Goal: Transaction & Acquisition: Purchase product/service

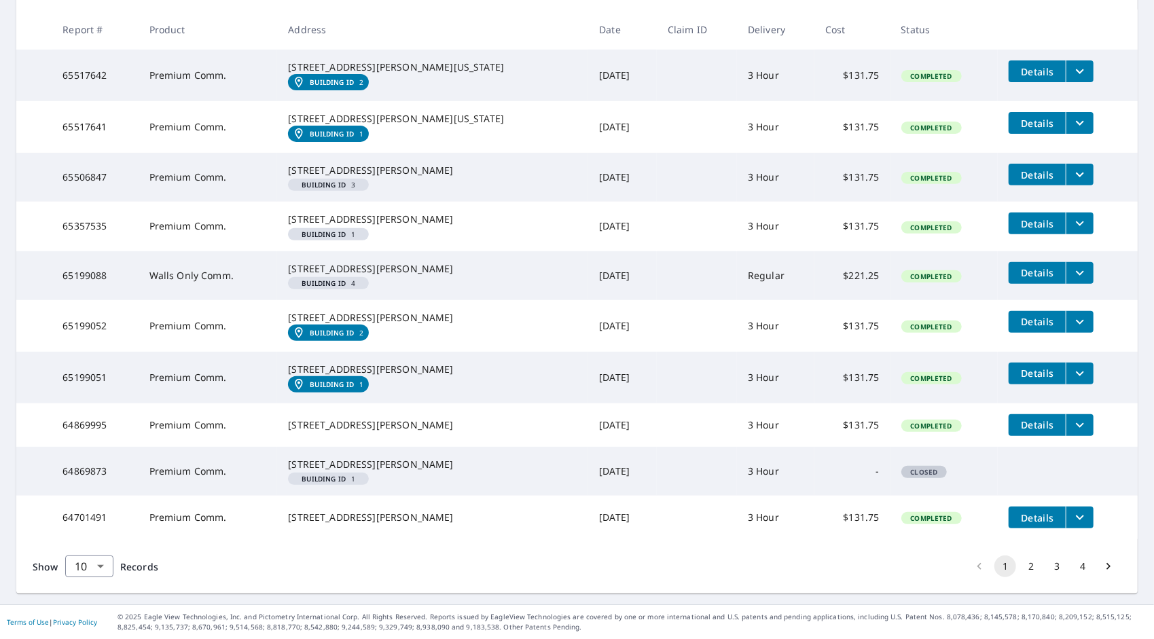
scroll to position [371, 0]
click at [1022, 566] on button "2" at bounding box center [1031, 567] width 22 height 22
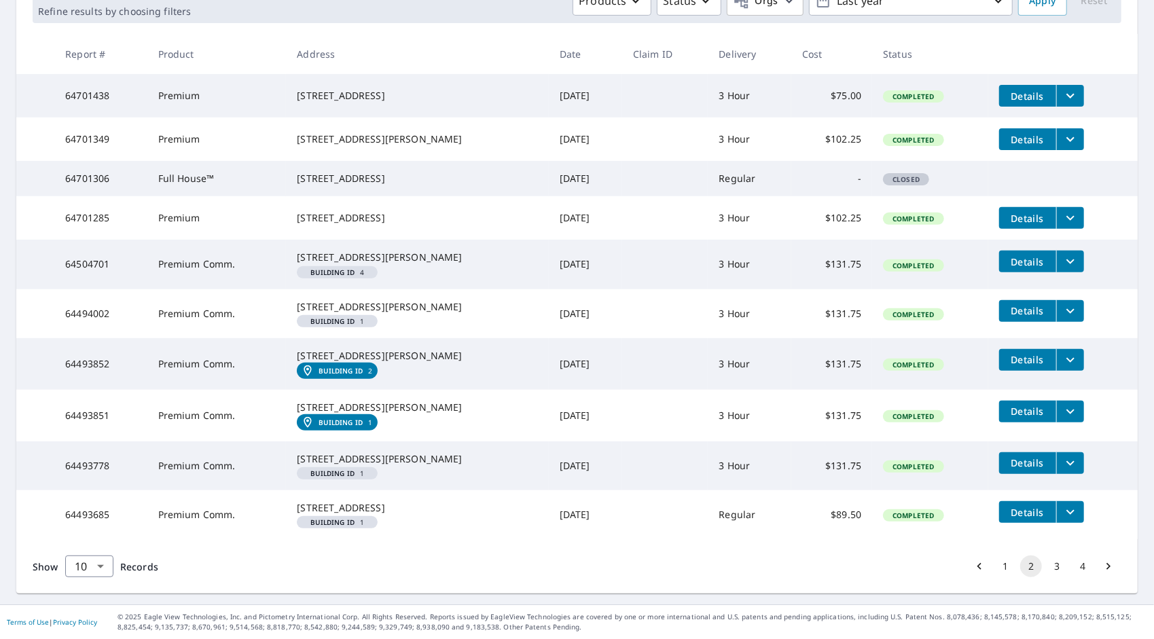
scroll to position [338, 0]
click at [1049, 569] on button "3" at bounding box center [1057, 567] width 22 height 22
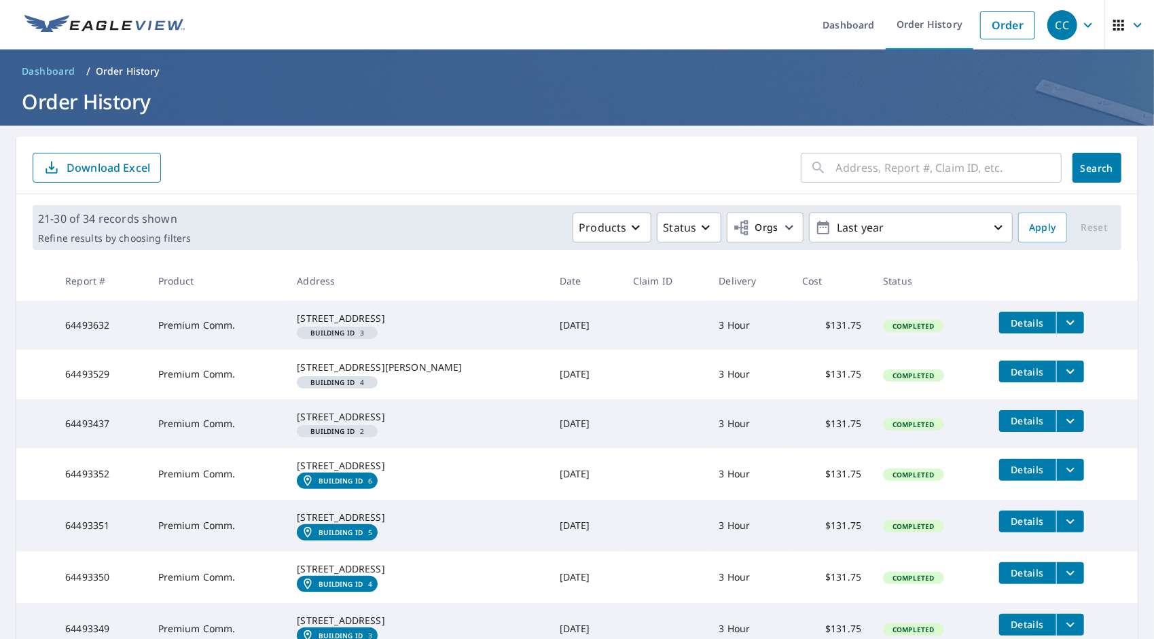
click at [868, 170] on input "text" at bounding box center [949, 168] width 226 height 38
type input "mount hope"
click at [1084, 168] on span "Search" at bounding box center [1097, 168] width 27 height 13
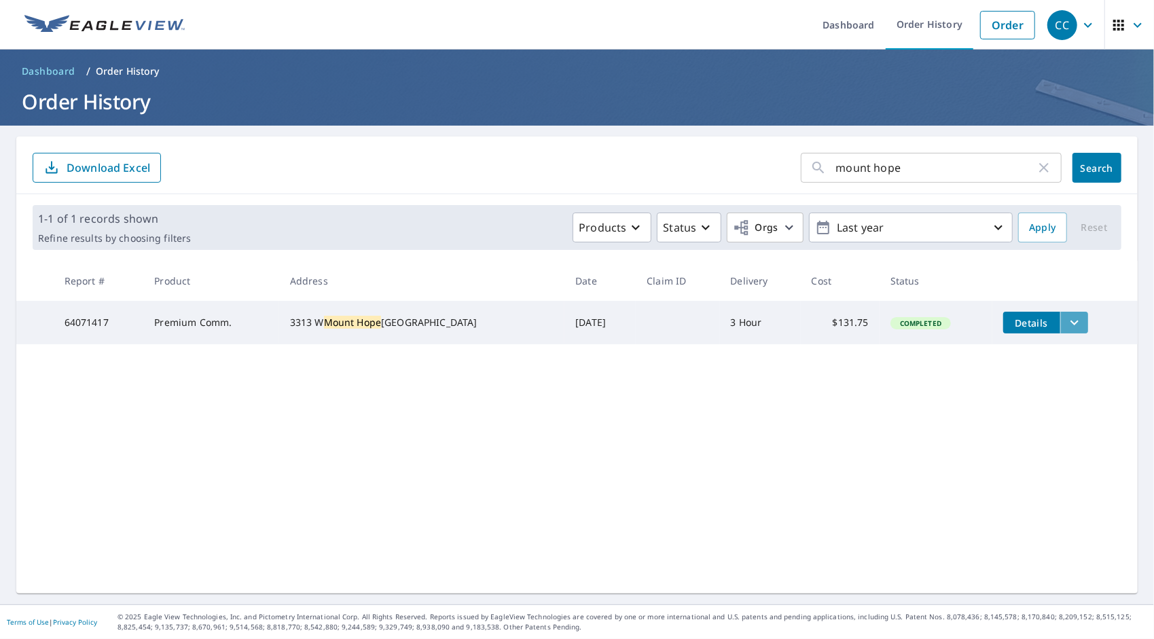
click at [1067, 323] on icon "filesDropdownBtn-64071417" at bounding box center [1075, 323] width 16 height 16
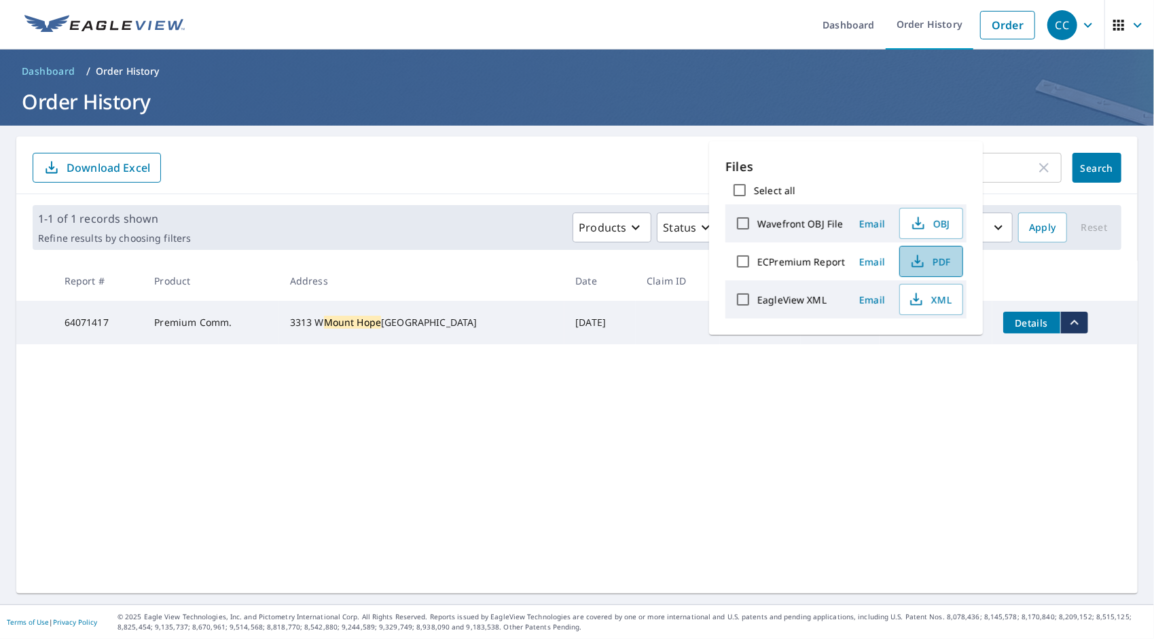
click at [946, 257] on span "PDF" at bounding box center [929, 261] width 43 height 16
click at [482, 185] on div "mount hope ​ Search Download Excel" at bounding box center [577, 166] width 1122 height 58
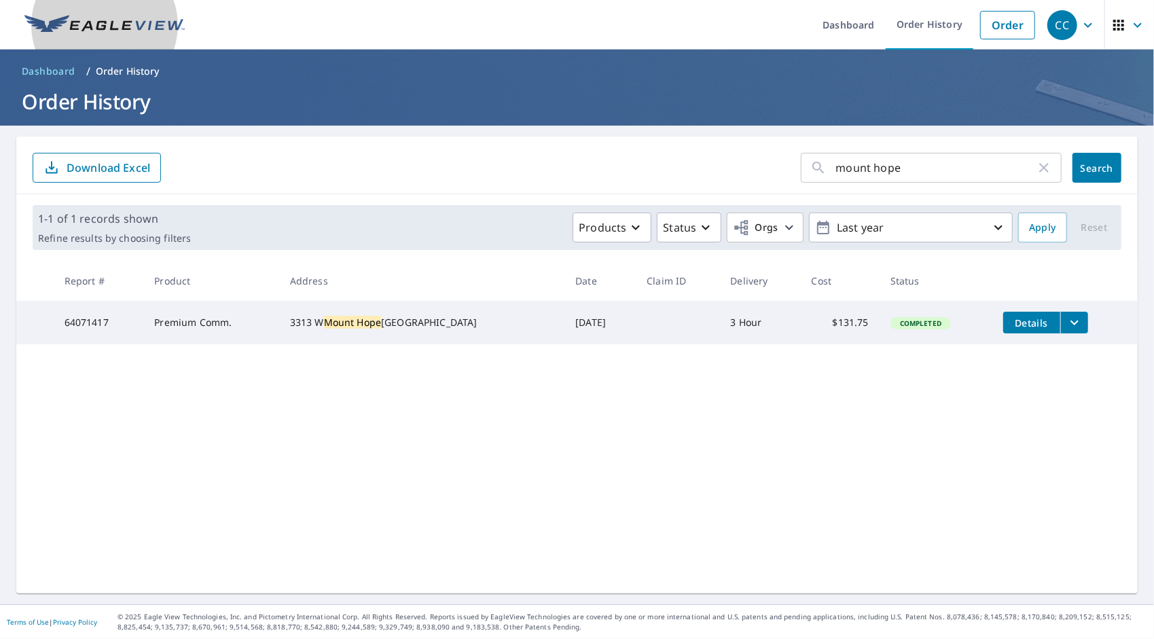
click at [73, 24] on img at bounding box center [104, 25] width 160 height 20
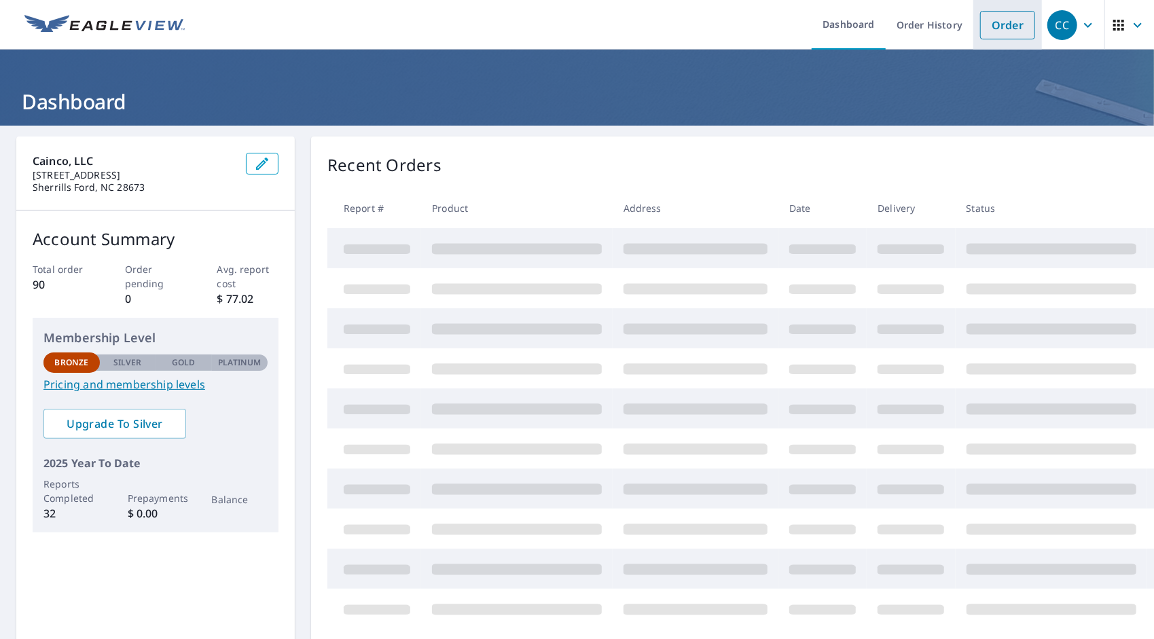
click at [993, 18] on link "Order" at bounding box center [1007, 25] width 55 height 29
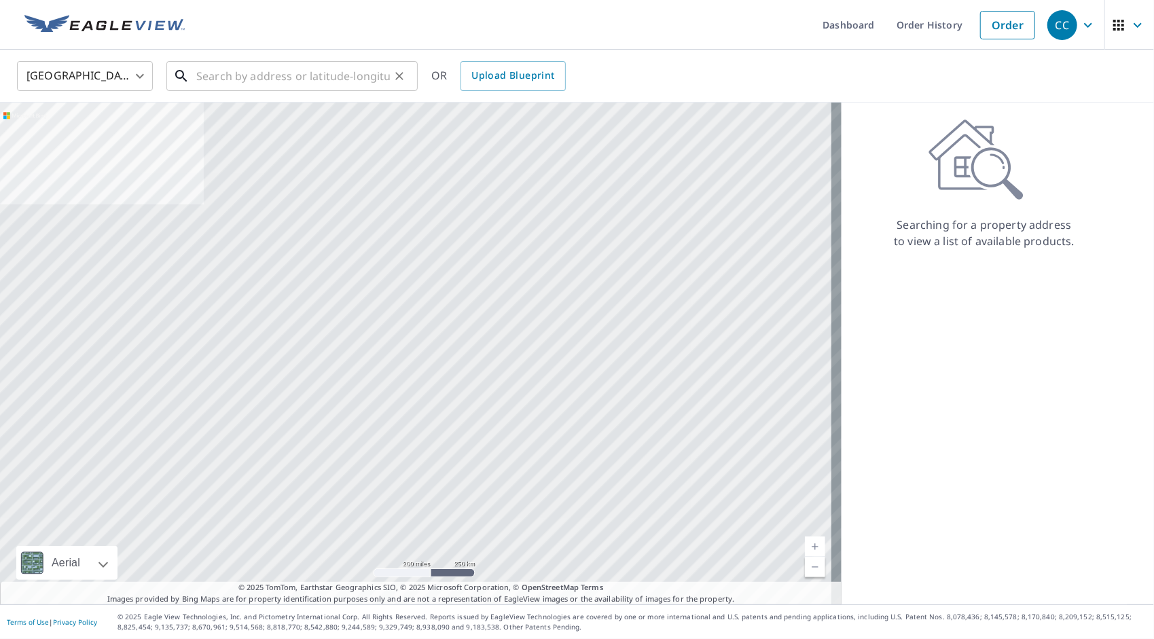
click at [232, 73] on input "text" at bounding box center [293, 76] width 194 height 38
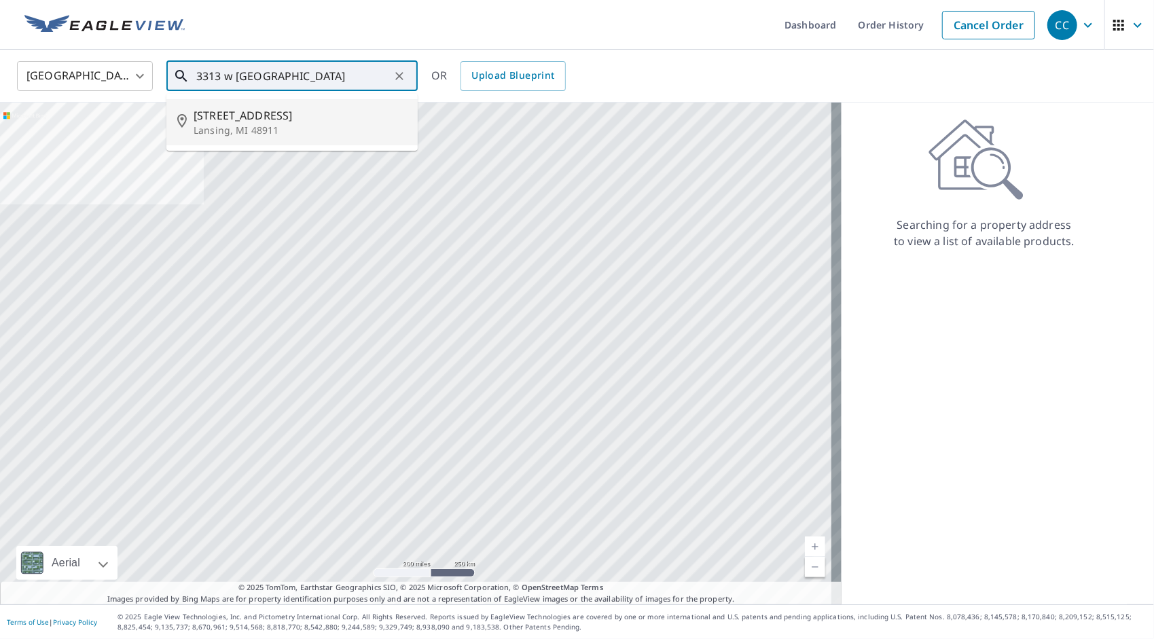
click at [264, 120] on span "3313 W Mount Hope Ave" at bounding box center [300, 115] width 213 height 16
type input "3313 W Mount Hope Ave Lansing, MI 48911"
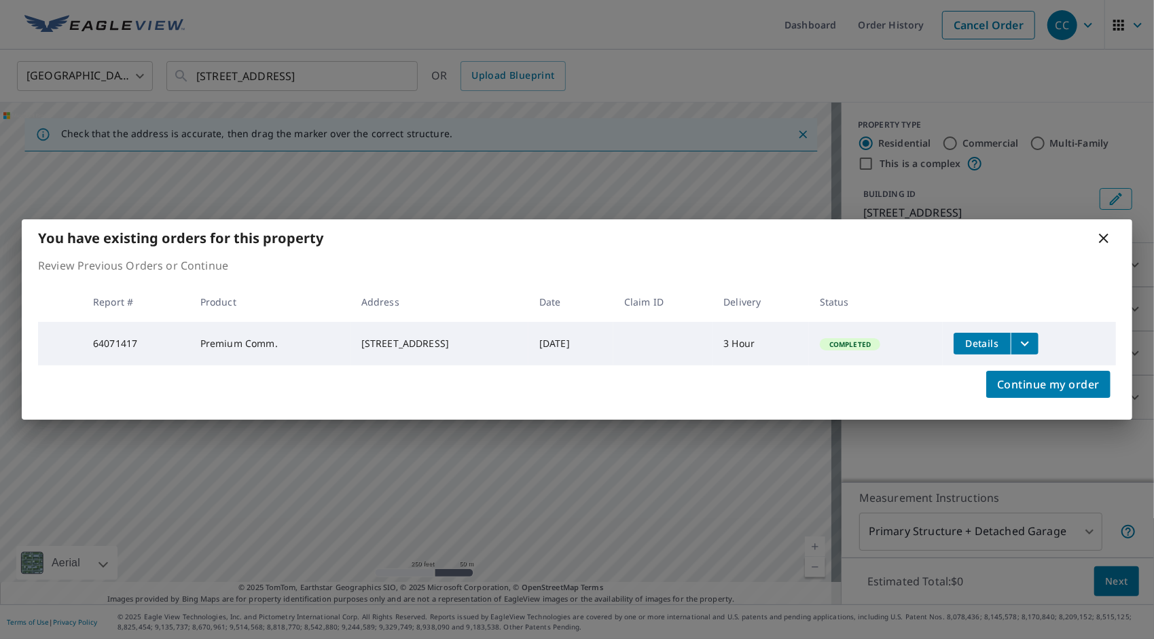
click at [1103, 232] on icon at bounding box center [1104, 238] width 16 height 16
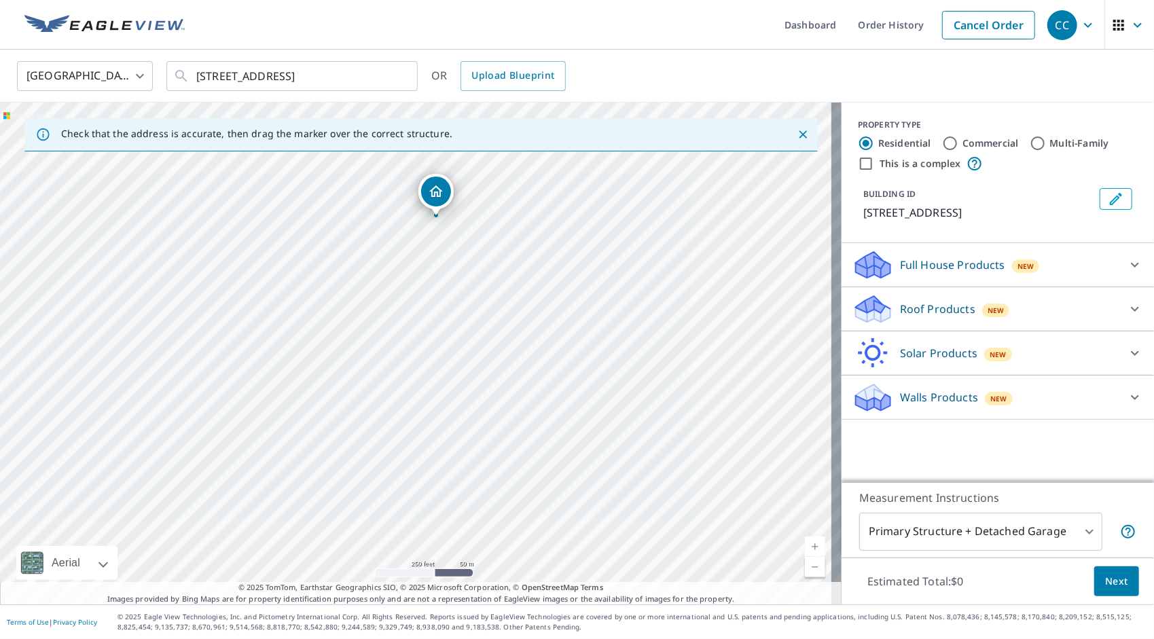
drag, startPoint x: 493, startPoint y: 361, endPoint x: 508, endPoint y: 300, distance: 62.9
click at [508, 300] on div "3313 W Mount Hope Ave Lansing, MI 48911" at bounding box center [421, 354] width 842 height 502
click at [1030, 143] on input "Multi-Family" at bounding box center [1038, 143] width 16 height 16
radio input "true"
type input "2"
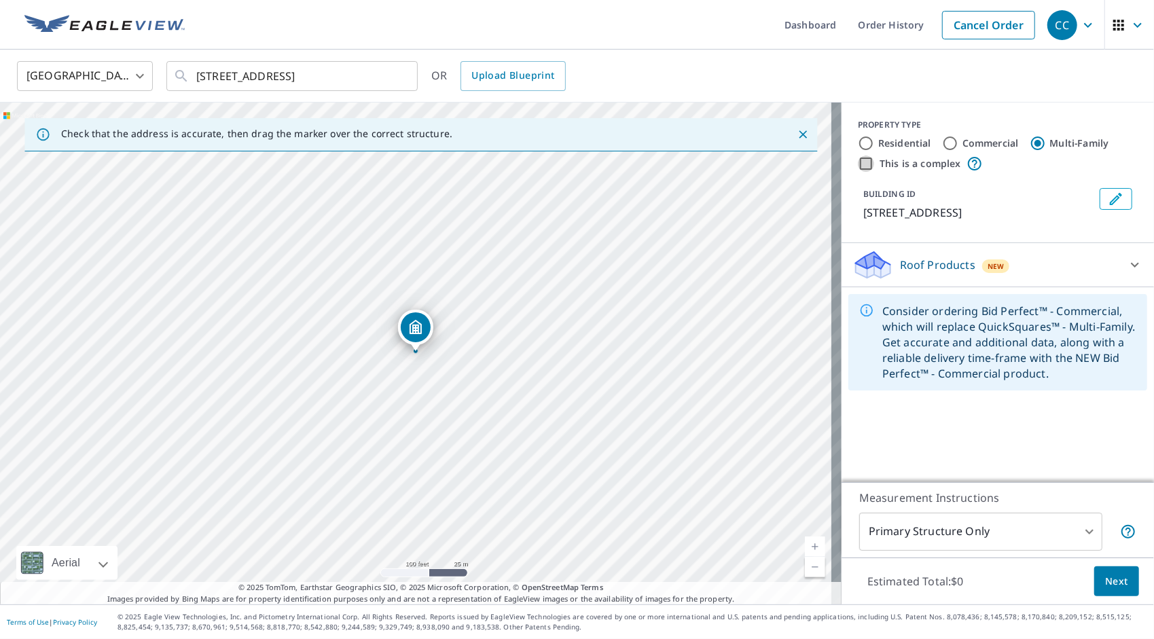
click at [858, 164] on input "This is a complex" at bounding box center [866, 164] width 16 height 16
checkbox input "true"
radio input "true"
type input "4"
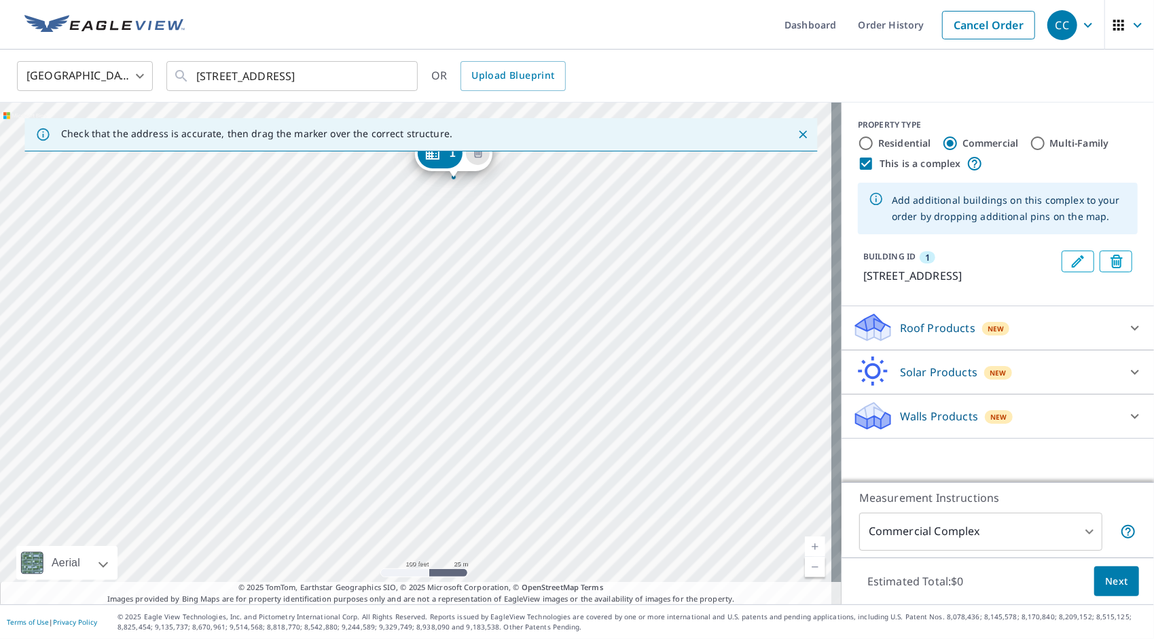
drag, startPoint x: 605, startPoint y: 437, endPoint x: 643, endPoint y: 263, distance: 178.0
click at [643, 263] on div "1 3313 W Mount Hope Ave Lansing, MI 48911" at bounding box center [421, 354] width 842 height 502
drag, startPoint x: 433, startPoint y: 154, endPoint x: 463, endPoint y: 452, distance: 299.8
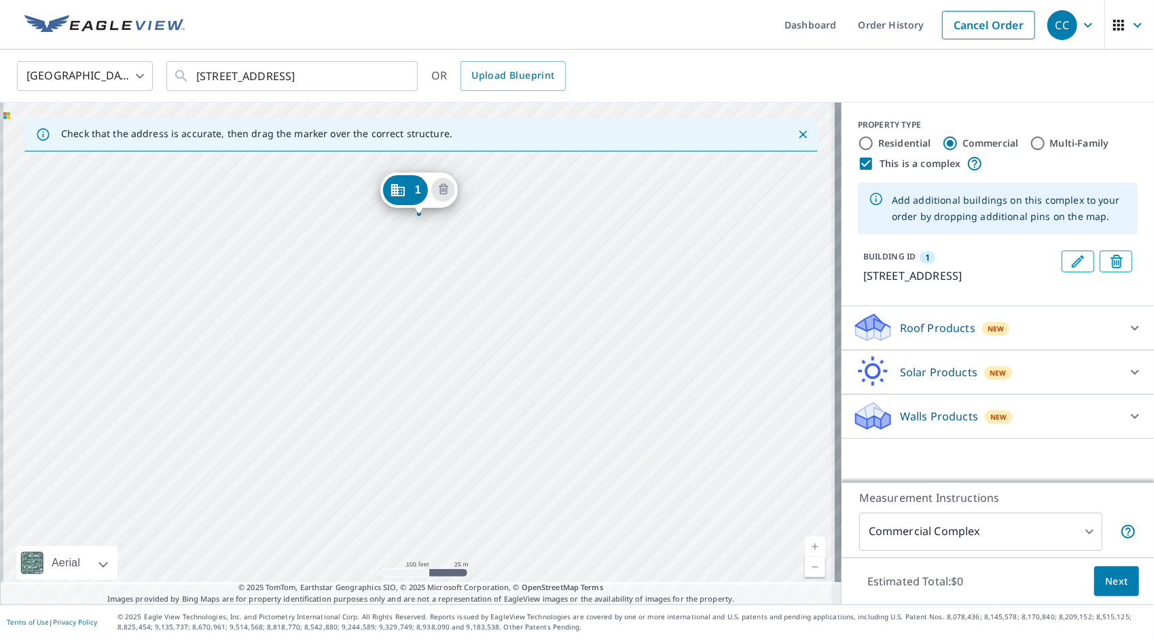
drag, startPoint x: 540, startPoint y: 450, endPoint x: 539, endPoint y: 304, distance: 145.4
click at [544, 311] on div "1 3313 W Mount Hope Ave Lansing, MI 48911" at bounding box center [421, 354] width 842 height 502
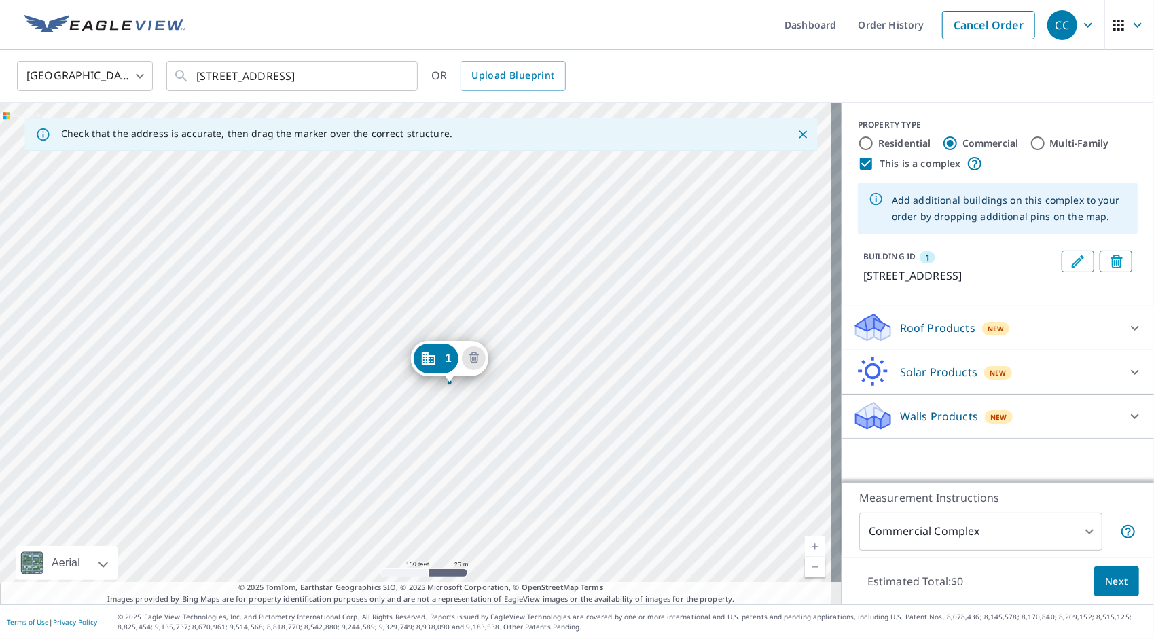
drag, startPoint x: 405, startPoint y: 190, endPoint x: 435, endPoint y: 360, distance: 172.4
click at [1127, 325] on icon at bounding box center [1135, 328] width 16 height 16
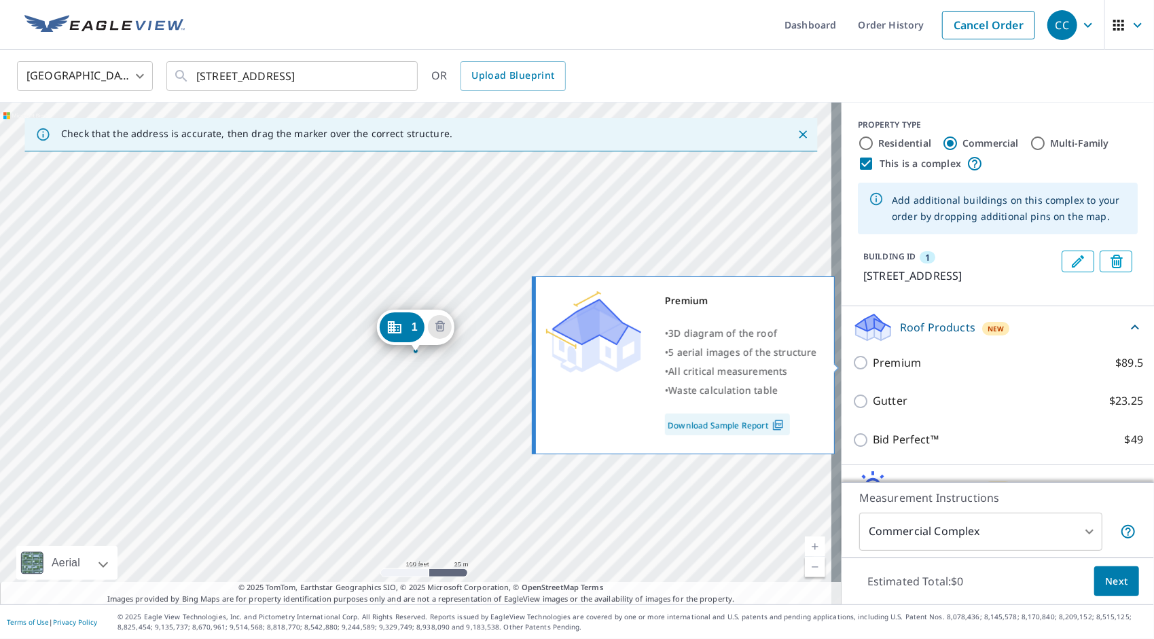
click at [853, 360] on input "Premium $89.5" at bounding box center [863, 363] width 20 height 16
checkbox input "true"
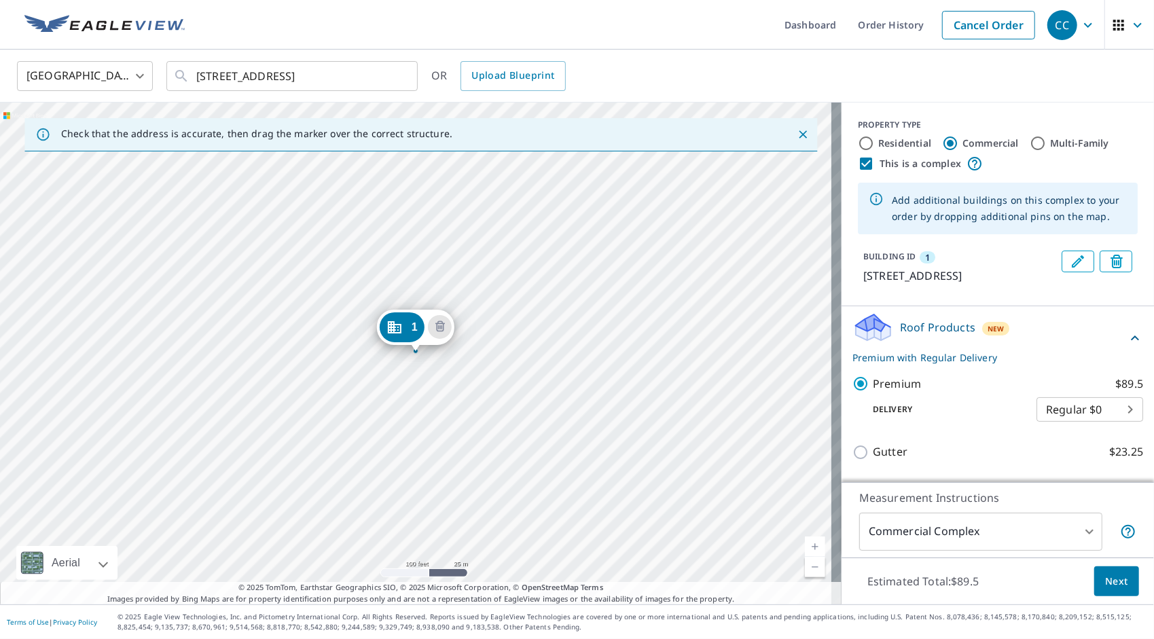
click at [1057, 409] on body "CC CC Dashboard Order History Cancel Order CC United States US ​ 3313 W Mount H…" at bounding box center [577, 319] width 1154 height 639
click at [1056, 459] on li "3 Hour $42.25" at bounding box center [1069, 459] width 107 height 24
type input "7"
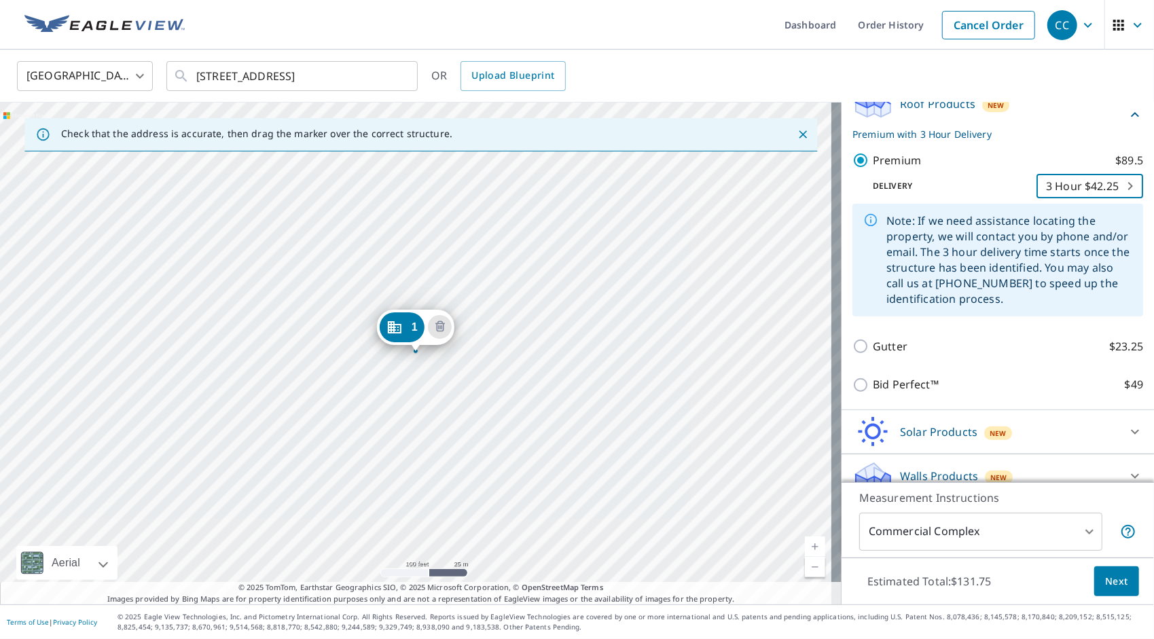
scroll to position [239, 0]
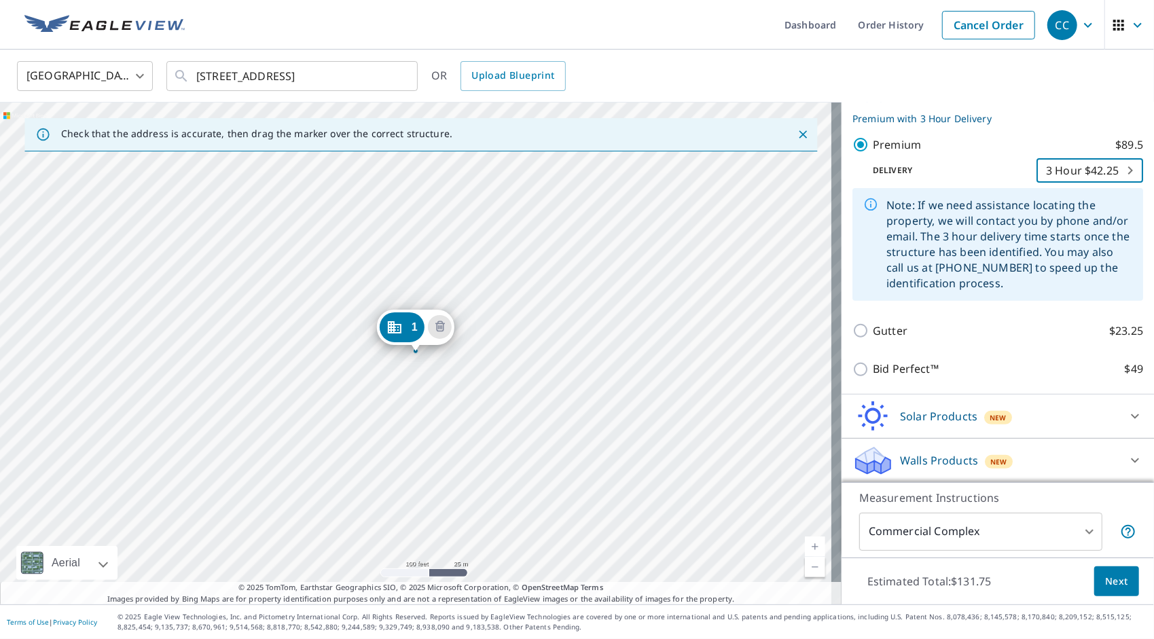
click at [1107, 579] on span "Next" at bounding box center [1116, 581] width 23 height 17
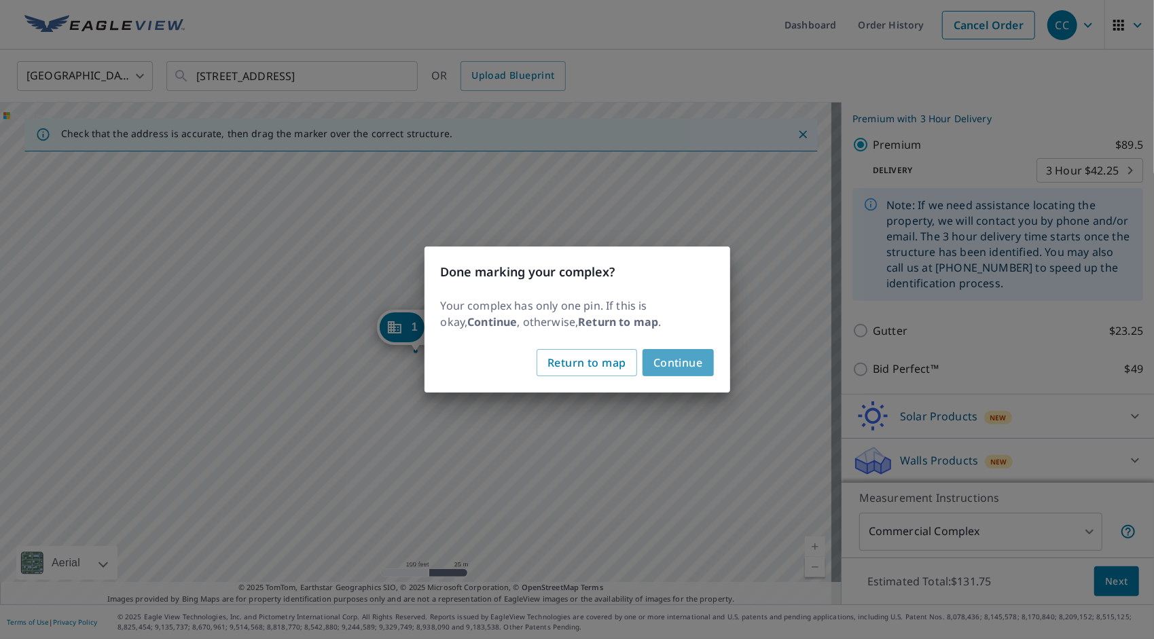
click at [685, 367] on span "Continue" at bounding box center [679, 362] width 50 height 19
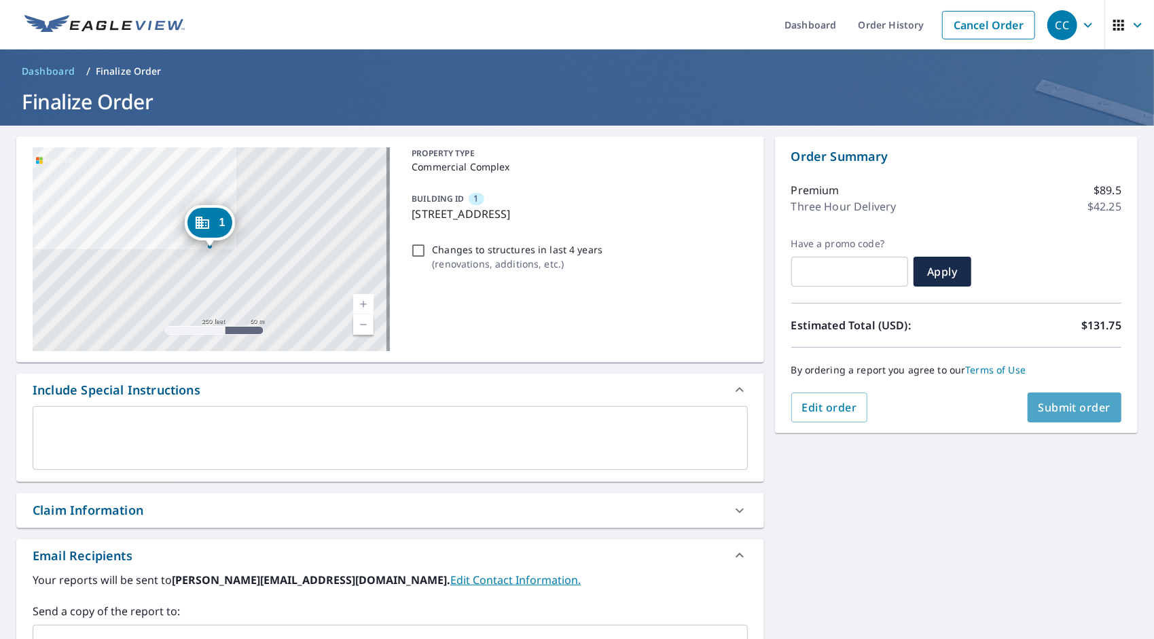
click at [1071, 406] on span "Submit order" at bounding box center [1075, 407] width 73 height 15
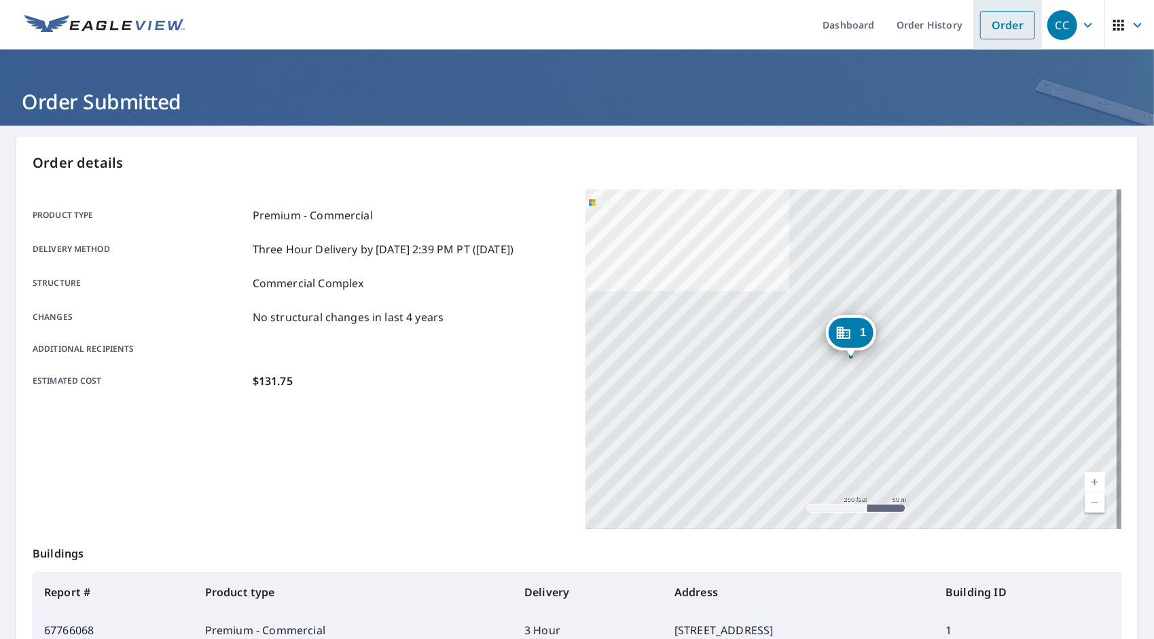
click at [992, 26] on link "Order" at bounding box center [1007, 25] width 55 height 29
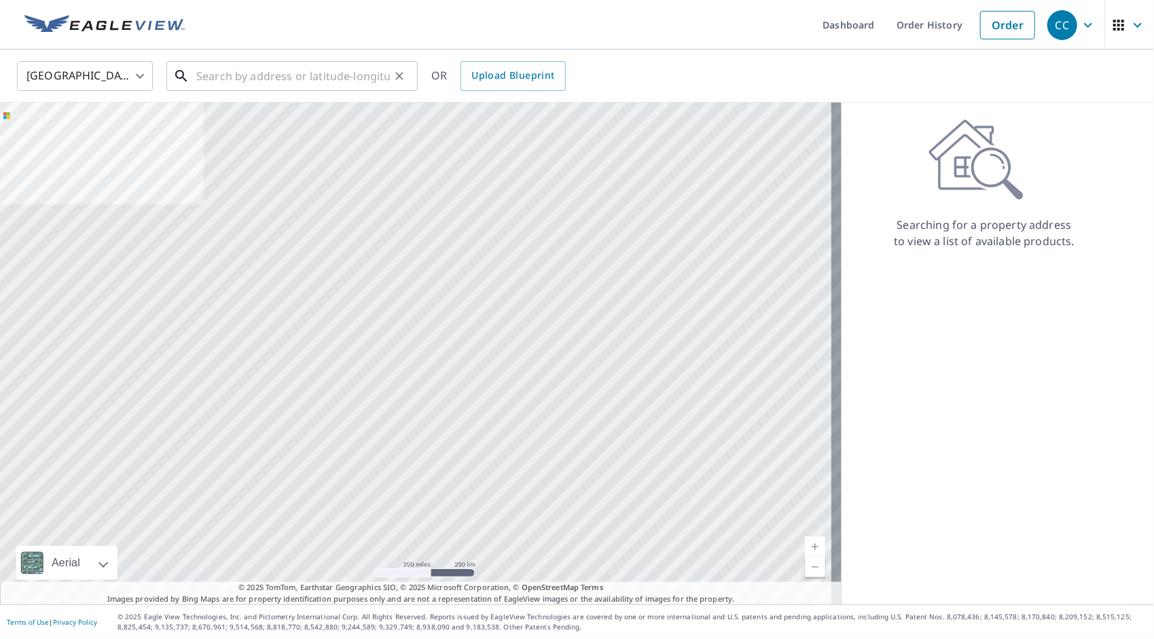
click at [306, 72] on input "text" at bounding box center [293, 76] width 194 height 38
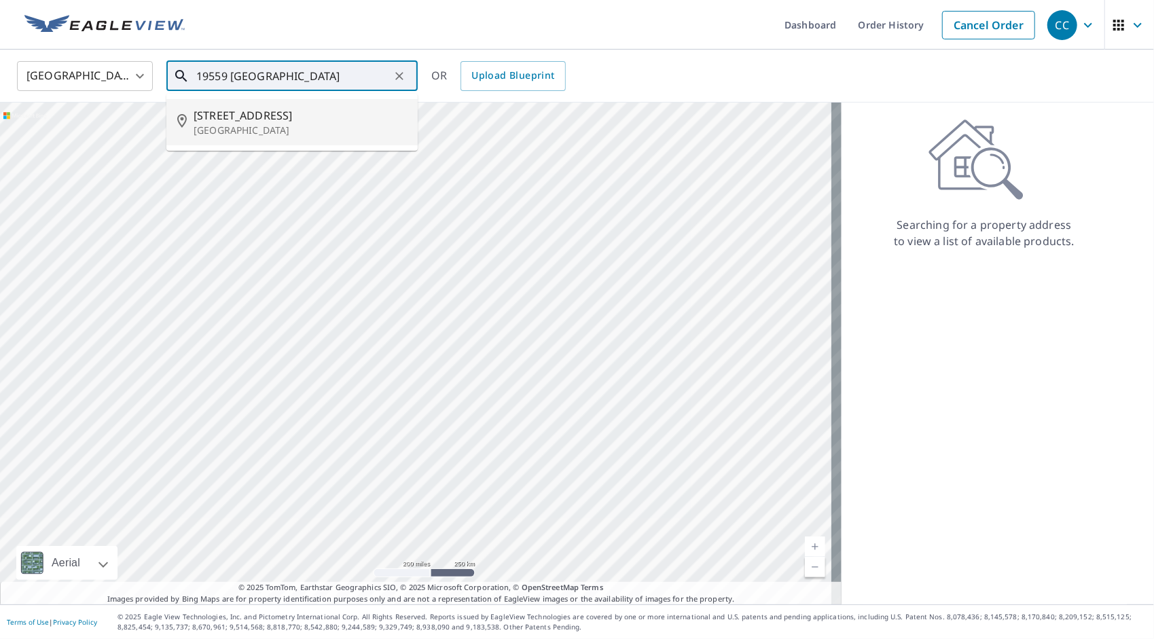
click at [257, 121] on span "19559 Farmington Rd" at bounding box center [300, 115] width 213 height 16
type input "19559 Farmington Rd Livonia, MI 48152"
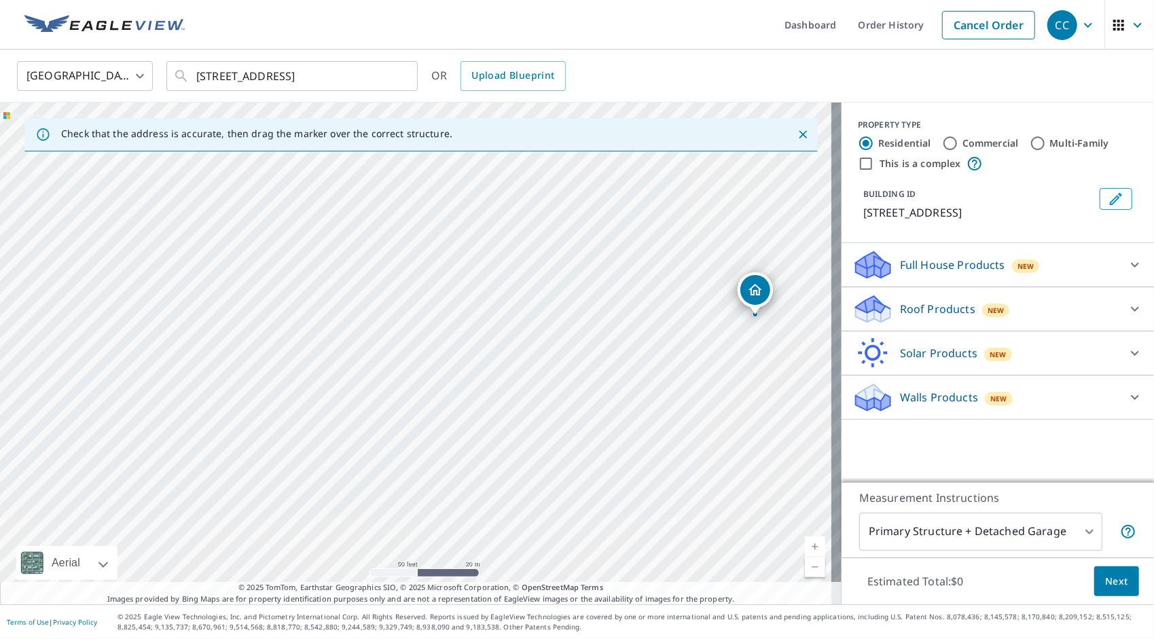
drag, startPoint x: 380, startPoint y: 336, endPoint x: 421, endPoint y: 319, distance: 43.3
click at [421, 319] on div "19559 Farmington Rd Livonia, MI 48152" at bounding box center [421, 354] width 842 height 502
click at [1030, 139] on input "Multi-Family" at bounding box center [1038, 143] width 16 height 16
radio input "true"
type input "2"
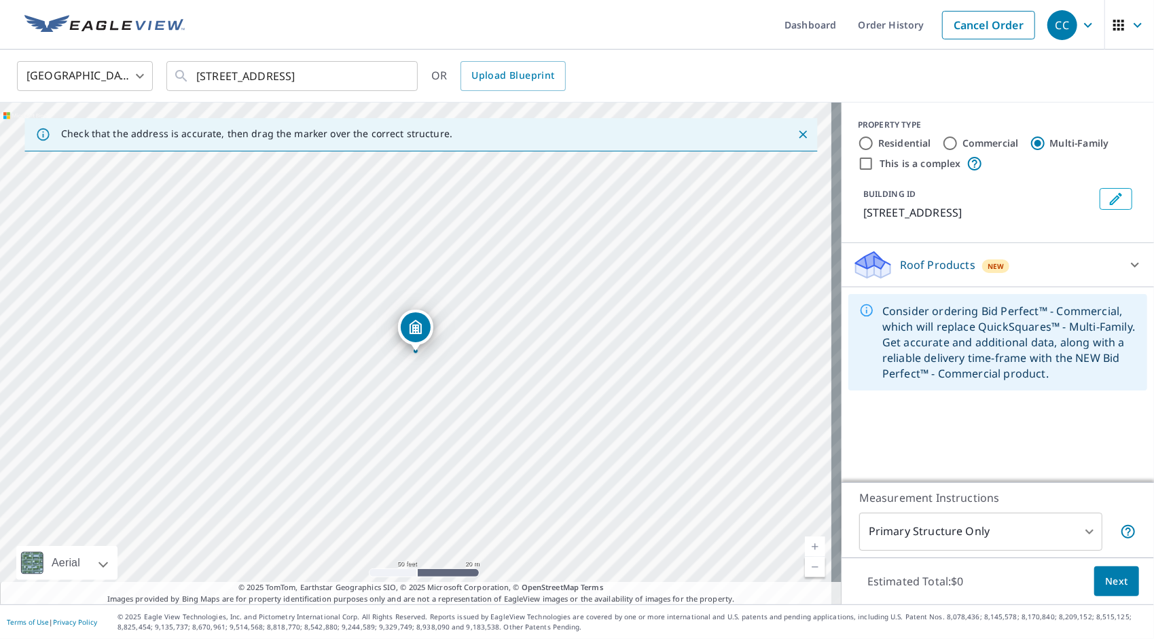
click at [858, 164] on input "This is a complex" at bounding box center [866, 164] width 16 height 16
checkbox input "true"
radio input "true"
type input "4"
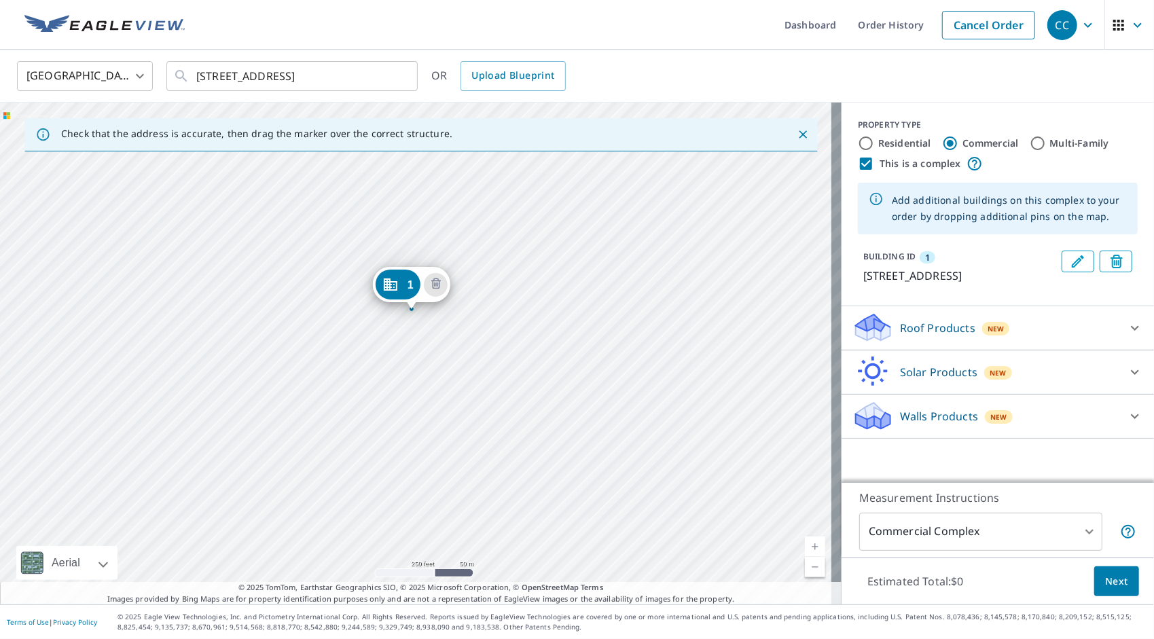
drag, startPoint x: 304, startPoint y: 301, endPoint x: 351, endPoint y: 306, distance: 46.4
click at [351, 306] on div "1 19559 Farmington Rd Livonia, MI 48152" at bounding box center [421, 354] width 842 height 502
drag, startPoint x: 345, startPoint y: 291, endPoint x: 447, endPoint y: 141, distance: 180.9
click at [447, 141] on div "Check that the address is accurate, then drag the marker over the correct struc…" at bounding box center [421, 354] width 842 height 502
click at [467, 306] on div "1 19559 Farmington Rd Livonia, MI 48152" at bounding box center [421, 354] width 842 height 502
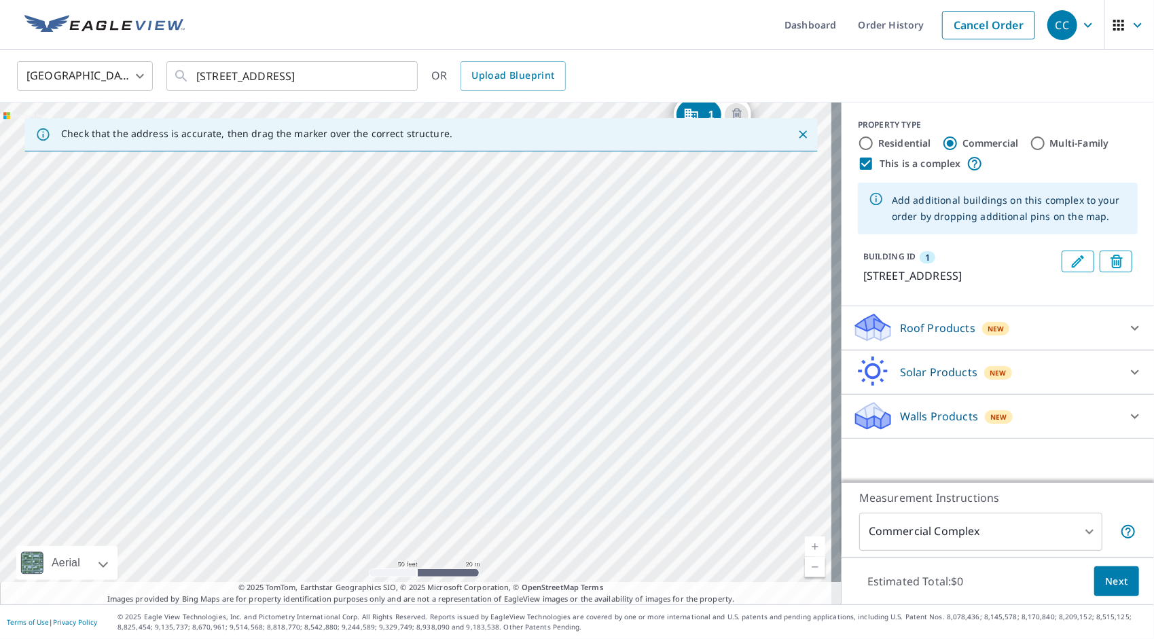
drag, startPoint x: 490, startPoint y: 389, endPoint x: 487, endPoint y: 194, distance: 194.3
click at [487, 194] on div "1 19559 Farmington Rd Livonia, MI 48152" at bounding box center [421, 354] width 842 height 502
drag, startPoint x: 511, startPoint y: 344, endPoint x: 493, endPoint y: 228, distance: 117.5
click at [493, 228] on div "1 19559 Farmington Rd Livonia, MI 48152" at bounding box center [421, 354] width 842 height 502
drag, startPoint x: 597, startPoint y: 167, endPoint x: 442, endPoint y: 224, distance: 165.7
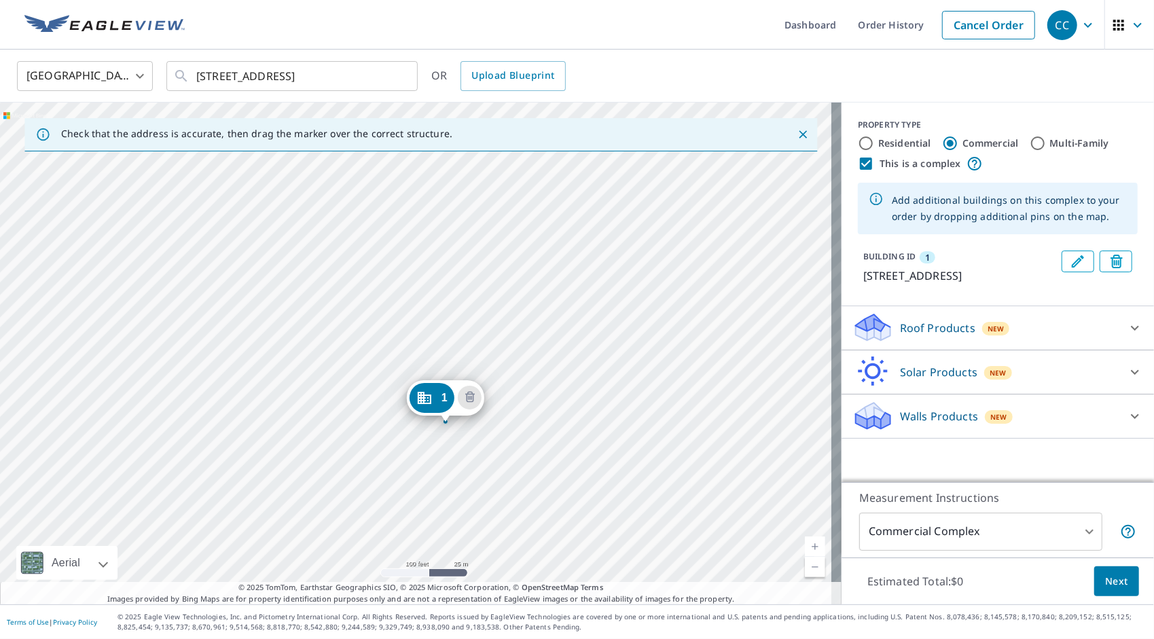
drag, startPoint x: 486, startPoint y: 287, endPoint x: 518, endPoint y: 360, distance: 80.0
click at [518, 360] on div "1 19399 Farmington Rd Livonia, MI 48152" at bounding box center [421, 354] width 842 height 502
click at [1030, 142] on input "Multi-Family" at bounding box center [1038, 143] width 16 height 16
radio input "true"
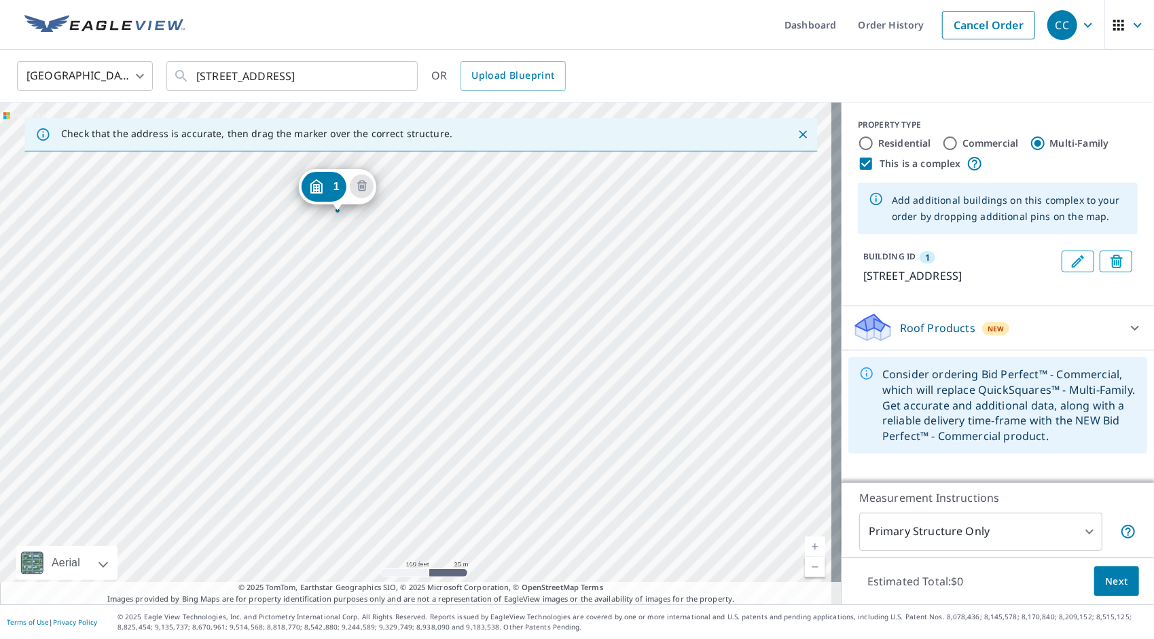
drag, startPoint x: 408, startPoint y: 326, endPoint x: 329, endPoint y: 185, distance: 160.9
drag, startPoint x: 409, startPoint y: 305, endPoint x: 425, endPoint y: 242, distance: 65.2
click at [425, 242] on div "1 19587 Farmington Rd Livonia, MI 48152" at bounding box center [421, 354] width 842 height 502
click at [449, 334] on div "1 19587 Farmington Rd Livonia, MI 48152" at bounding box center [421, 354] width 842 height 502
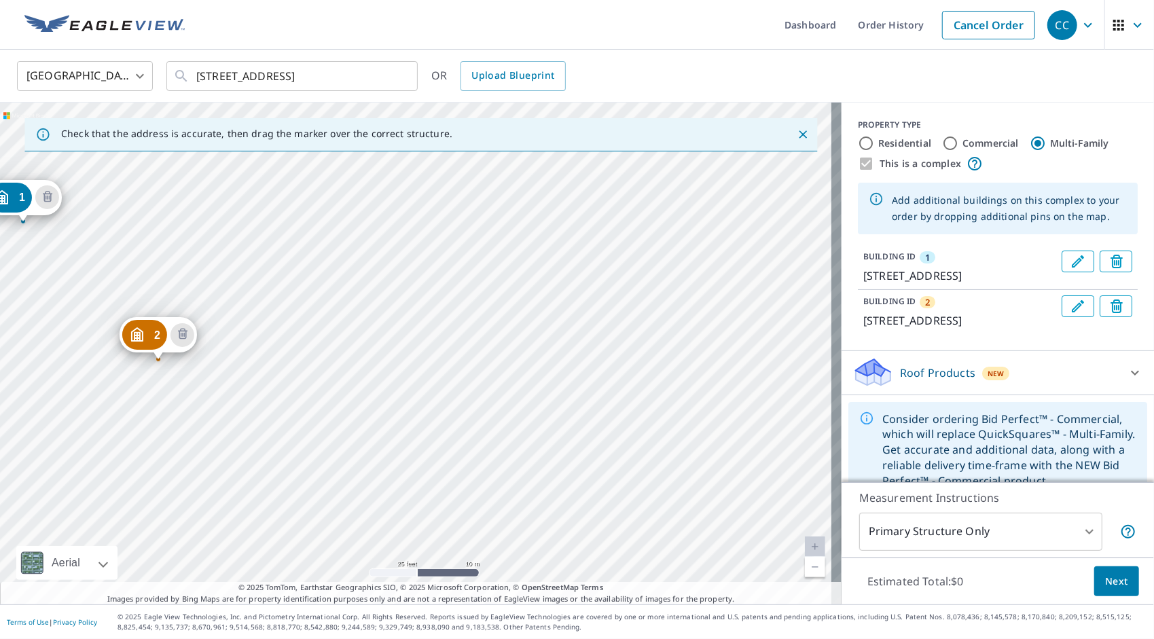
drag, startPoint x: 538, startPoint y: 360, endPoint x: 145, endPoint y: 230, distance: 413.5
click at [145, 230] on div "2 19399 Farmington Rd Livonia, MI 48152 1 19587 Farmington Rd Livonia, MI 48152" at bounding box center [421, 354] width 842 height 502
drag, startPoint x: 586, startPoint y: 274, endPoint x: 543, endPoint y: 274, distance: 43.5
click at [543, 274] on div "2 19399 Farmington Rd Livonia, MI 48152 1 19587 Farmington Rd Livonia, MI 48152" at bounding box center [421, 354] width 842 height 502
click at [526, 350] on div "2 19399 Farmington Rd Livonia, MI 48152 1 19587 Farmington Rd Livonia, MI 48152" at bounding box center [421, 354] width 842 height 502
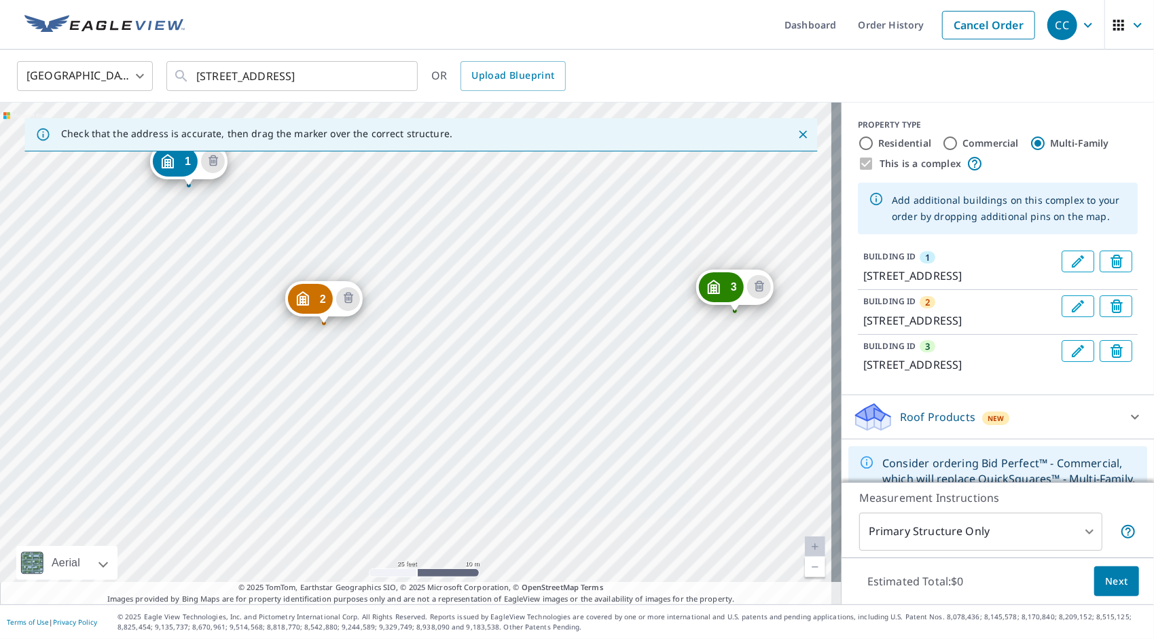
drag, startPoint x: 571, startPoint y: 355, endPoint x: 344, endPoint y: 189, distance: 281.0
click at [344, 189] on div "2 19399 Farmington Rd Livonia, MI 48152 3 19399 Farmington Rd Livonia, MI 48152…" at bounding box center [421, 354] width 842 height 502
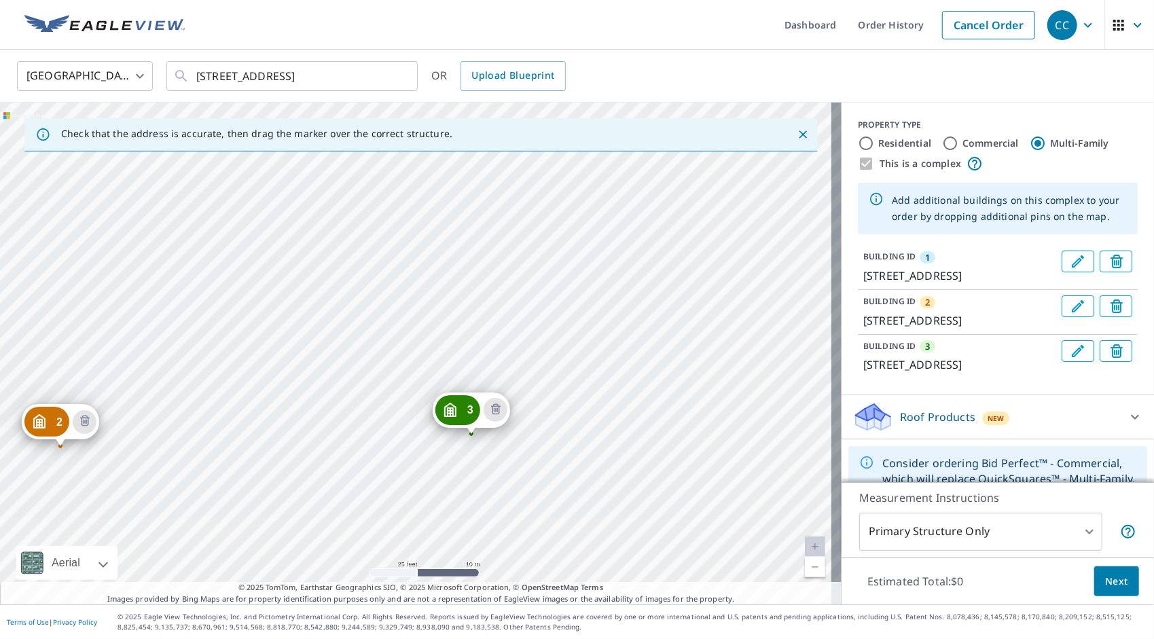
drag, startPoint x: 717, startPoint y: 214, endPoint x: 454, endPoint y: 337, distance: 290.9
click at [454, 337] on div "2 19399 Farmington Rd Livonia, MI 48152 3 19399 Farmington Rd Livonia, MI 48152…" at bounding box center [421, 354] width 842 height 502
click at [1080, 533] on body "CC CC Dashboard Order History Cancel Order CC United States US ​ 19559 Farmingt…" at bounding box center [577, 319] width 1154 height 639
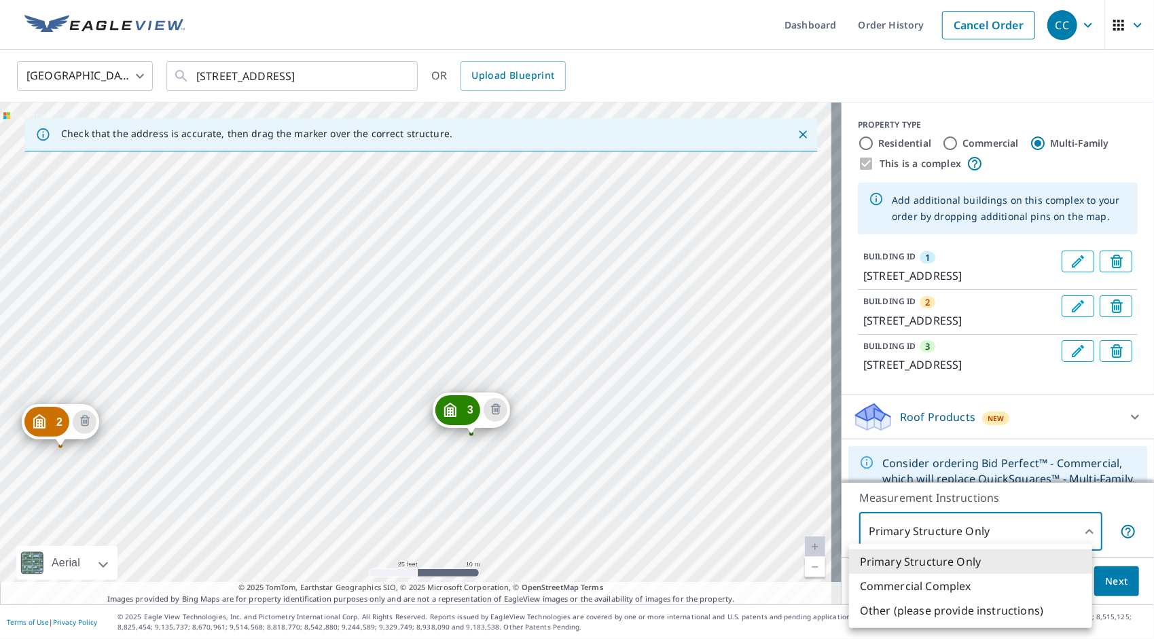
click at [942, 585] on li "Commercial Complex" at bounding box center [970, 586] width 243 height 24
type input "4"
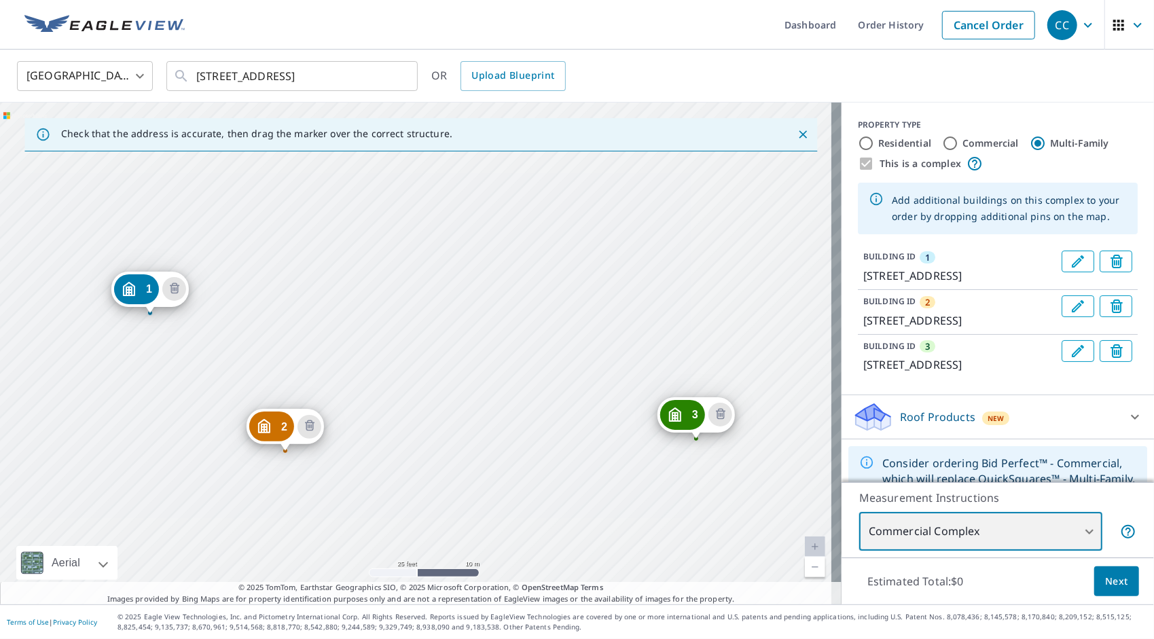
drag, startPoint x: 646, startPoint y: 351, endPoint x: 380, endPoint y: 312, distance: 269.1
click at [380, 312] on div "2 19399 Farmington Rd Livonia, MI 48152 3 19399 Farmington Rd Livonia, MI 48152…" at bounding box center [421, 354] width 842 height 502
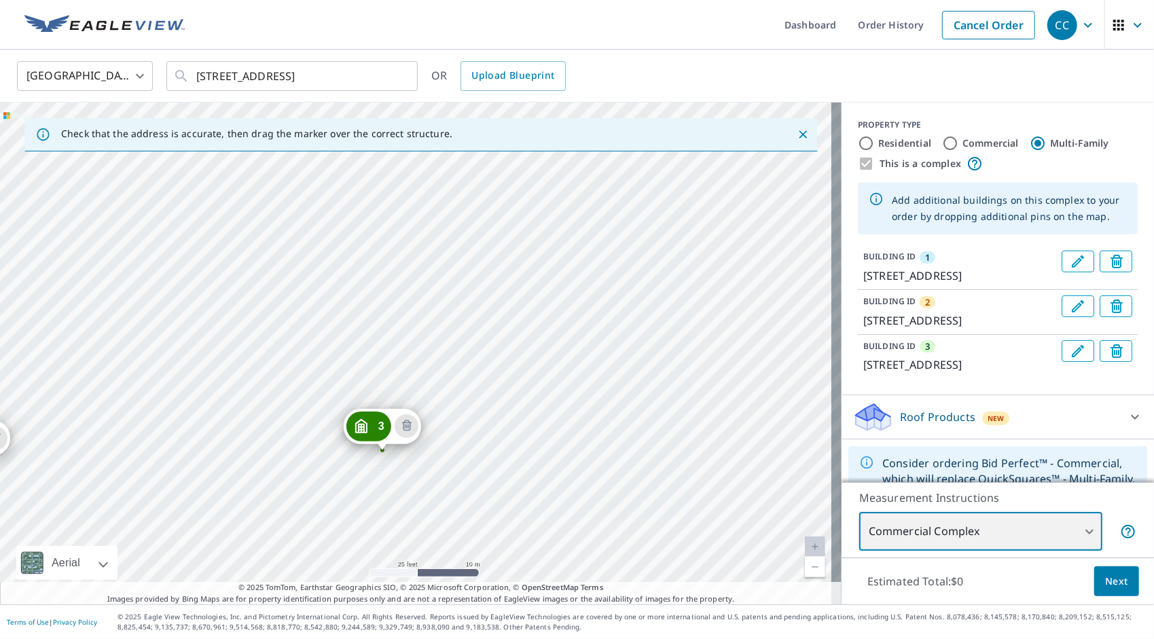
drag, startPoint x: 664, startPoint y: 325, endPoint x: 351, endPoint y: 338, distance: 313.4
click at [351, 338] on div "2 19399 Farmington Rd Livonia, MI 48152 3 19399 Farmington Rd Livonia, MI 48152…" at bounding box center [421, 354] width 842 height 502
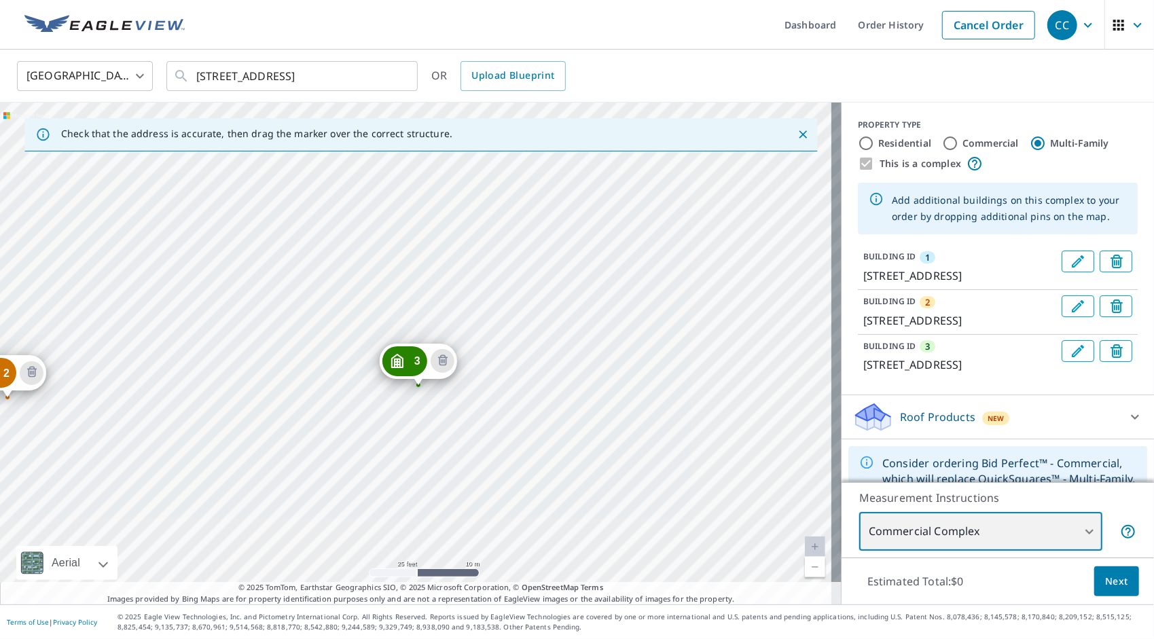
drag, startPoint x: 375, startPoint y: 357, endPoint x: 411, endPoint y: 292, distance: 74.5
click at [411, 292] on div "2 19399 Farmington Rd Livonia, MI 48152 3 19399 Farmington Rd Livonia, MI 48152…" at bounding box center [421, 354] width 842 height 502
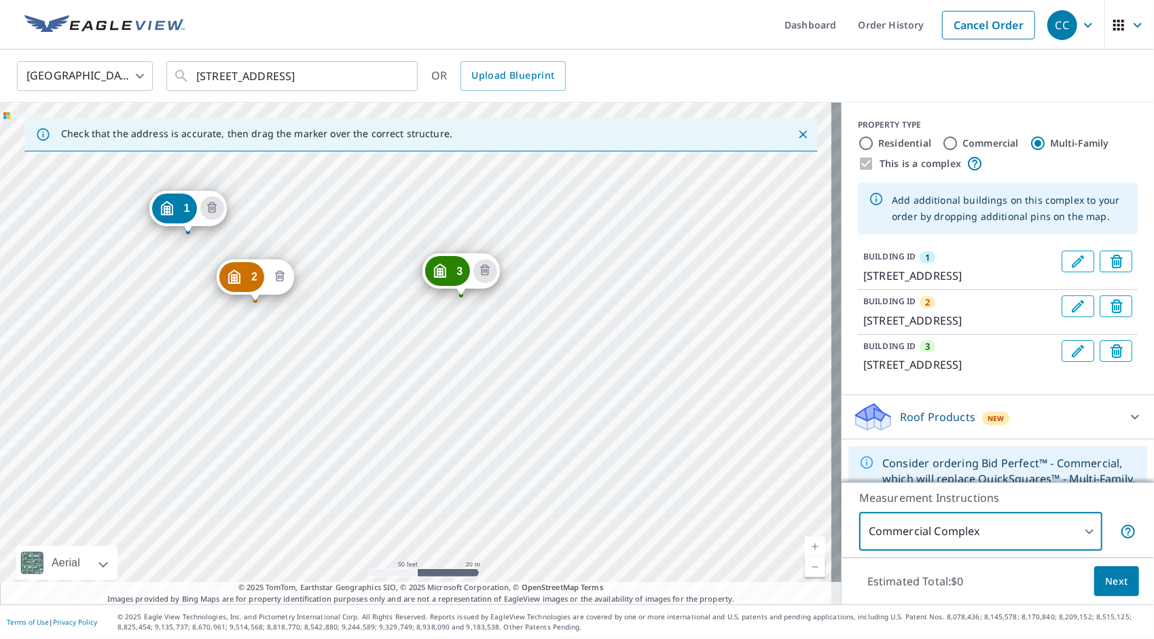
click at [280, 281] on icon "Delete building 2" at bounding box center [280, 275] width 10 height 11
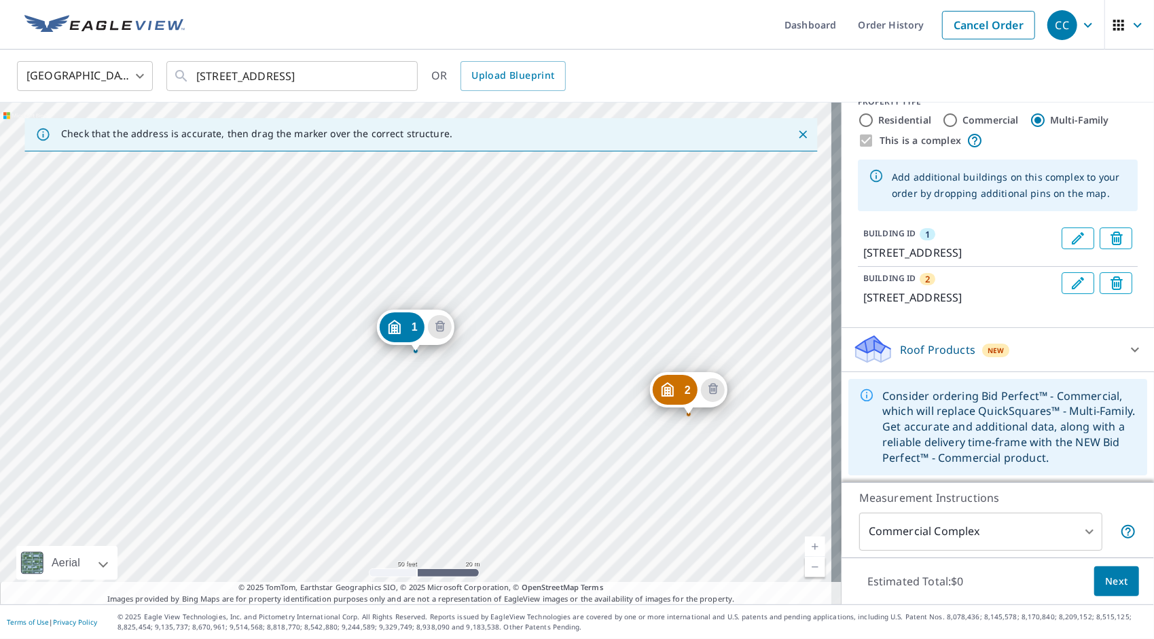
scroll to position [54, 0]
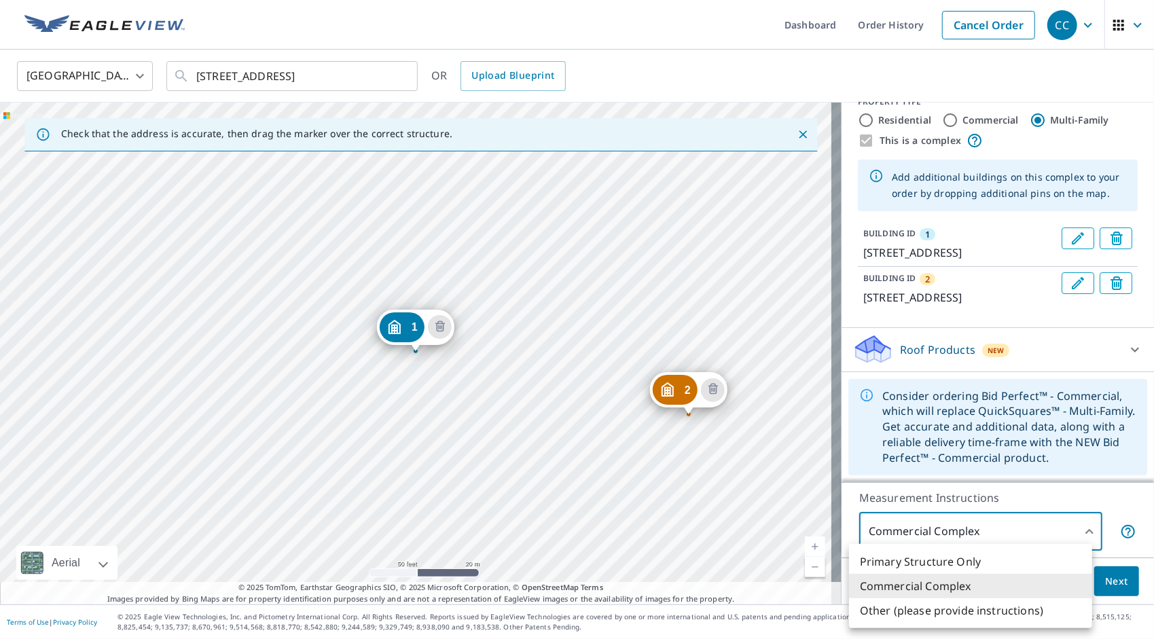
click at [1073, 526] on body "CC CC Dashboard Order History Cancel Order CC United States US ​ 19559 Farmingt…" at bounding box center [577, 319] width 1154 height 639
click at [953, 583] on li "Commercial Complex" at bounding box center [970, 586] width 243 height 24
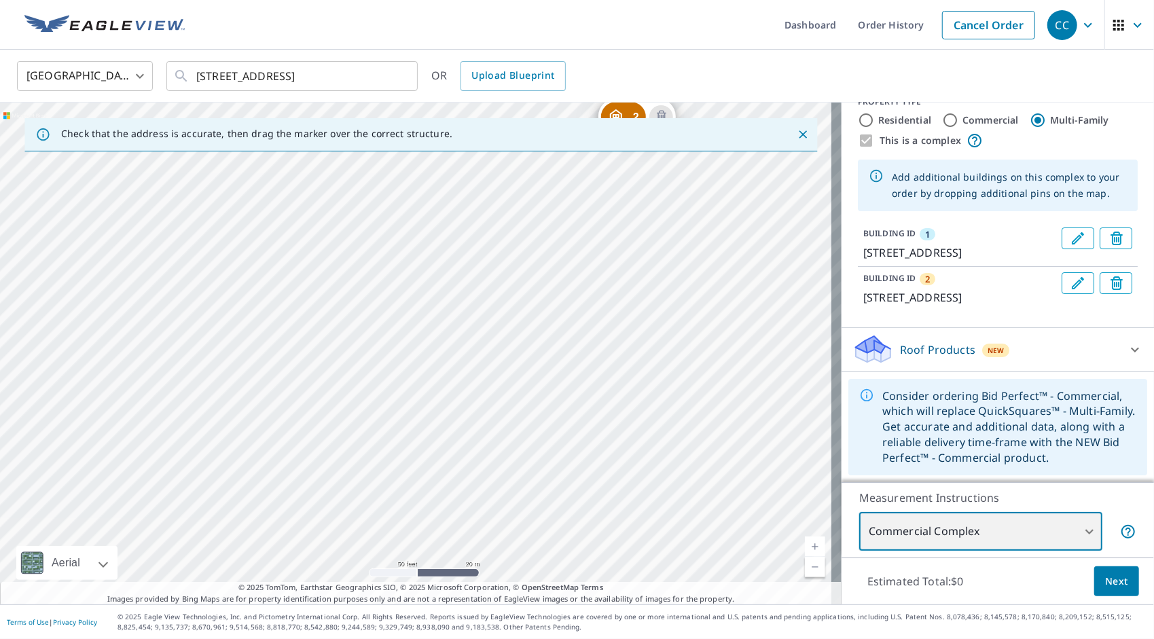
drag, startPoint x: 648, startPoint y: 472, endPoint x: 596, endPoint y: 199, distance: 277.9
click at [596, 199] on div "2 19399 Farmington Rd Livonia, MI 48152 1 19587 Farmington Rd Livonia, MI 48152" at bounding box center [421, 354] width 842 height 502
drag, startPoint x: 654, startPoint y: 458, endPoint x: 628, endPoint y: 251, distance: 208.9
click at [628, 251] on div "2 19399 Farmington Rd Livonia, MI 48152 1 19587 Farmington Rd Livonia, MI 48152" at bounding box center [421, 354] width 842 height 502
click at [402, 367] on div "2 19399 Farmington Rd Livonia, MI 48152 1 19587 Farmington Rd Livonia, MI 48152" at bounding box center [421, 354] width 842 height 502
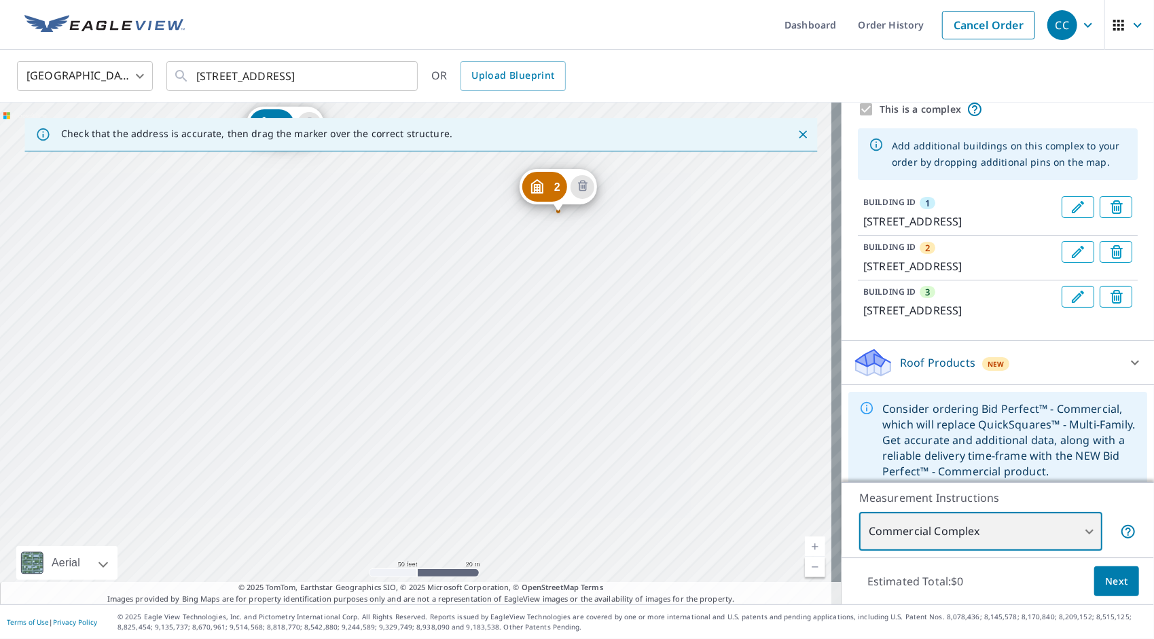
drag, startPoint x: 535, startPoint y: 403, endPoint x: 405, endPoint y: 199, distance: 242.0
click at [405, 199] on div "2 19399 Farmington Rd Livonia, MI 48152 3 19553 Farmington Rd Livonia, MI 48152…" at bounding box center [421, 354] width 842 height 502
drag, startPoint x: 446, startPoint y: 376, endPoint x: 427, endPoint y: 100, distance: 277.1
click at [427, 100] on div "United States US ​ 19559 Farmington Rd Livonia, MI 48152 ​ OR Upload Blueprint …" at bounding box center [577, 327] width 1154 height 555
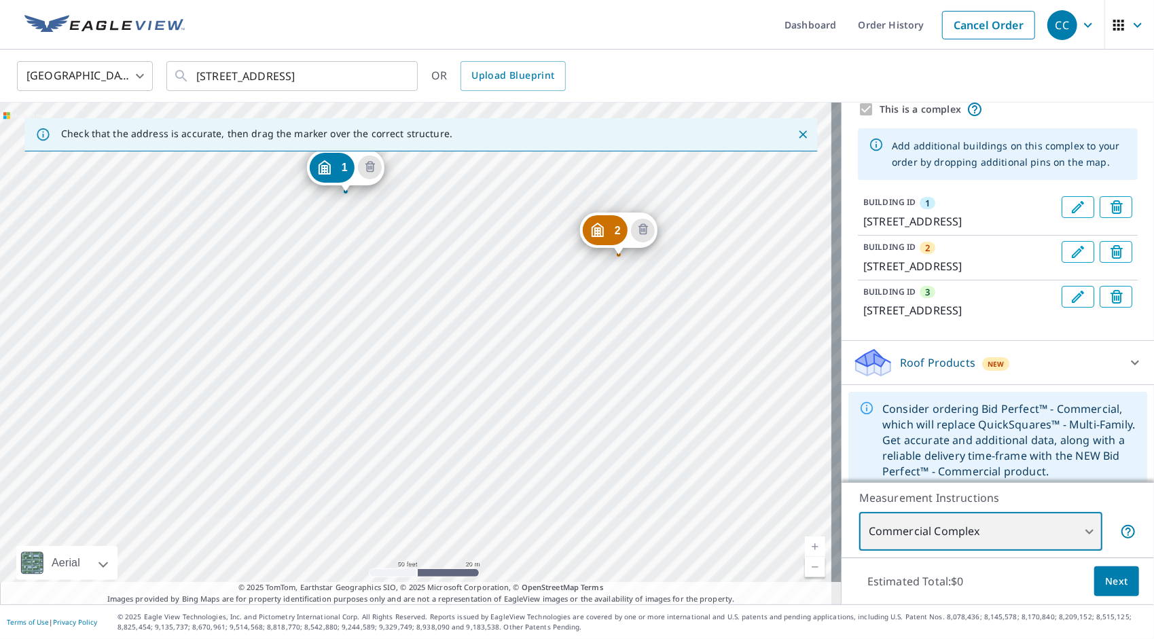
drag, startPoint x: 489, startPoint y: 242, endPoint x: 481, endPoint y: 215, distance: 27.7
click at [484, 228] on div "2 19399 Farmington Rd Livonia, MI 48152 3 19553 Farmington Rd Livonia, MI 48152…" at bounding box center [421, 354] width 842 height 502
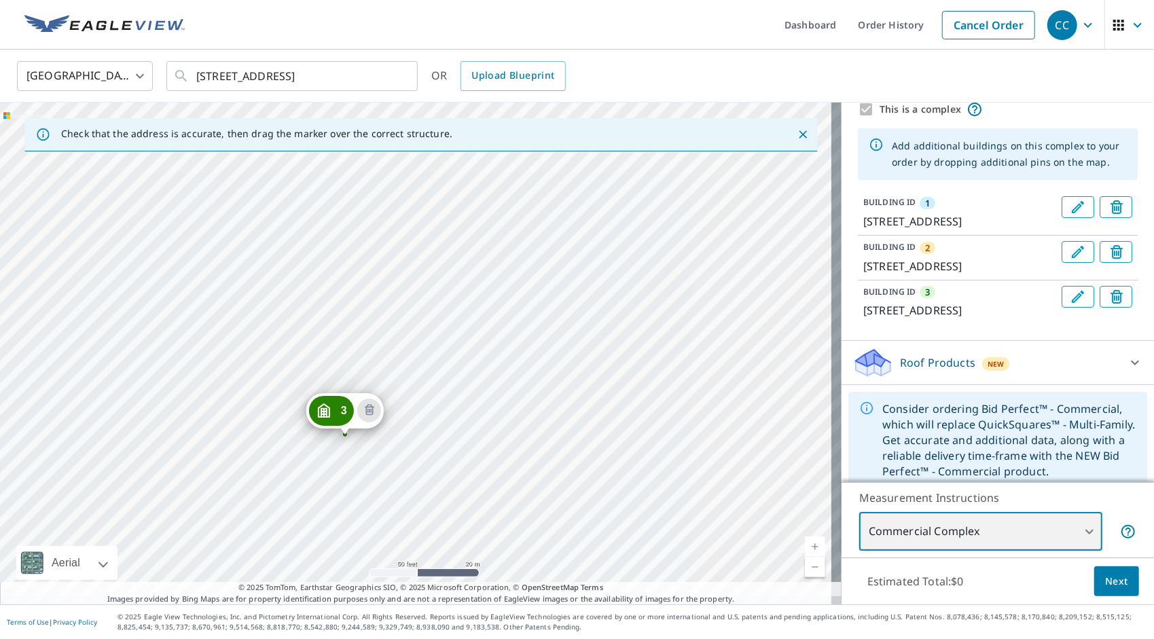
drag, startPoint x: 609, startPoint y: 471, endPoint x: 574, endPoint y: 395, distance: 84.5
click at [574, 395] on div "2 19399 Farmington Rd Livonia, MI 48152 3 19553 Farmington Rd Livonia, MI 48152…" at bounding box center [421, 354] width 842 height 502
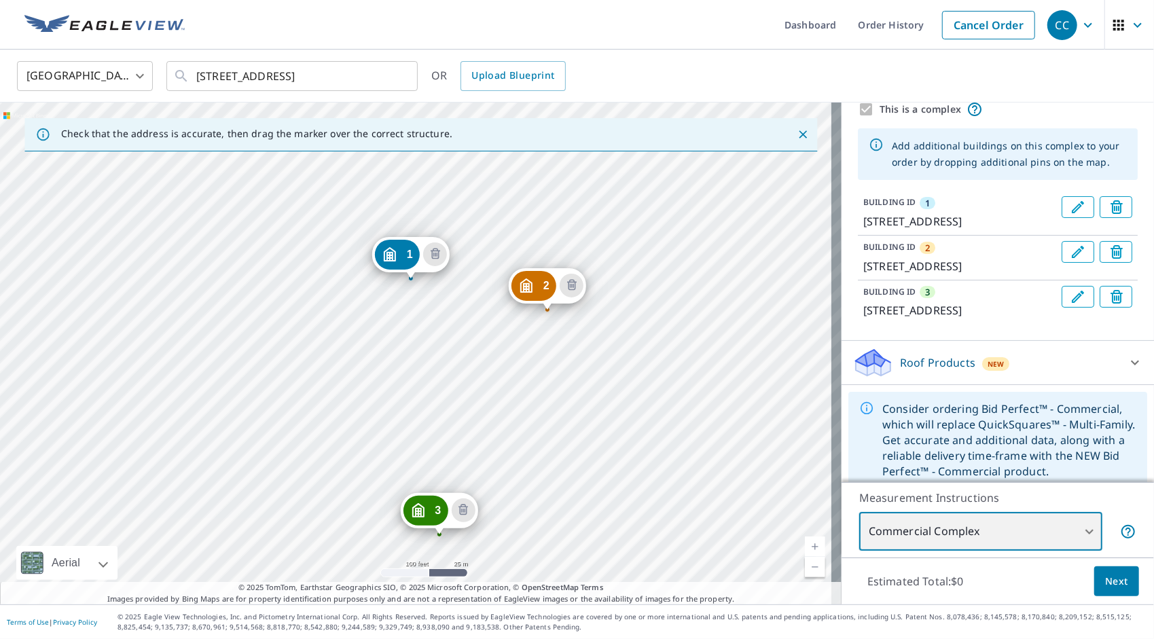
drag, startPoint x: 507, startPoint y: 232, endPoint x: 511, endPoint y: 370, distance: 137.9
click at [511, 370] on div "2 19399 Farmington Rd Livonia, MI 48152 3 19553 Farmington Rd Livonia, MI 48152…" at bounding box center [421, 354] width 842 height 502
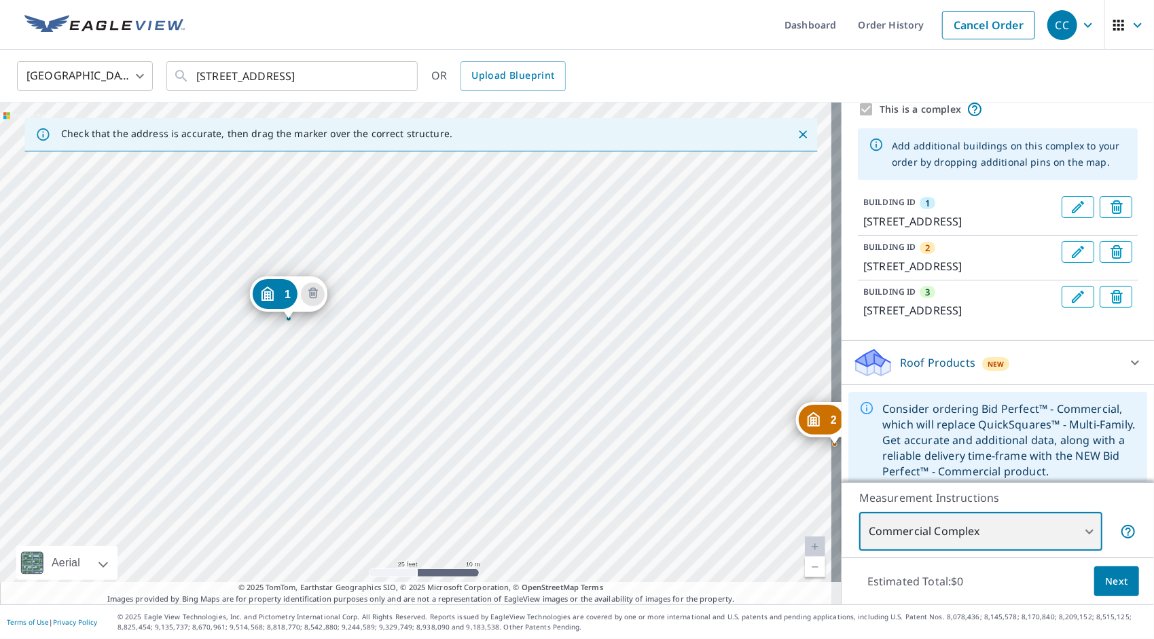
drag, startPoint x: 454, startPoint y: 274, endPoint x: 564, endPoint y: 548, distance: 295.1
click at [564, 548] on div "2 19399 Farmington Rd Livonia, MI 48152 3 19553 Farmington Rd Livonia, MI 48152…" at bounding box center [421, 354] width 842 height 502
click at [317, 291] on icon "Delete building 1" at bounding box center [313, 293] width 10 height 11
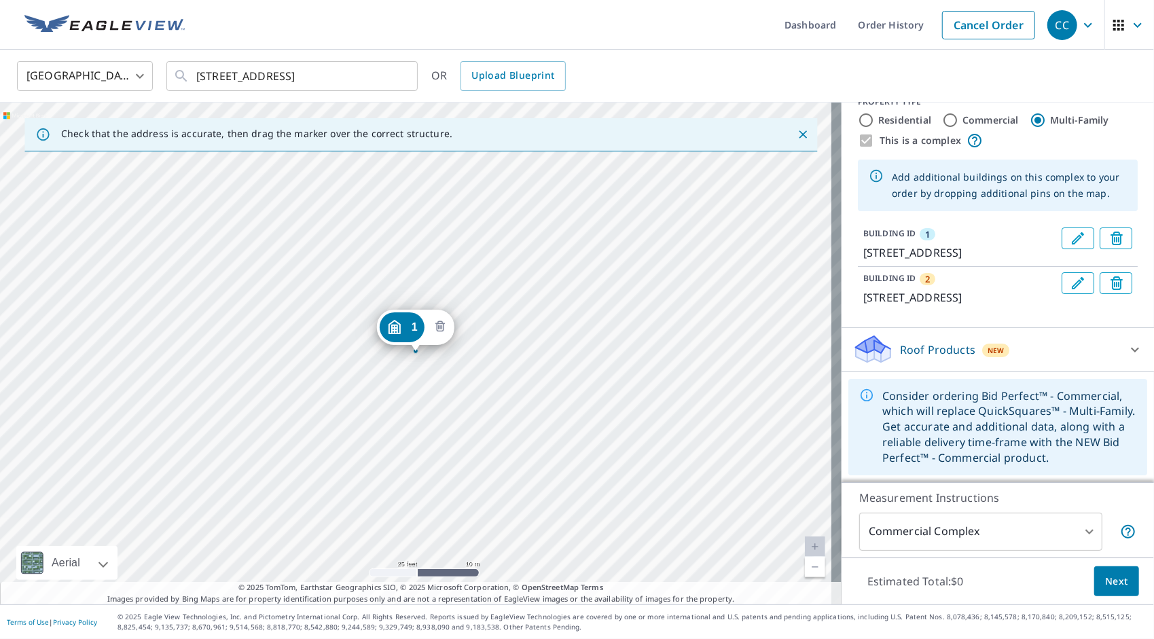
click at [446, 330] on icon "Delete building 1" at bounding box center [440, 327] width 16 height 16
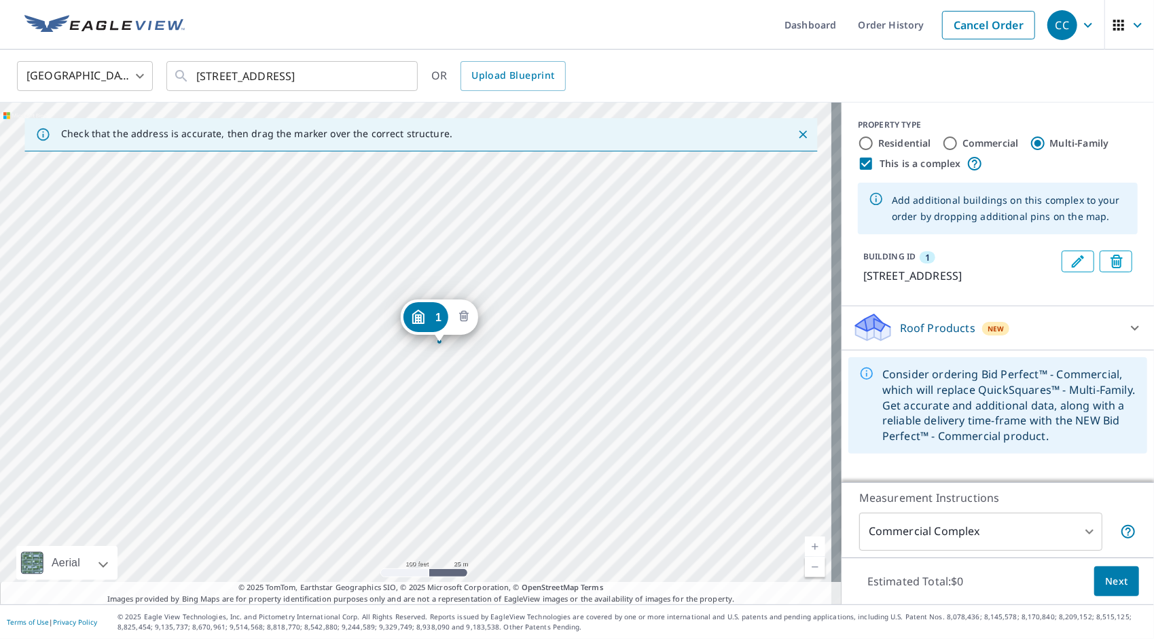
click at [463, 317] on icon "Delete building 1" at bounding box center [464, 317] width 16 height 16
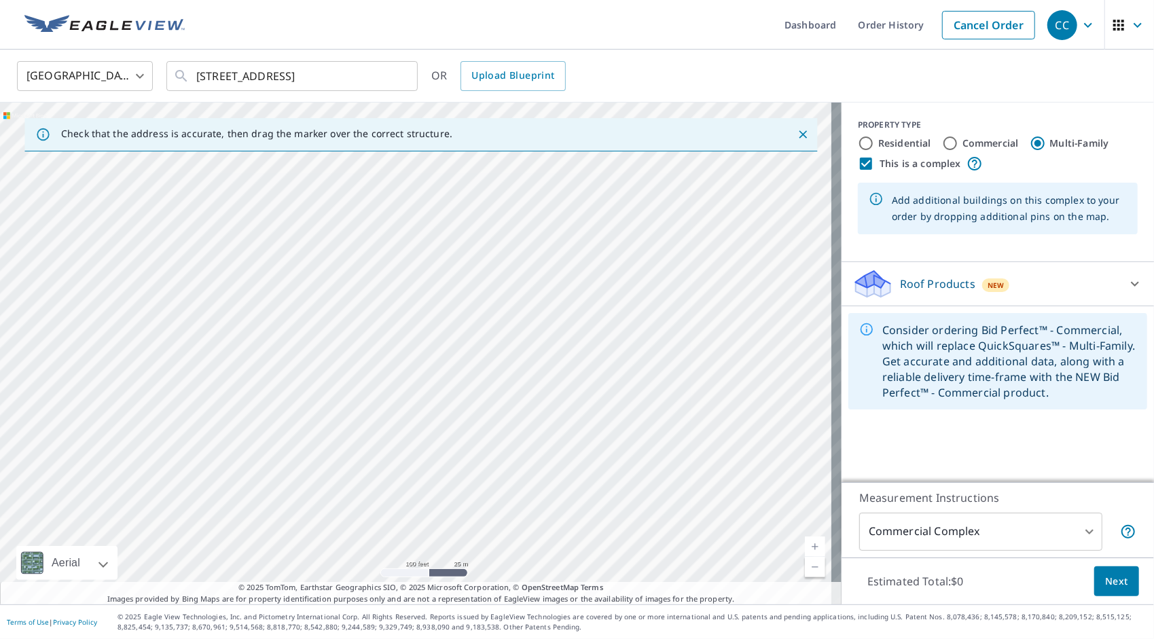
drag, startPoint x: 310, startPoint y: 418, endPoint x: 401, endPoint y: 407, distance: 92.4
click at [401, 407] on div at bounding box center [421, 354] width 842 height 502
drag, startPoint x: 370, startPoint y: 291, endPoint x: 389, endPoint y: 429, distance: 139.2
click at [389, 429] on div at bounding box center [421, 354] width 842 height 502
drag, startPoint x: 516, startPoint y: 437, endPoint x: 493, endPoint y: 261, distance: 178.1
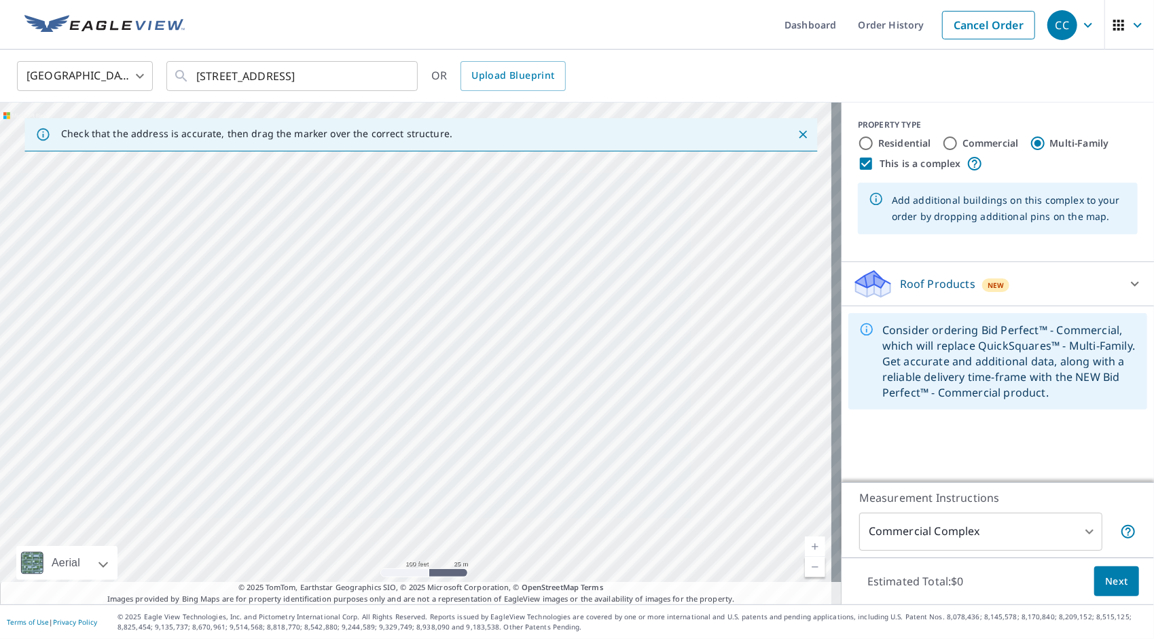
click at [493, 261] on div at bounding box center [421, 354] width 842 height 502
drag, startPoint x: 497, startPoint y: 380, endPoint x: 485, endPoint y: 321, distance: 61.0
click at [485, 321] on div at bounding box center [421, 354] width 842 height 502
click at [520, 423] on div at bounding box center [421, 354] width 842 height 502
type input "19411 Farmington Rd, Livonia, MI, 48152"
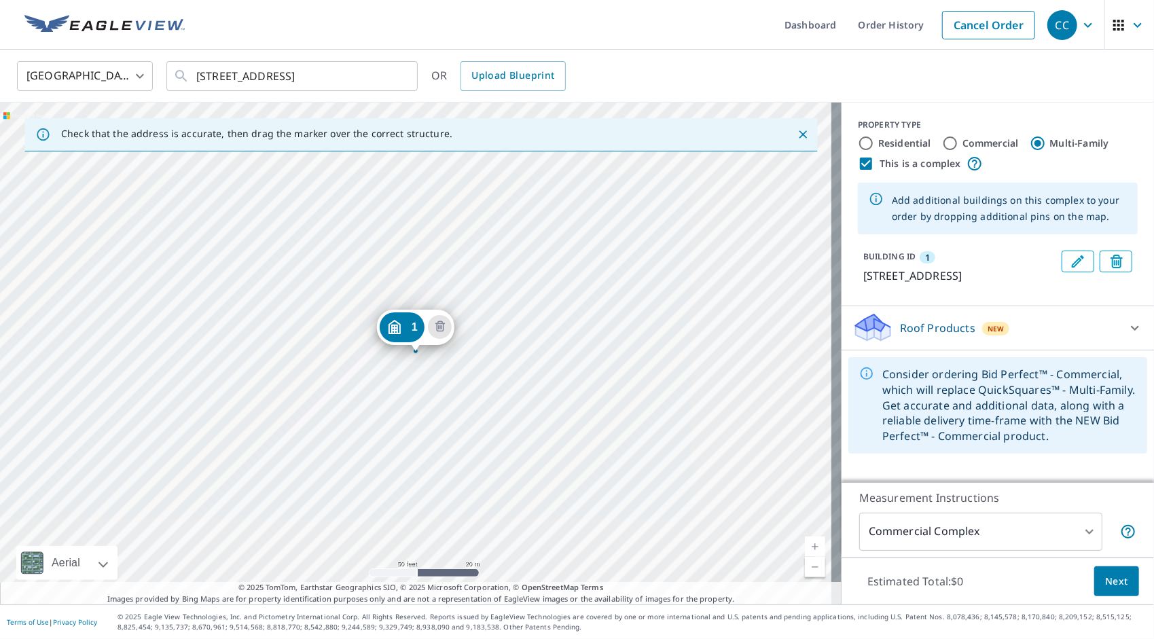
drag, startPoint x: 410, startPoint y: 325, endPoint x: 389, endPoint y: 292, distance: 38.5
drag, startPoint x: 406, startPoint y: 323, endPoint x: 602, endPoint y: 416, distance: 216.7
drag, startPoint x: 547, startPoint y: 311, endPoint x: 541, endPoint y: 276, distance: 35.2
click at [541, 276] on div "1 19553 Farmington Rd Livonia, MI 48152" at bounding box center [421, 354] width 842 height 502
drag, startPoint x: 488, startPoint y: 268, endPoint x: 504, endPoint y: 349, distance: 83.1
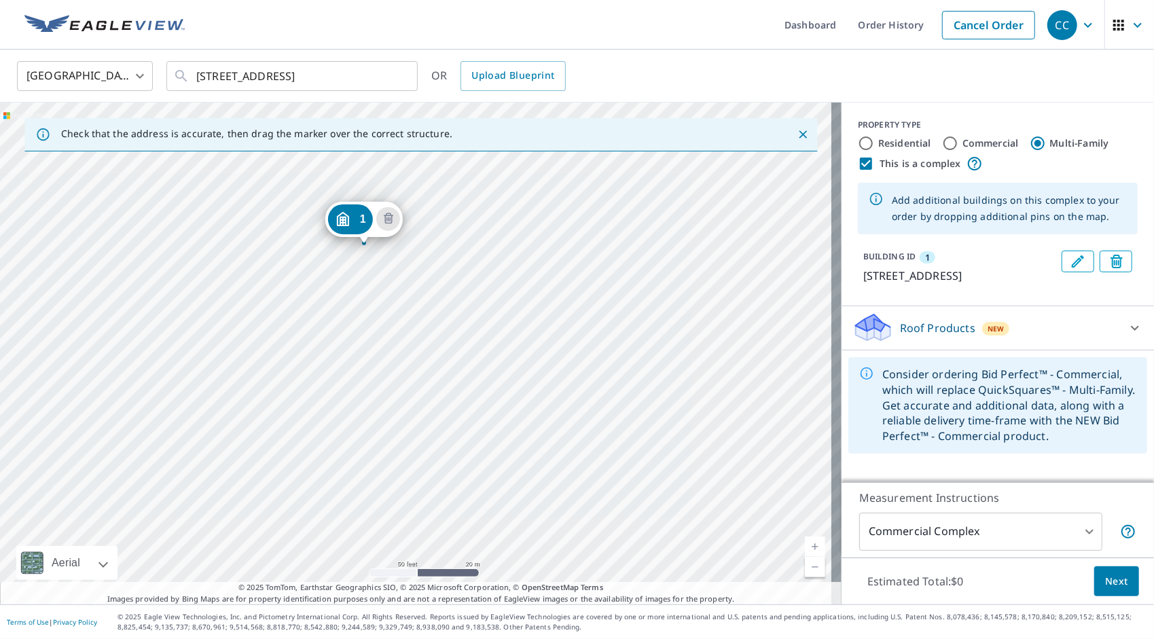
click at [504, 349] on div "1 19553 Farmington Rd Livonia, MI 48152" at bounding box center [421, 354] width 842 height 502
drag, startPoint x: 357, startPoint y: 222, endPoint x: 460, endPoint y: 477, distance: 274.6
drag, startPoint x: 572, startPoint y: 451, endPoint x: 558, endPoint y: 495, distance: 45.6
click at [558, 495] on div "1 19325 Farmington Rd Livonia, MI 48152" at bounding box center [421, 354] width 842 height 502
drag, startPoint x: 493, startPoint y: 382, endPoint x: 510, endPoint y: 461, distance: 81.3
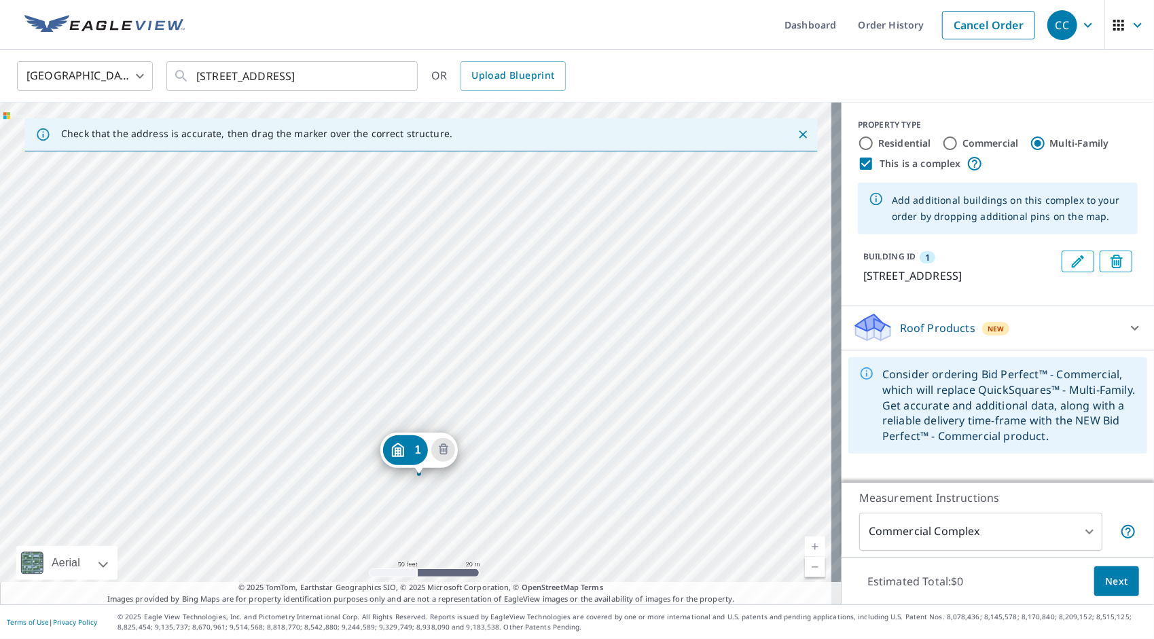
click at [510, 461] on div "1 19325 Farmington Rd Livonia, MI 48152" at bounding box center [421, 354] width 842 height 502
drag, startPoint x: 418, startPoint y: 446, endPoint x: 509, endPoint y: 341, distance: 139.2
drag, startPoint x: 270, startPoint y: 291, endPoint x: 396, endPoint y: 391, distance: 160.5
click at [396, 391] on div "1 19411 Farmington Rd Livonia, MI 48152" at bounding box center [421, 354] width 842 height 502
click at [270, 374] on div "1 19411 Farmington Rd Livonia, MI 48152" at bounding box center [421, 354] width 842 height 502
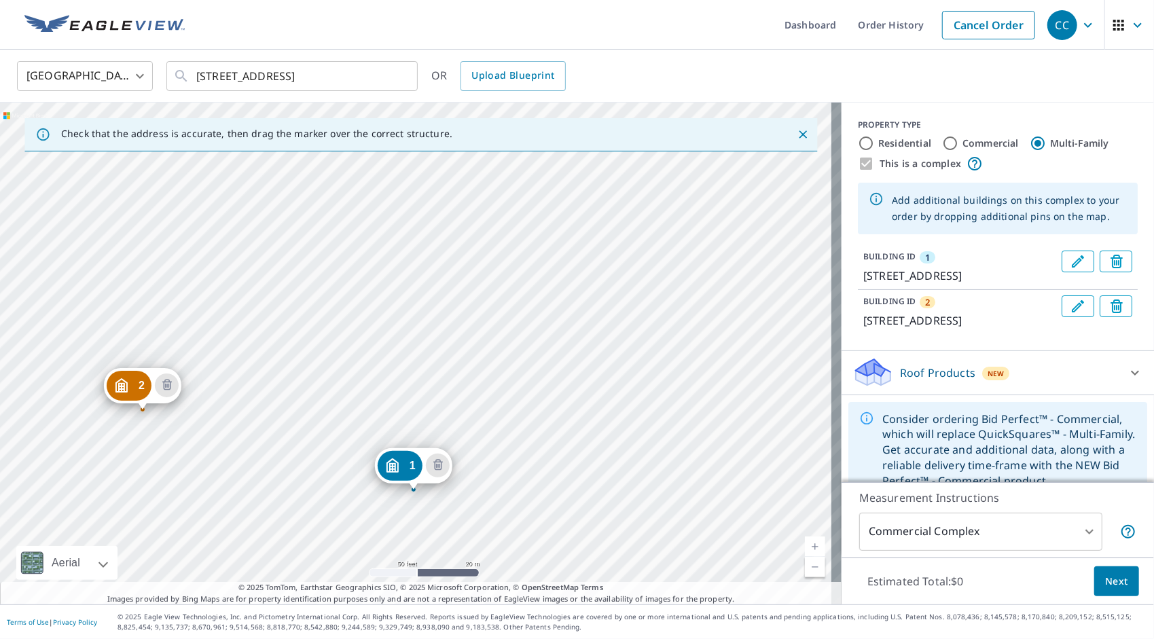
drag, startPoint x: 315, startPoint y: 302, endPoint x: 313, endPoint y: 440, distance: 138.6
click at [313, 440] on div "2 19553 Farmington Rd Livonia, MI 48152 1 19411 Farmington Rd Livonia, MI 48152" at bounding box center [421, 354] width 842 height 502
click at [289, 332] on div "2 19553 Farmington Rd Livonia, MI 48152 1 19411 Farmington Rd Livonia, MI 48152" at bounding box center [421, 354] width 842 height 502
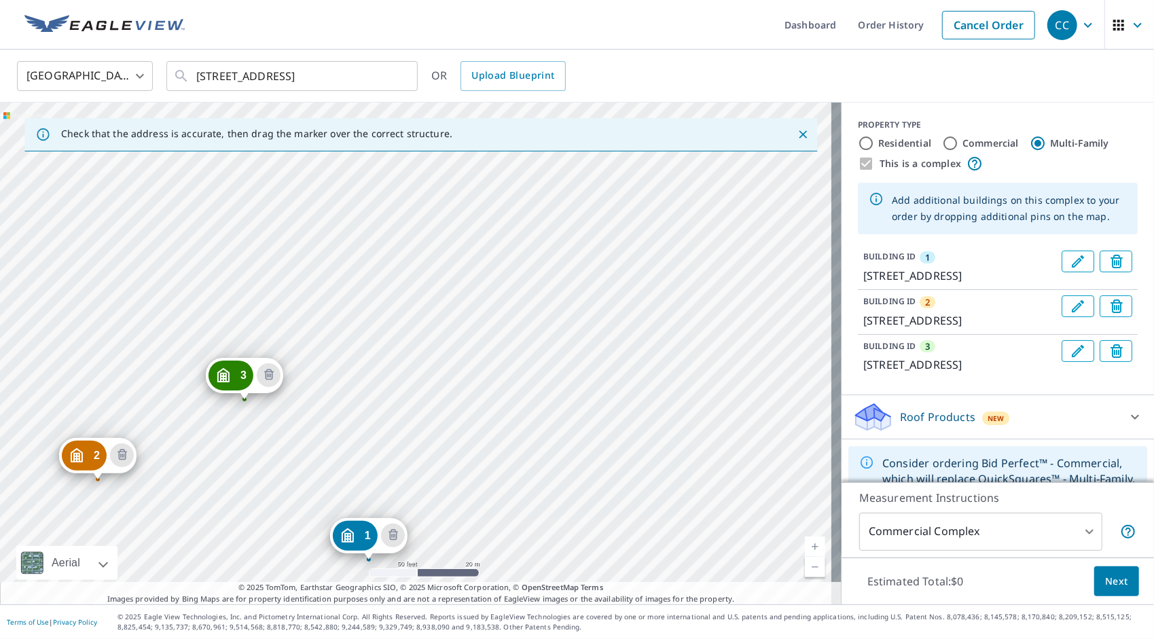
drag, startPoint x: 372, startPoint y: 250, endPoint x: 325, endPoint y: 459, distance: 213.8
click at [325, 459] on div "2 19553 Farmington Rd Livonia, MI 48152 3 19475 Farmington Rd Livonia, MI 48152…" at bounding box center [421, 354] width 842 height 502
click at [410, 393] on div "2 19553 Farmington Rd Livonia, MI 48152 3 19475 Farmington Rd Livonia, MI 48152…" at bounding box center [421, 354] width 842 height 502
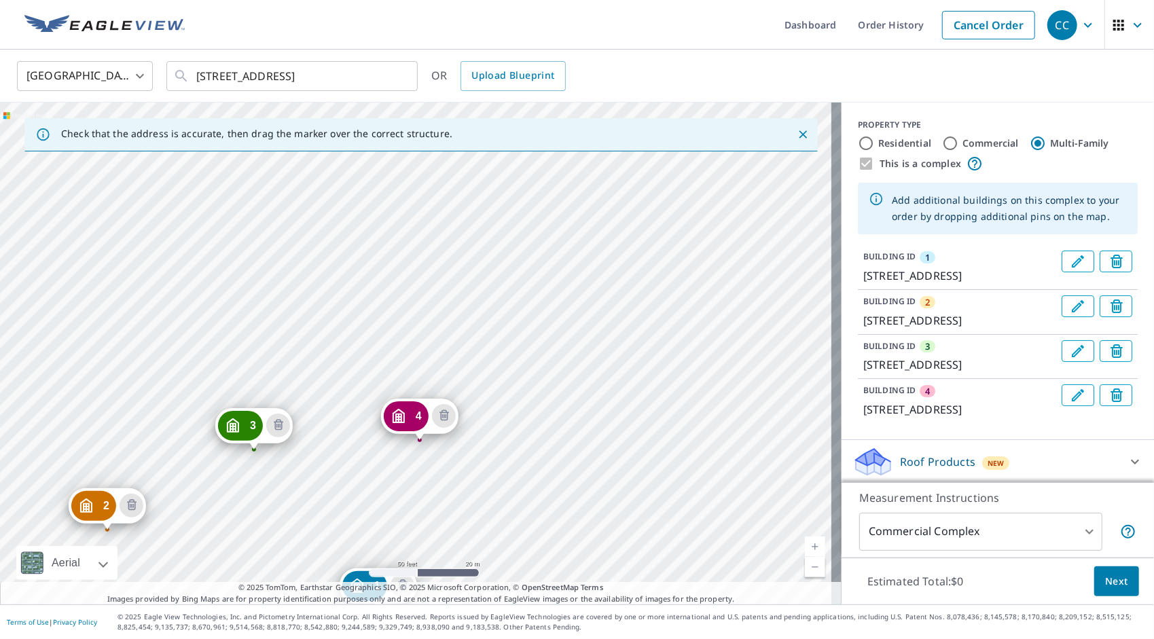
drag, startPoint x: 364, startPoint y: 219, endPoint x: 327, endPoint y: 478, distance: 261.5
click at [327, 478] on div "2 19553 Farmington Rd Livonia, MI 48152 3 19475 Farmington Rd Livonia, MI 48152…" at bounding box center [421, 354] width 842 height 502
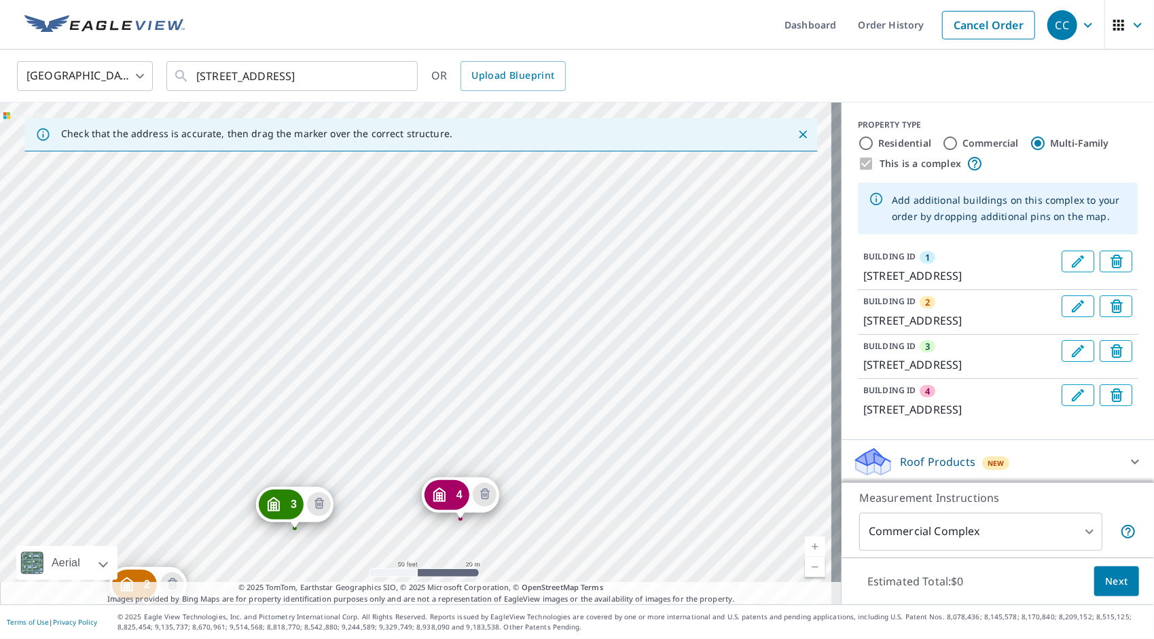
drag, startPoint x: 337, startPoint y: 348, endPoint x: 378, endPoint y: 427, distance: 88.7
click at [378, 427] on div "2 19553 Farmington Rd Livonia, MI 48152 3 19475 Farmington Rd Livonia, MI 48152…" at bounding box center [421, 354] width 842 height 502
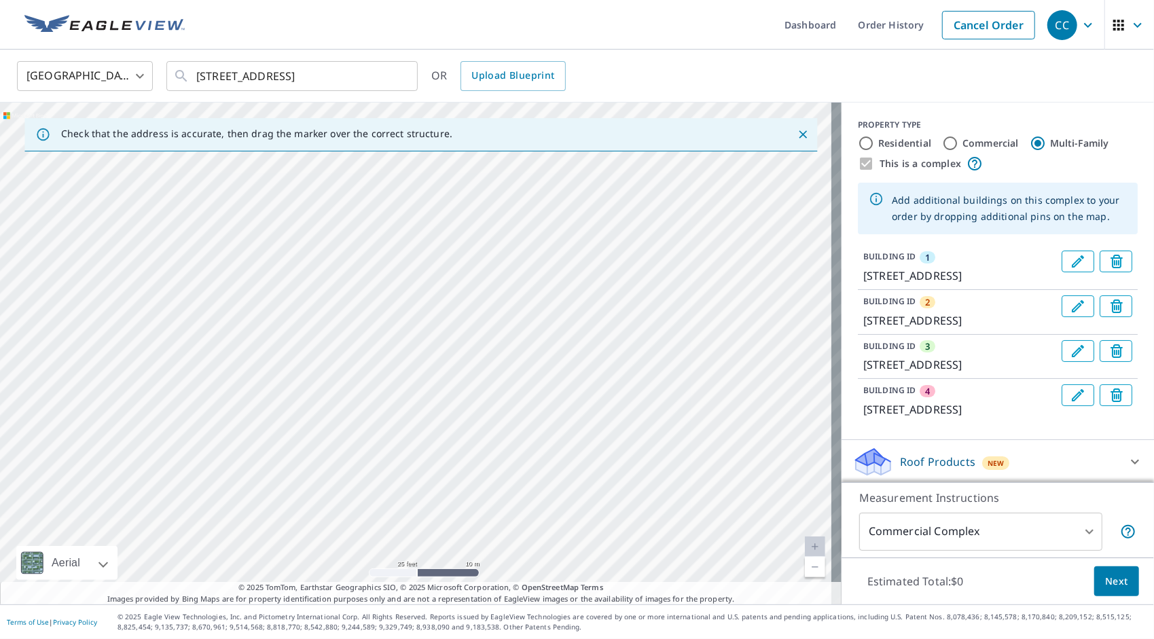
click at [488, 311] on div "2 19553 Farmington Rd Livonia, MI 48152 3 19475 Farmington Rd Livonia, MI 48152…" at bounding box center [421, 354] width 842 height 502
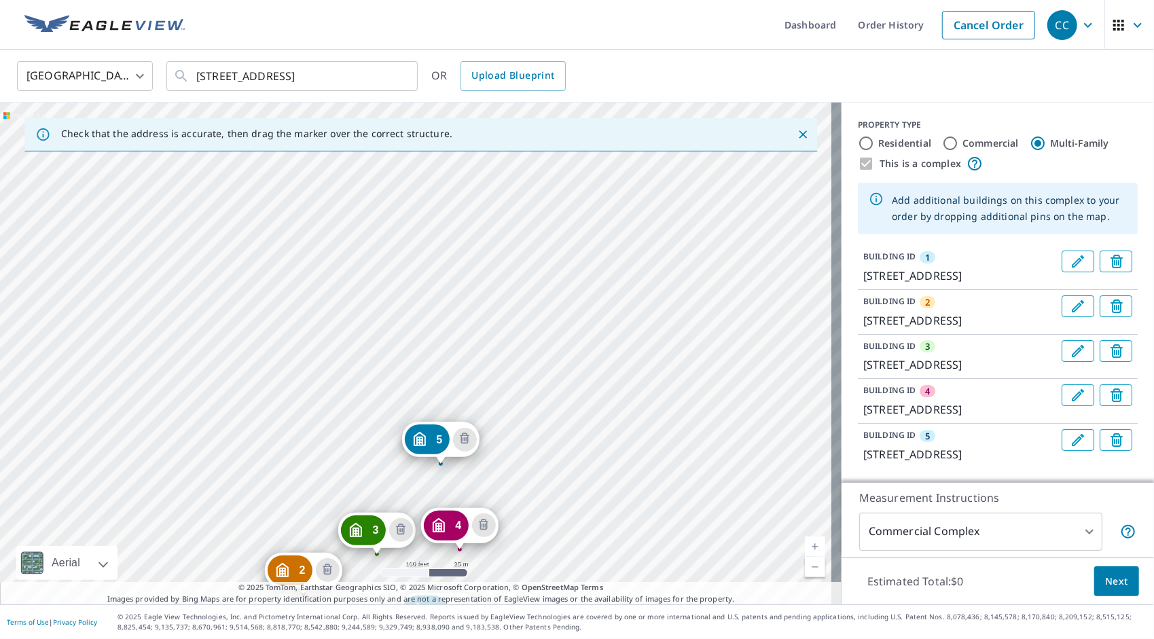
drag, startPoint x: 410, startPoint y: 215, endPoint x: 395, endPoint y: 481, distance: 266.7
click at [395, 481] on div "2 19553 Farmington Rd Livonia, MI 48152 3 19475 Farmington Rd Livonia, MI 48152…" at bounding box center [421, 354] width 842 height 502
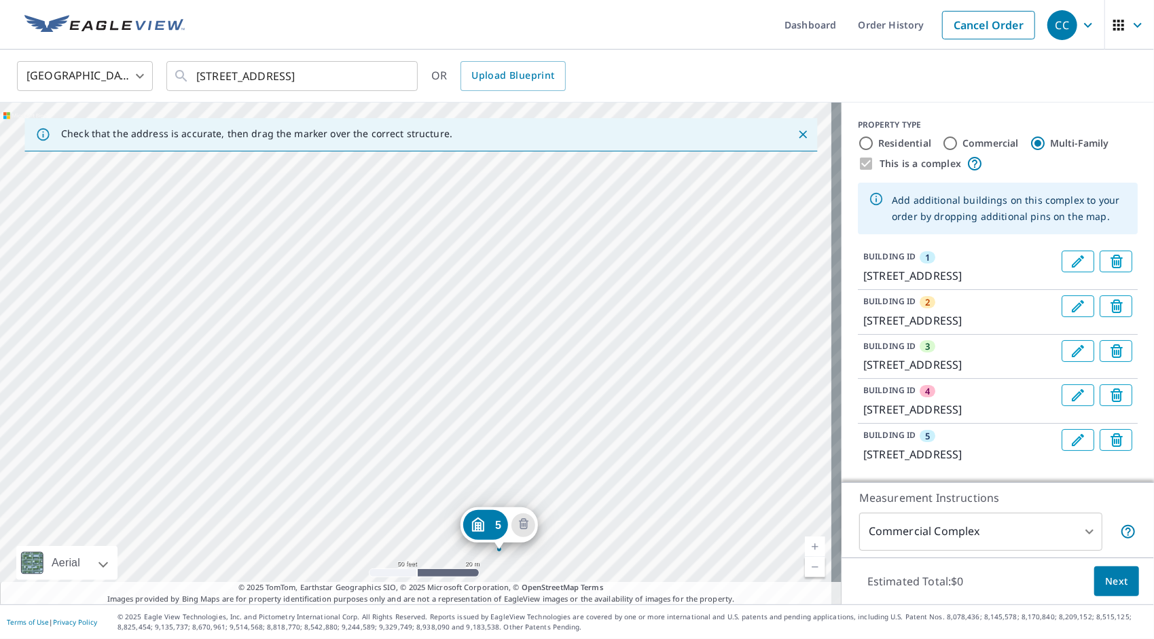
click at [451, 353] on div "2 19553 Farmington Rd Livonia, MI 48152 3 19475 Farmington Rd Livonia, MI 48152…" at bounding box center [421, 354] width 842 height 502
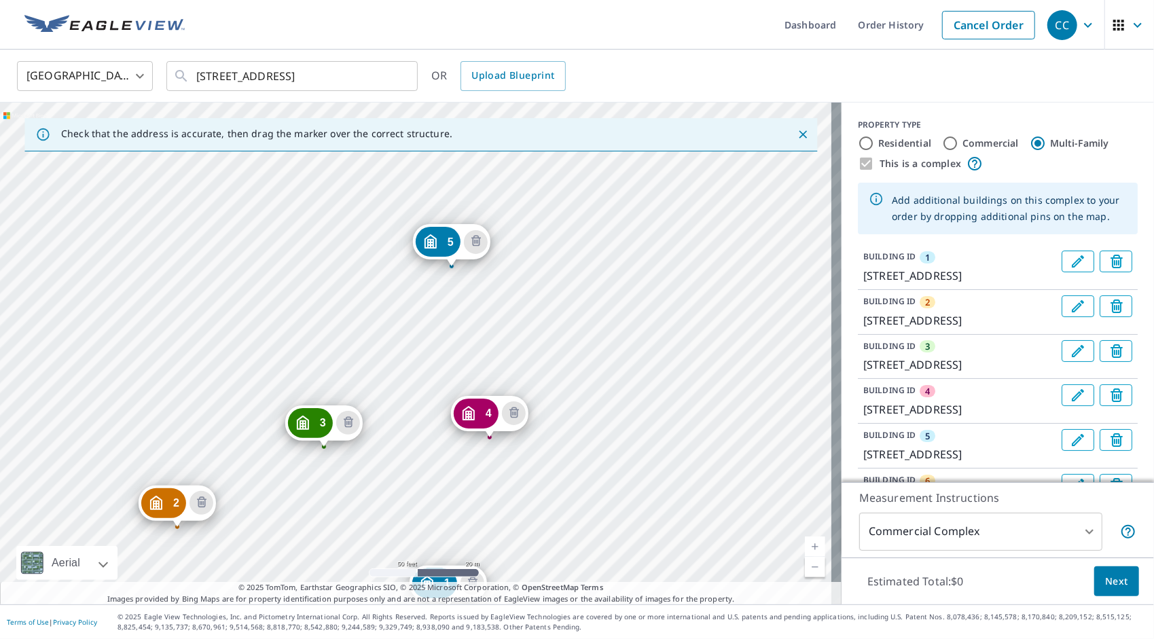
drag, startPoint x: 314, startPoint y: 289, endPoint x: 346, endPoint y: 546, distance: 258.2
click at [346, 546] on div "2 19553 Farmington Rd Livonia, MI 48152 3 19475 Farmington Rd Livonia, MI 48152…" at bounding box center [421, 354] width 842 height 502
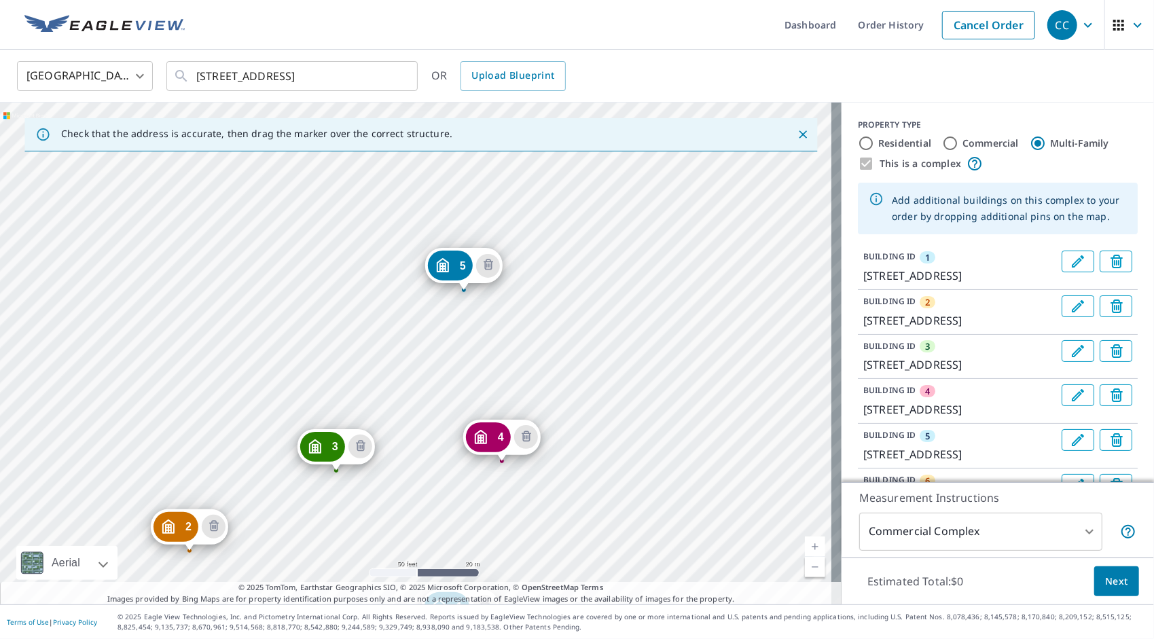
drag, startPoint x: 307, startPoint y: 322, endPoint x: 319, endPoint y: 346, distance: 26.7
click at [319, 346] on div "2 19553 Farmington Rd Livonia, MI 48152 3 19475 Farmington Rd Livonia, MI 48152…" at bounding box center [421, 354] width 842 height 502
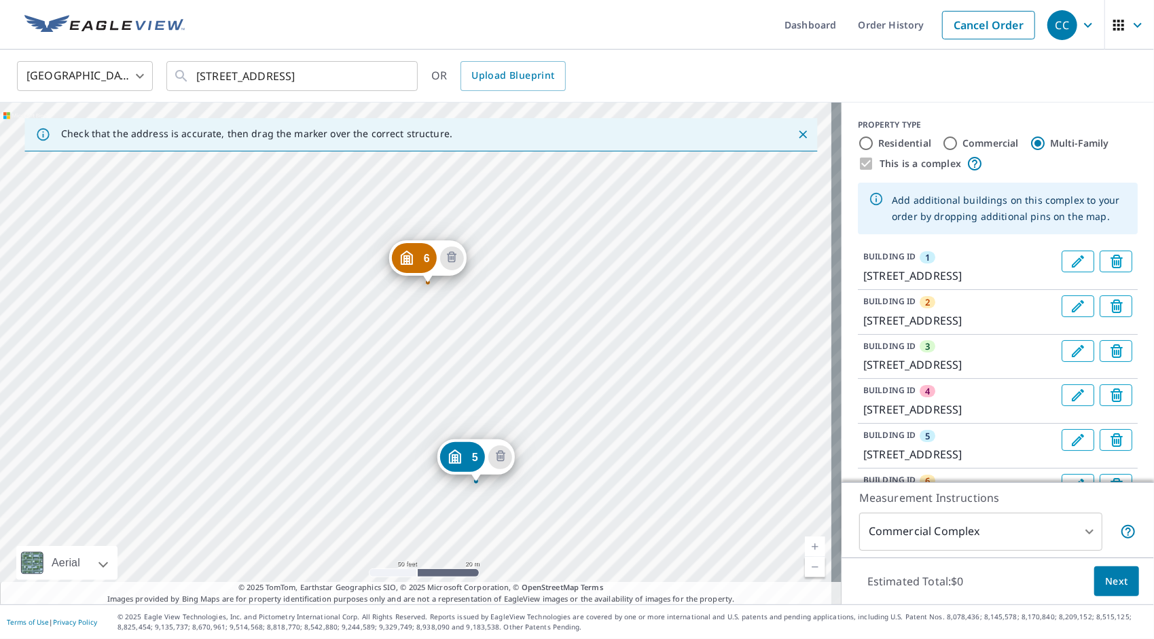
drag, startPoint x: 336, startPoint y: 235, endPoint x: 348, endPoint y: 427, distance: 192.6
click at [348, 427] on div "2 19553 Farmington Rd Livonia, MI 48152 3 19475 Farmington Rd Livonia, MI 48152…" at bounding box center [421, 354] width 842 height 502
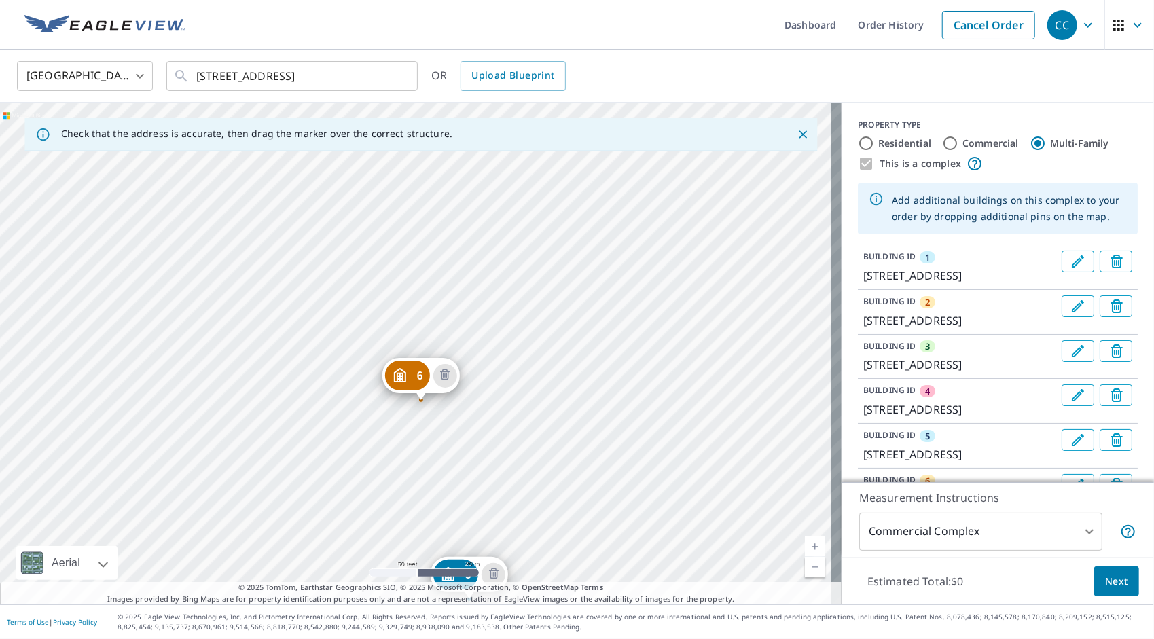
drag, startPoint x: 333, startPoint y: 330, endPoint x: 326, endPoint y: 447, distance: 117.0
click at [326, 447] on div "2 19553 Farmington Rd Livonia, MI 48152 3 19475 Farmington Rd Livonia, MI 48152…" at bounding box center [421, 354] width 842 height 502
click at [152, 332] on div "2 19553 Farmington Rd Livonia, MI 48152 3 19475 Farmington Rd Livonia, MI 48152…" at bounding box center [421, 354] width 842 height 502
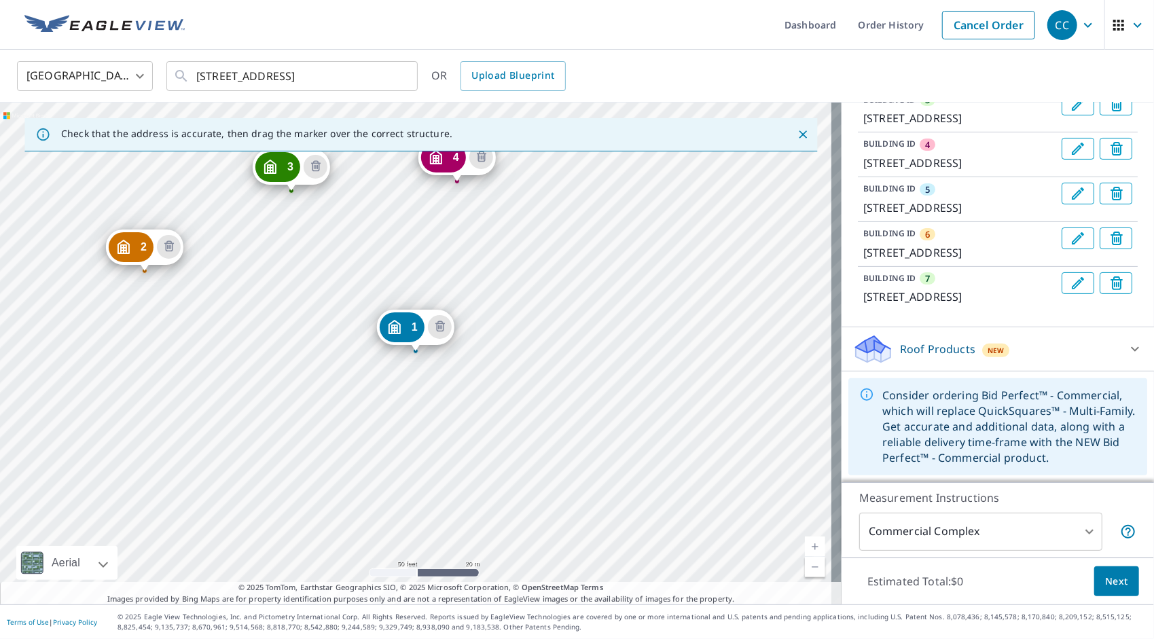
scroll to position [359, 0]
click at [1127, 346] on icon at bounding box center [1135, 349] width 16 height 16
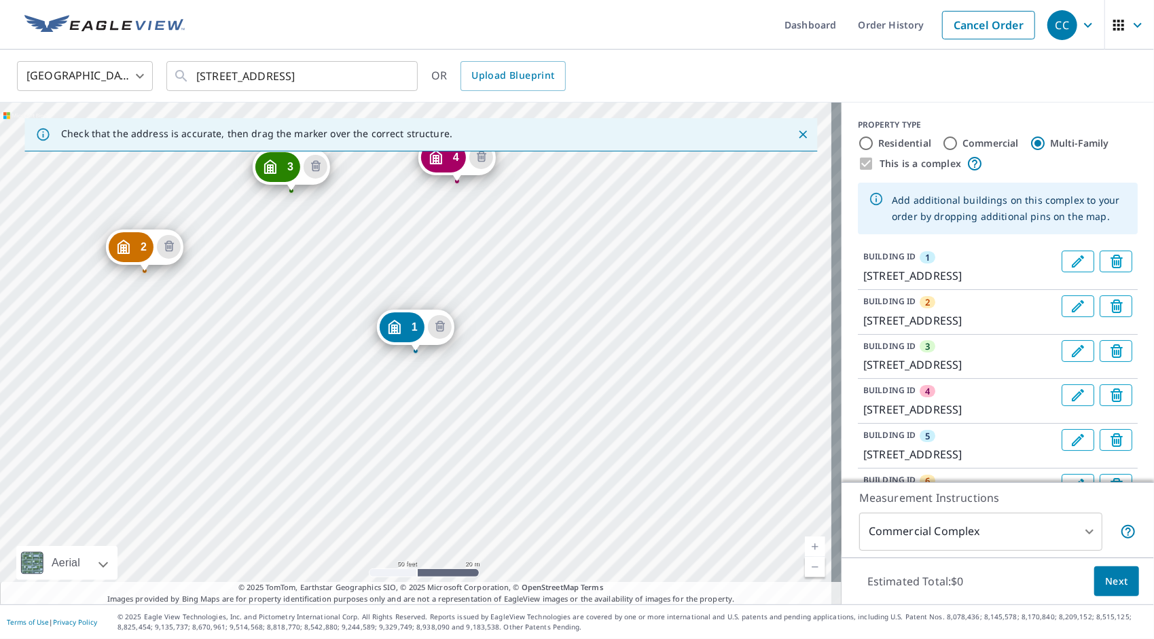
scroll to position [397, 0]
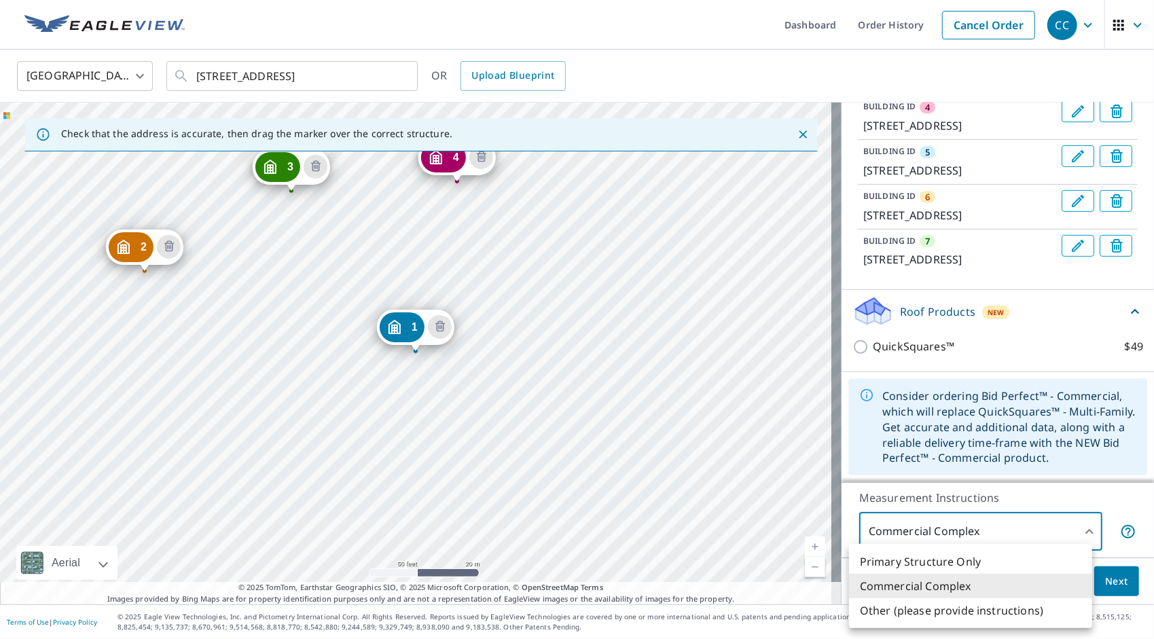
click at [1072, 534] on body "CC CC Dashboard Order History Cancel Order CC United States US ​ 19411 Farmingt…" at bounding box center [577, 319] width 1154 height 639
click at [966, 586] on li "Commercial Complex" at bounding box center [970, 586] width 243 height 24
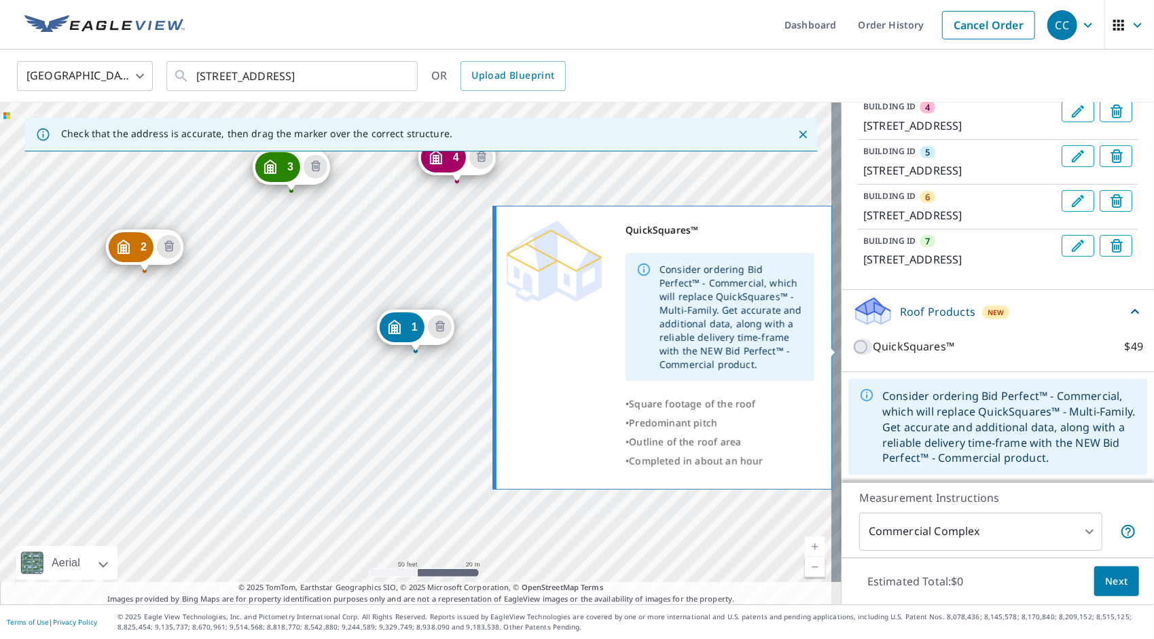
click at [853, 342] on input "QuickSquares™ $49" at bounding box center [863, 347] width 20 height 16
checkbox input "true"
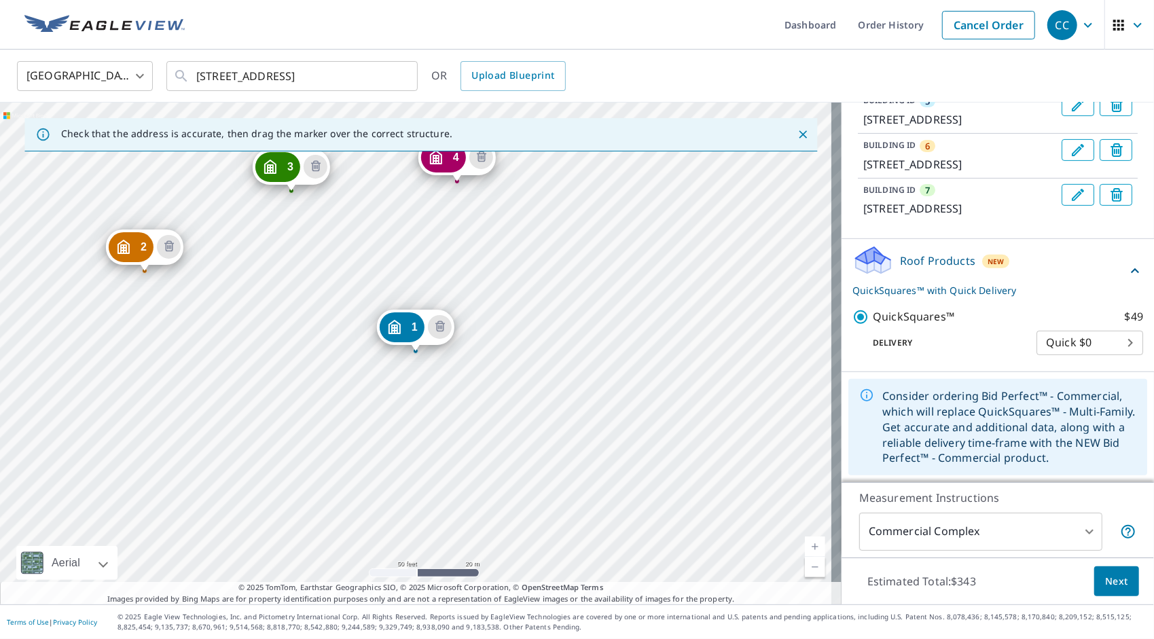
scroll to position [448, 0]
click at [1096, 345] on body "CC CC Dashboard Order History Cancel Order CC United States US ​ 19411 Farmingt…" at bounding box center [577, 319] width 1154 height 639
click at [1096, 345] on li "Quick $0" at bounding box center [1069, 344] width 107 height 24
click at [1113, 581] on span "Next" at bounding box center [1116, 581] width 23 height 17
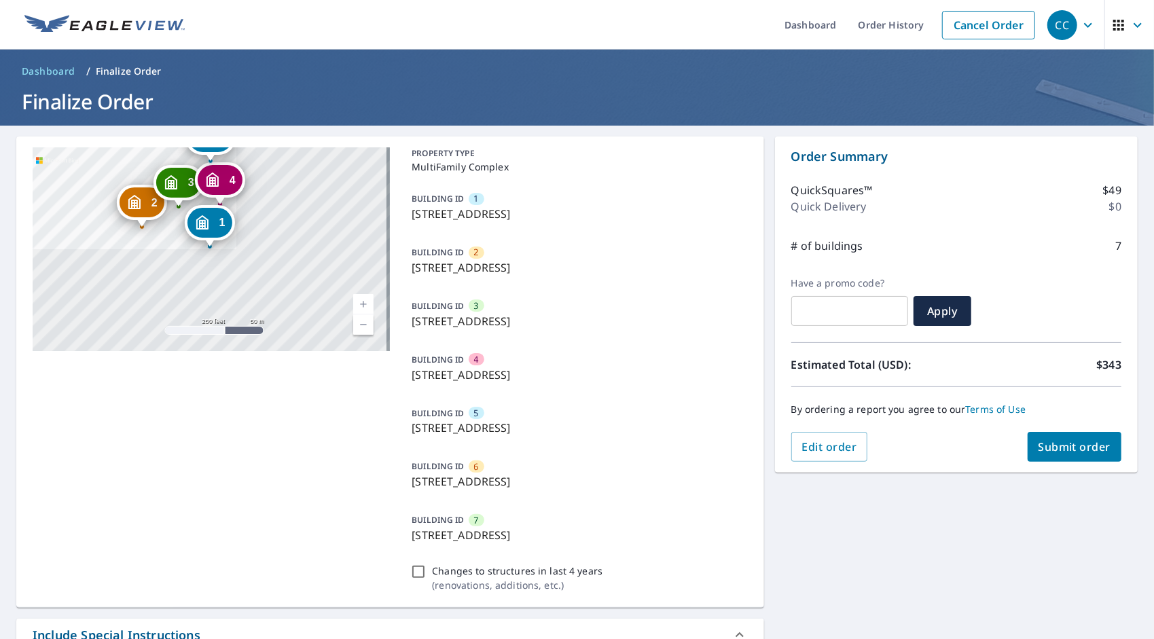
click at [1071, 448] on span "Submit order" at bounding box center [1075, 447] width 73 height 15
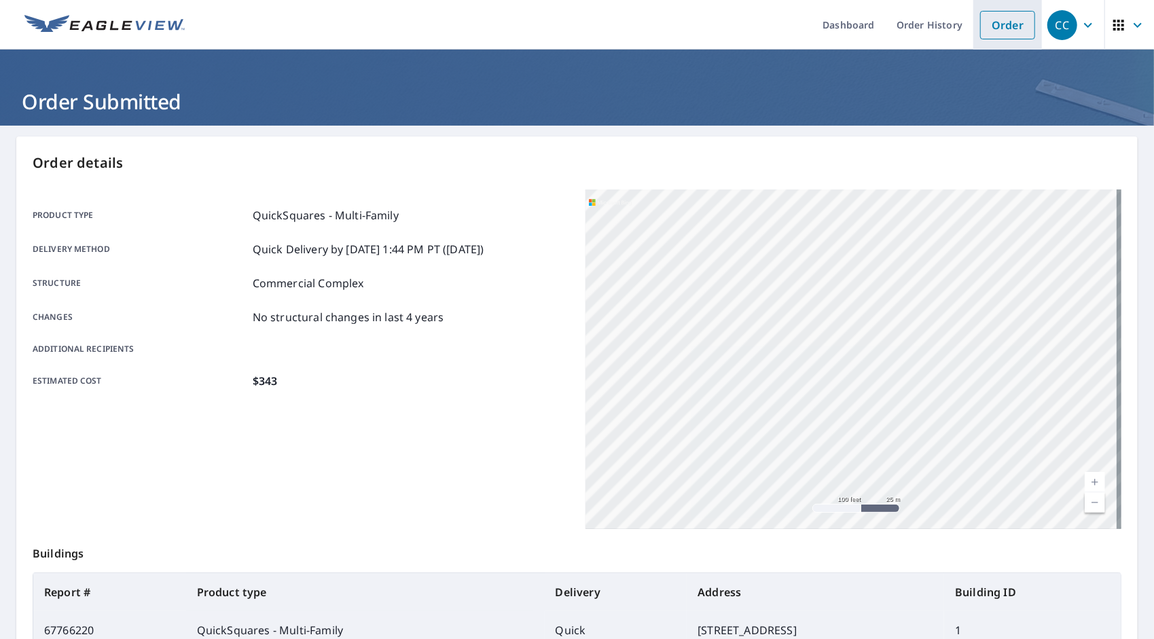
click at [1016, 20] on link "Order" at bounding box center [1007, 25] width 55 height 29
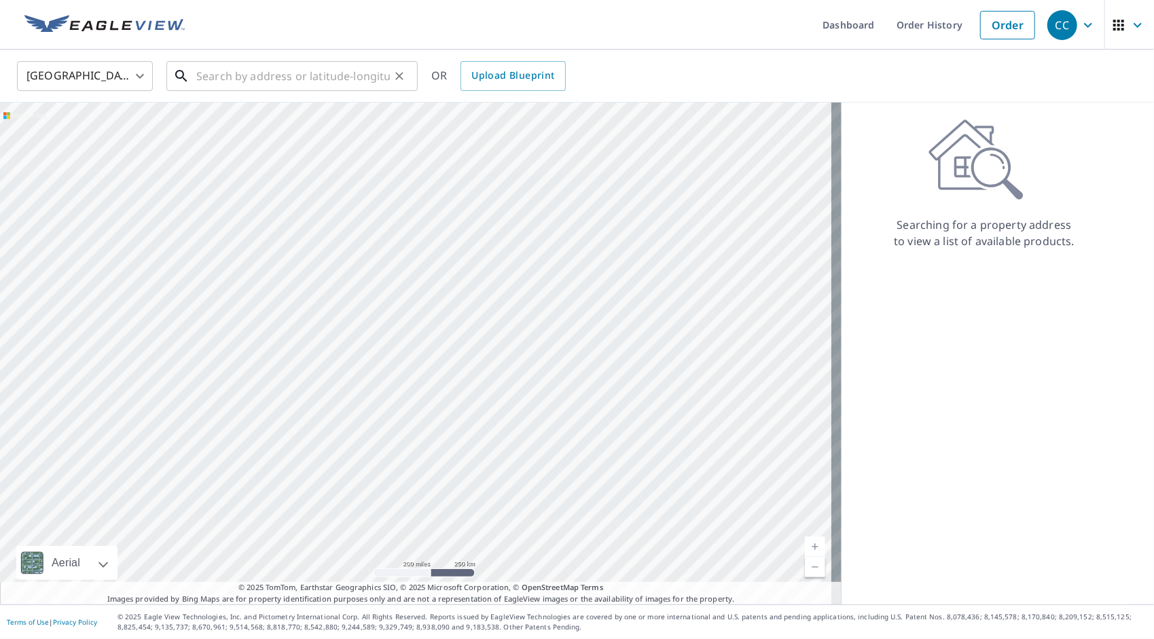
click at [237, 79] on input "text" at bounding box center [293, 76] width 194 height 38
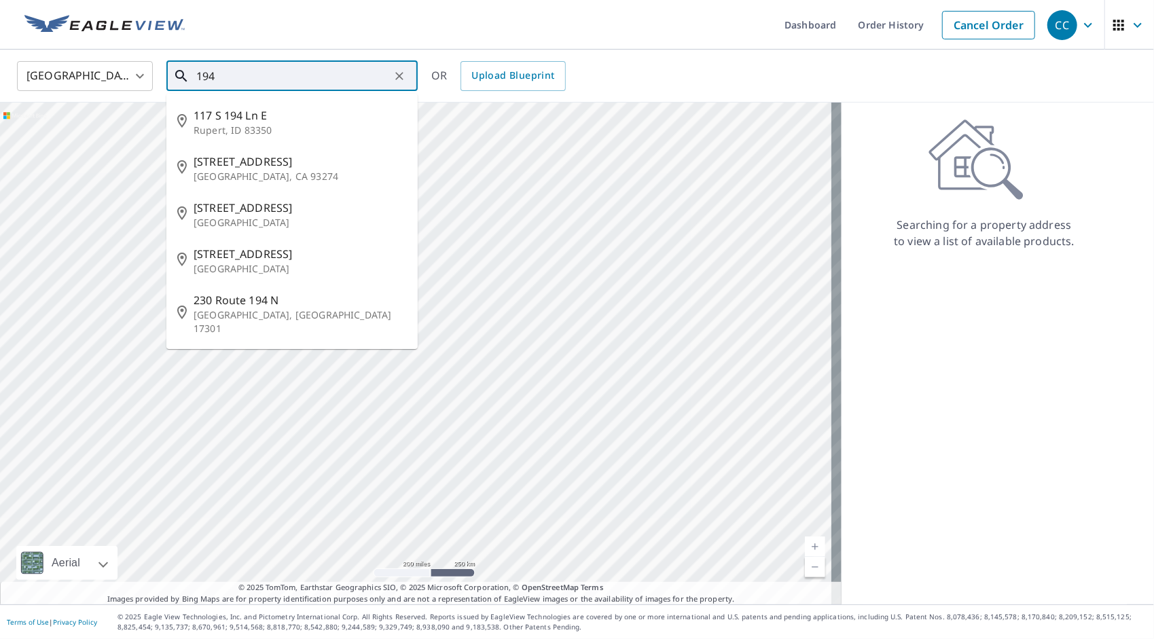
drag, startPoint x: 276, startPoint y: 75, endPoint x: 190, endPoint y: 74, distance: 87.0
click at [190, 74] on div "194 ​" at bounding box center [291, 76] width 251 height 30
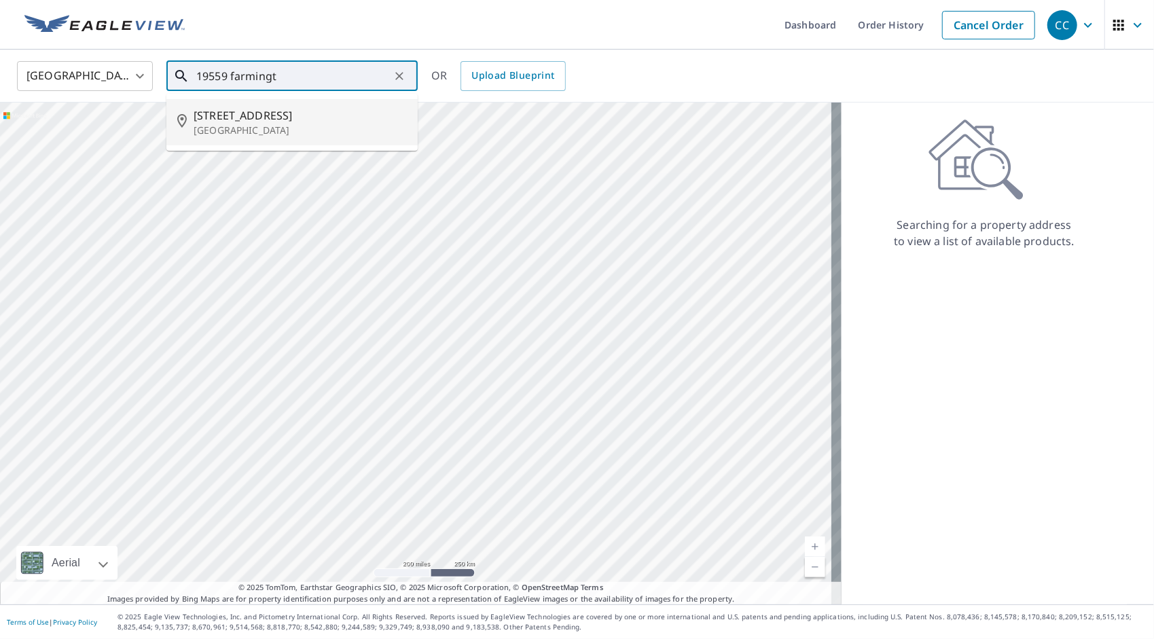
click at [208, 115] on span "19559 Farmington Rd" at bounding box center [300, 115] width 213 height 16
type input "19559 Farmington Rd Livonia, MI 48152"
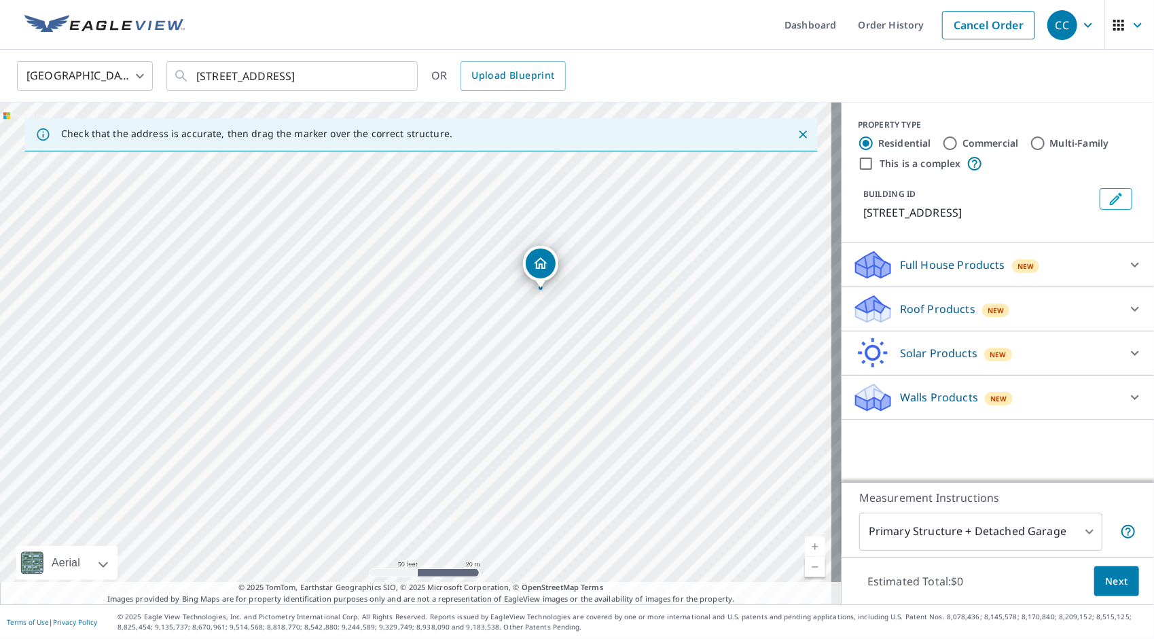
drag, startPoint x: 437, startPoint y: 217, endPoint x: 562, endPoint y: 136, distance: 149.2
click at [562, 136] on div "Check that the address is accurate, then drag the marker over the correct struc…" at bounding box center [421, 354] width 842 height 502
click at [379, 284] on div "19559 Farmington Rd Livonia, MI 48152" at bounding box center [421, 354] width 842 height 502
click at [505, 311] on div "19559 Farmington Rd Livonia, MI 48152" at bounding box center [421, 354] width 842 height 502
drag, startPoint x: 447, startPoint y: 338, endPoint x: 508, endPoint y: 304, distance: 69.9
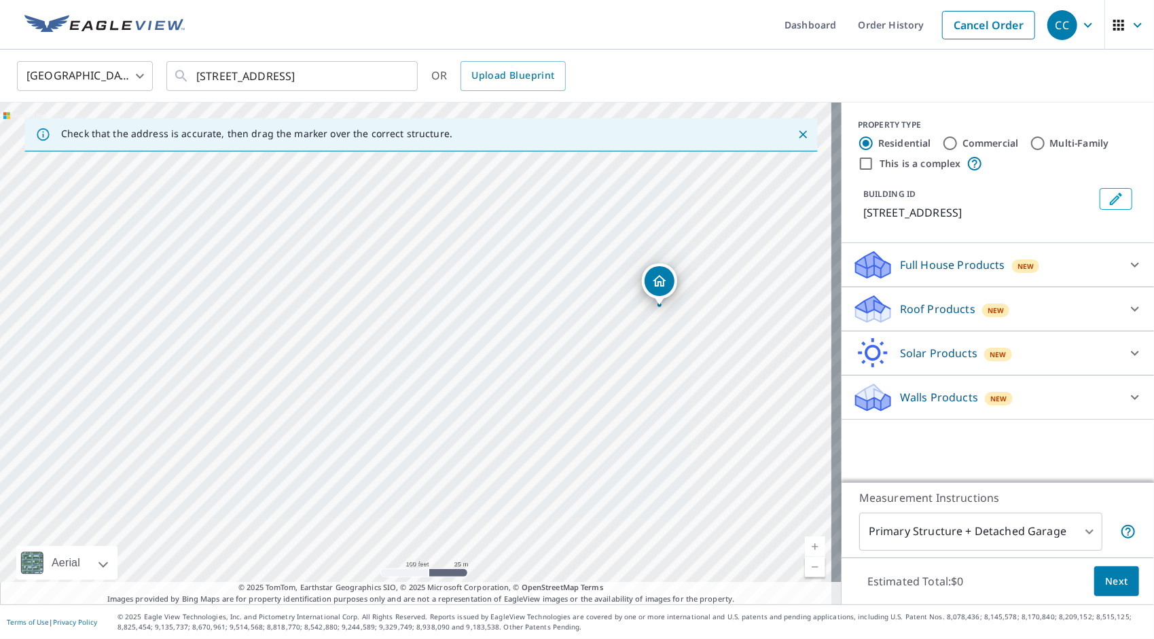
click at [508, 304] on div "19559 Farmington Rd Livonia, MI 48152" at bounding box center [421, 354] width 842 height 502
click at [1030, 139] on input "Multi-Family" at bounding box center [1038, 143] width 16 height 16
radio input "true"
type input "2"
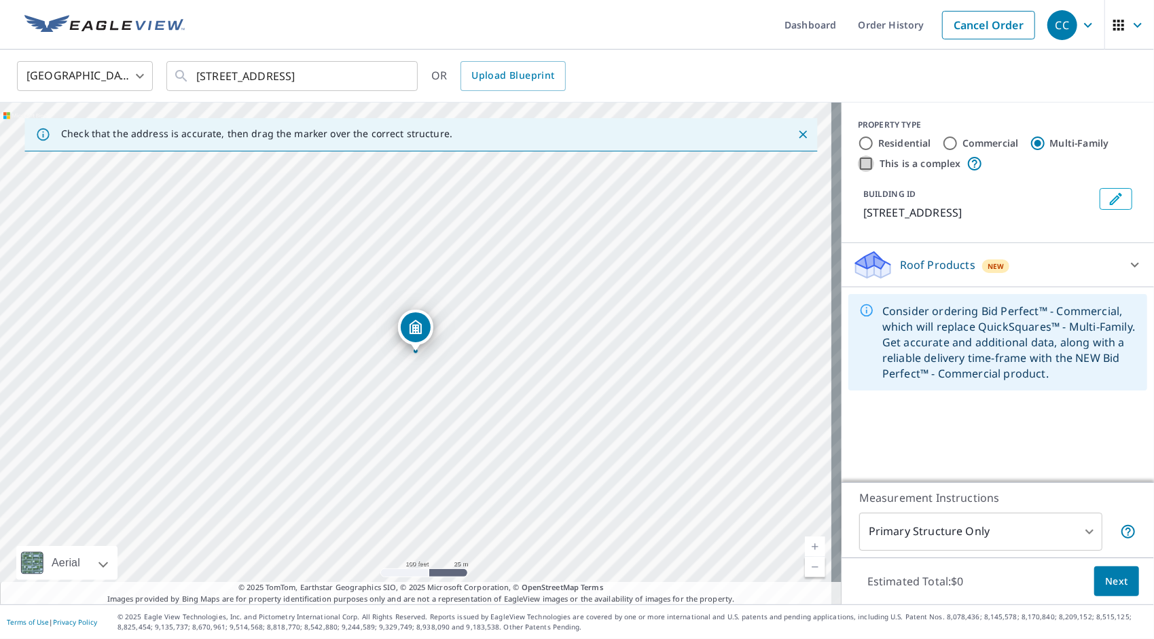
click at [860, 161] on input "This is a complex" at bounding box center [866, 164] width 16 height 16
checkbox input "true"
radio input "true"
type input "4"
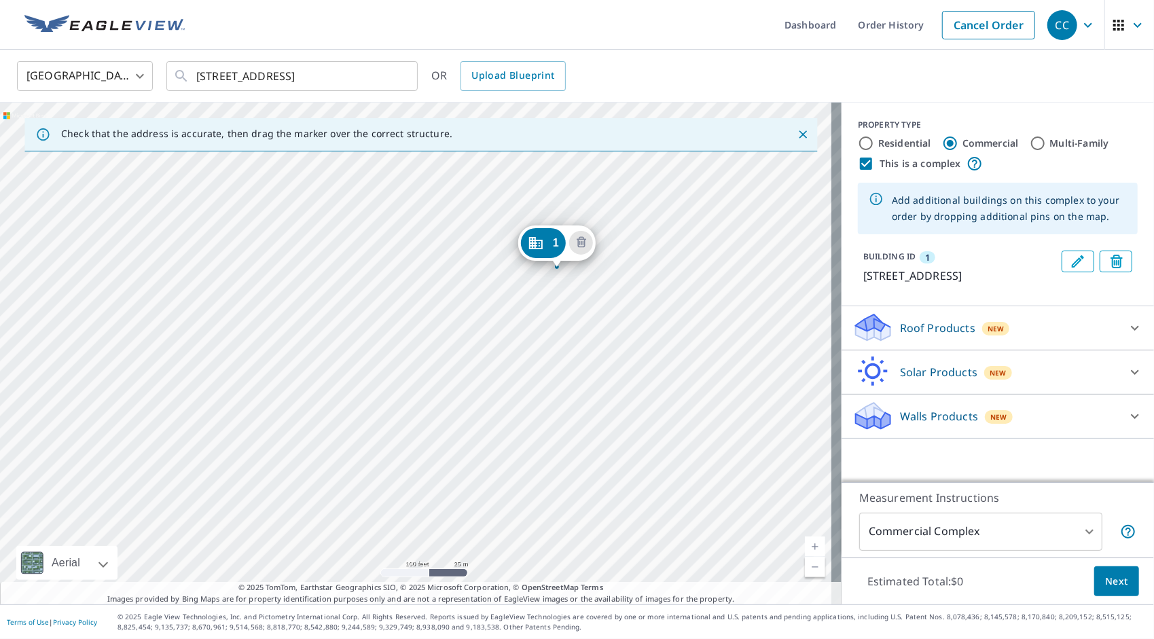
drag, startPoint x: 402, startPoint y: 317, endPoint x: 428, endPoint y: 302, distance: 29.8
click at [428, 302] on div "1 19559 Farmington Rd Livonia, MI 48152" at bounding box center [421, 354] width 842 height 502
click at [349, 299] on div "1 19559 Farmington Rd Livonia, MI 48152" at bounding box center [421, 354] width 842 height 502
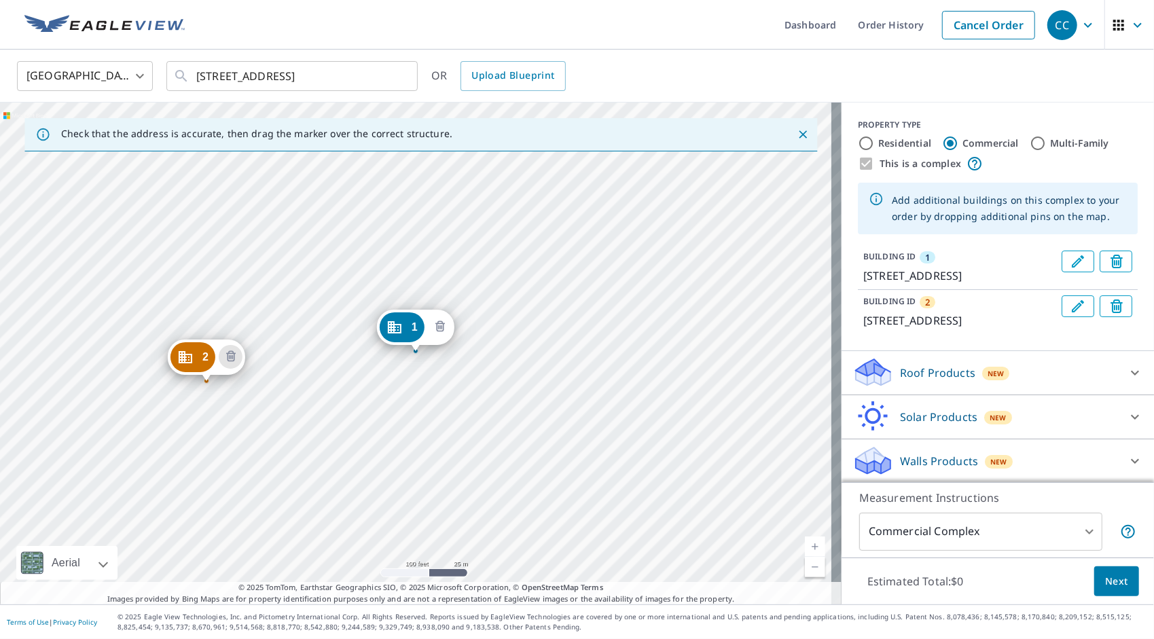
click at [439, 323] on icon "Delete building 1" at bounding box center [440, 326] width 10 height 11
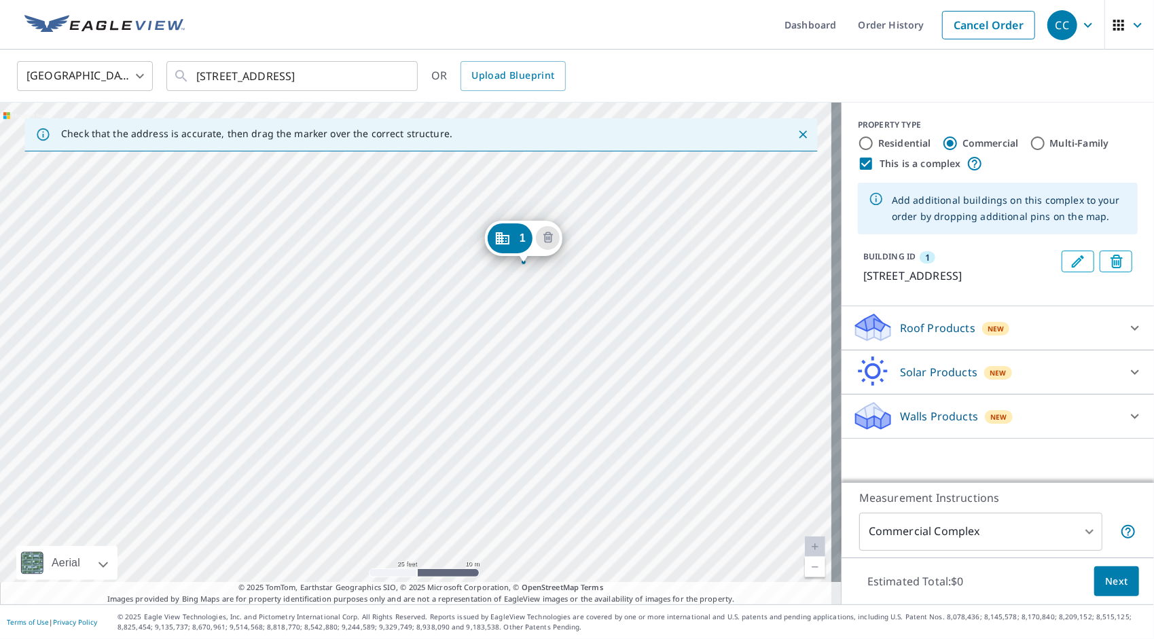
drag, startPoint x: 495, startPoint y: 301, endPoint x: 532, endPoint y: 323, distance: 42.6
click at [532, 323] on div "1 19399 Farmington Rd Livonia, MI 48152" at bounding box center [421, 354] width 842 height 502
click at [391, 287] on div "1 19399 Farmington Rd Livonia, MI 48152" at bounding box center [421, 354] width 842 height 502
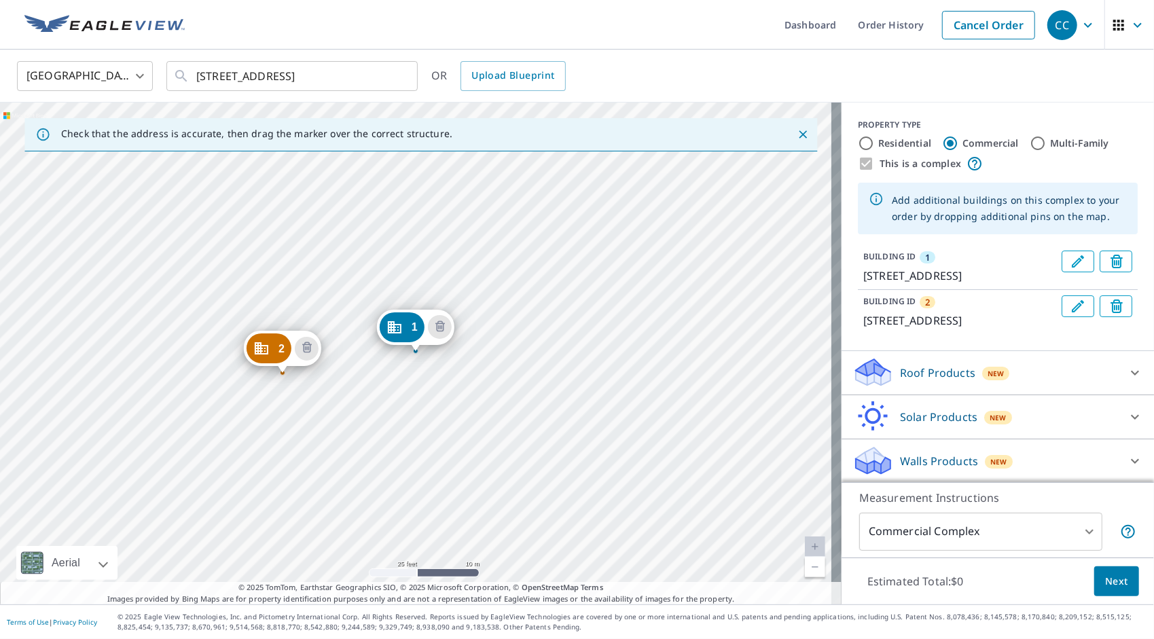
click at [1127, 381] on icon at bounding box center [1135, 373] width 16 height 16
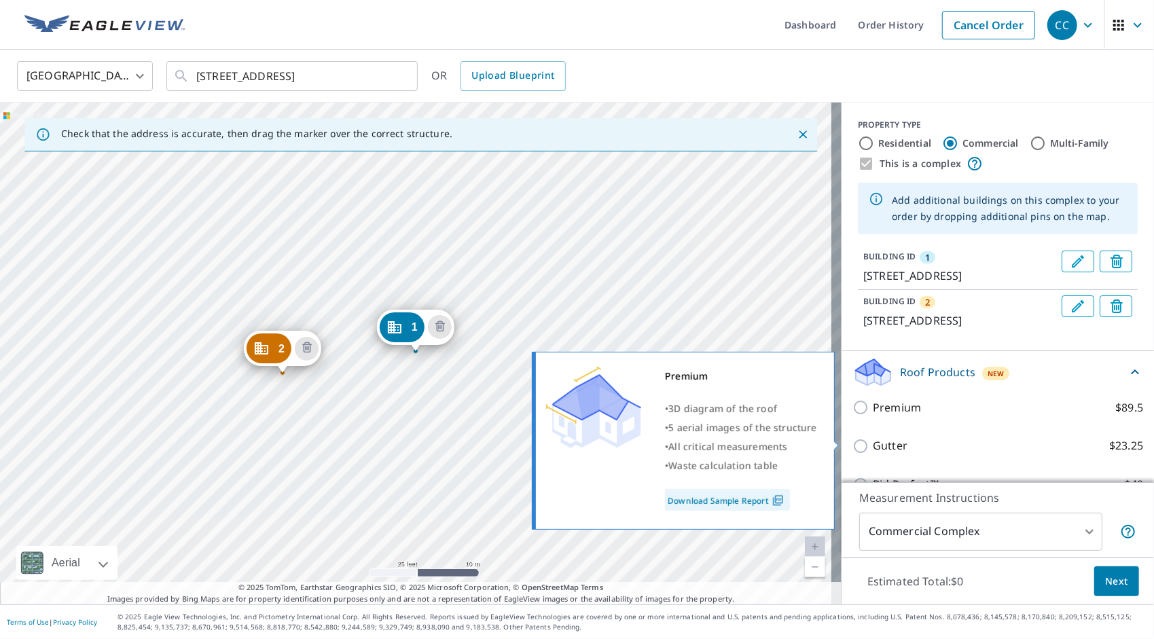
click at [853, 416] on input "Premium $89.5" at bounding box center [863, 407] width 20 height 16
checkbox input "true"
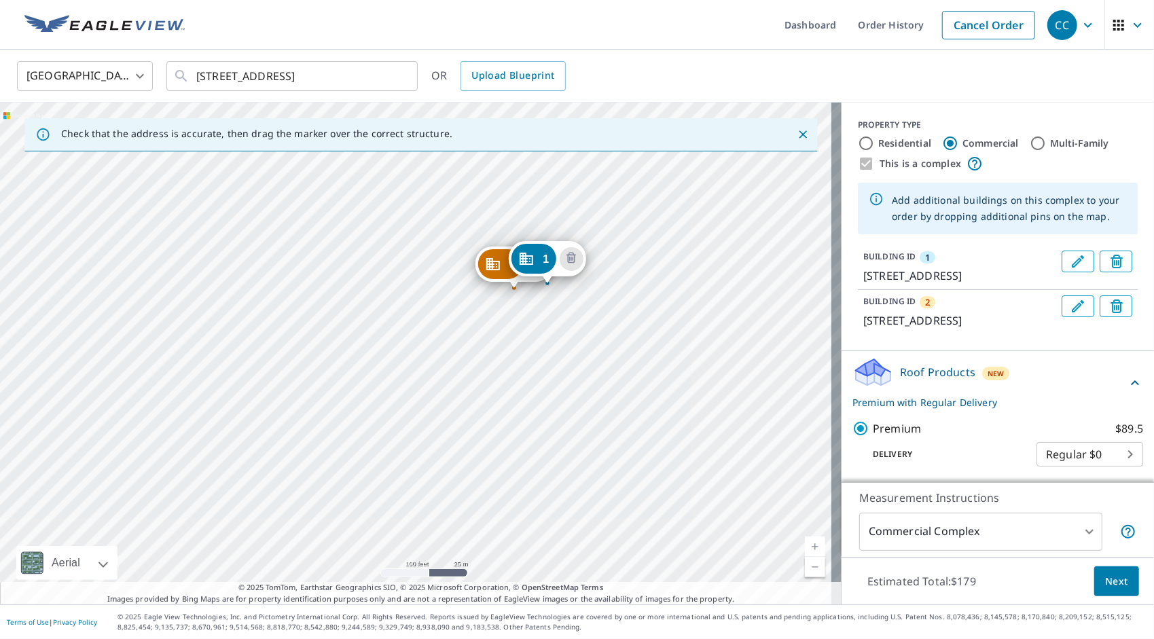
click at [1082, 533] on body "CC CC Dashboard Order History Cancel Order CC United States US ​ 19559 Farmingt…" at bounding box center [577, 319] width 1154 height 639
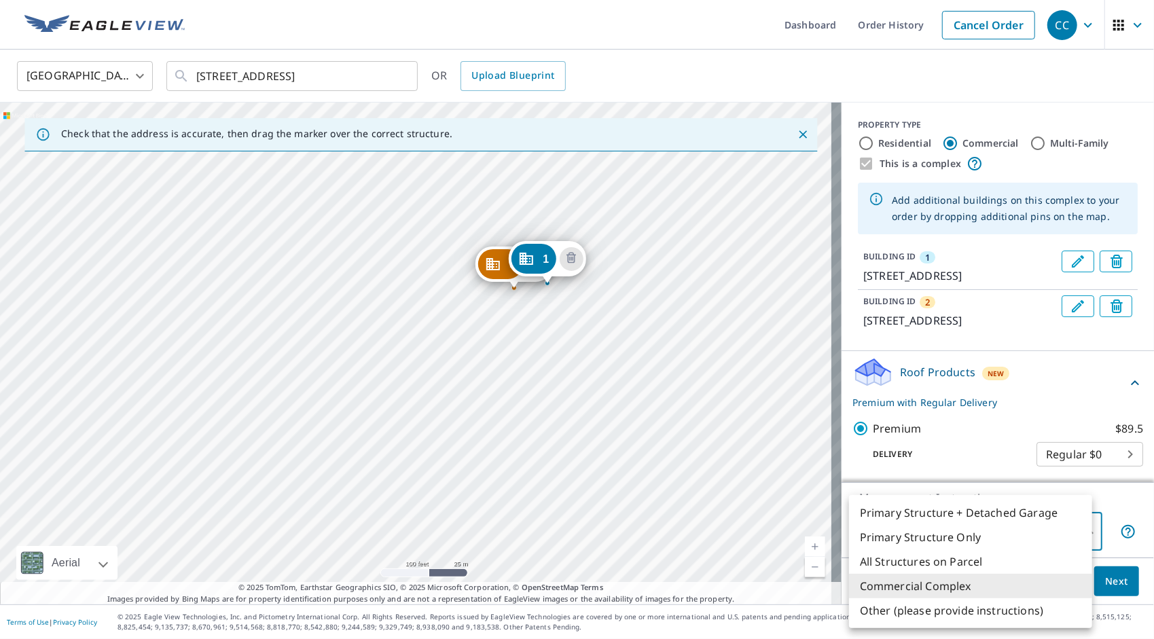
click at [961, 560] on li "All Structures on Parcel" at bounding box center [970, 562] width 243 height 24
type input "3"
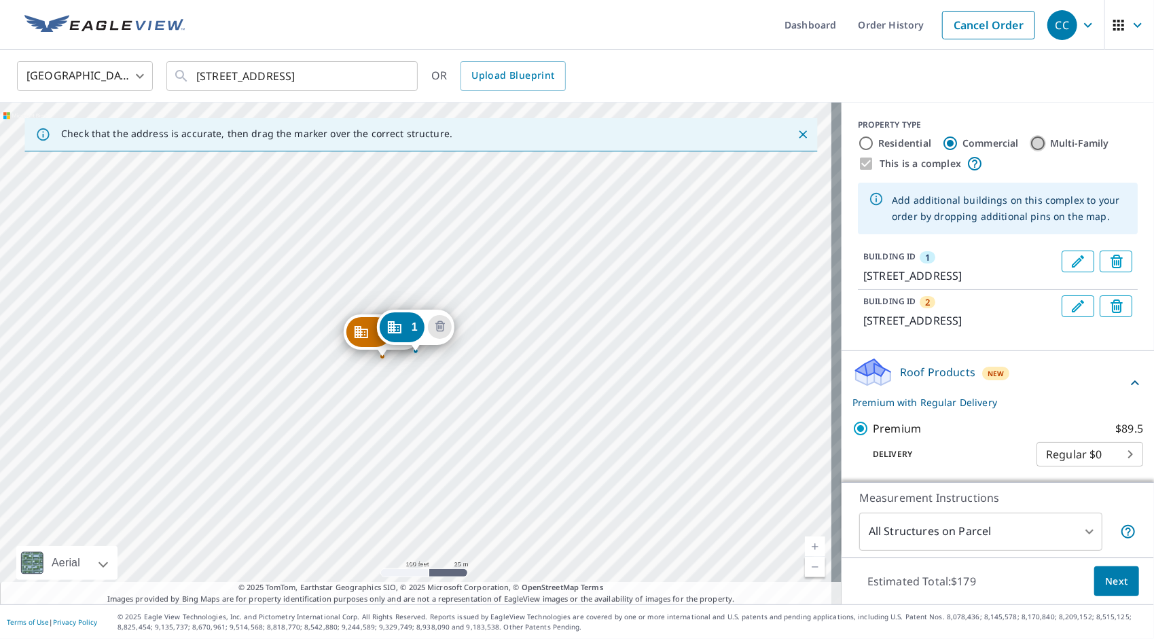
click at [1030, 143] on input "Multi-Family" at bounding box center [1038, 143] width 16 height 16
radio input "true"
type input "2"
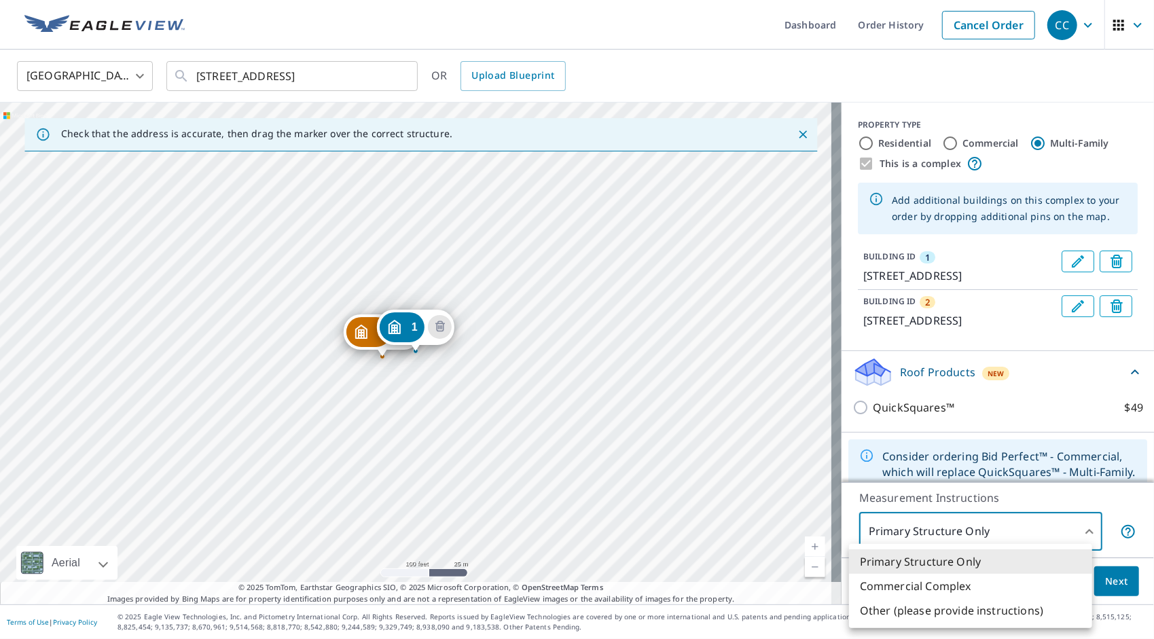
click at [1007, 527] on body "CC CC Dashboard Order History Cancel Order CC United States US ​ 19559 Farmingt…" at bounding box center [577, 319] width 1154 height 639
click at [959, 558] on li "Primary Structure Only" at bounding box center [970, 562] width 243 height 24
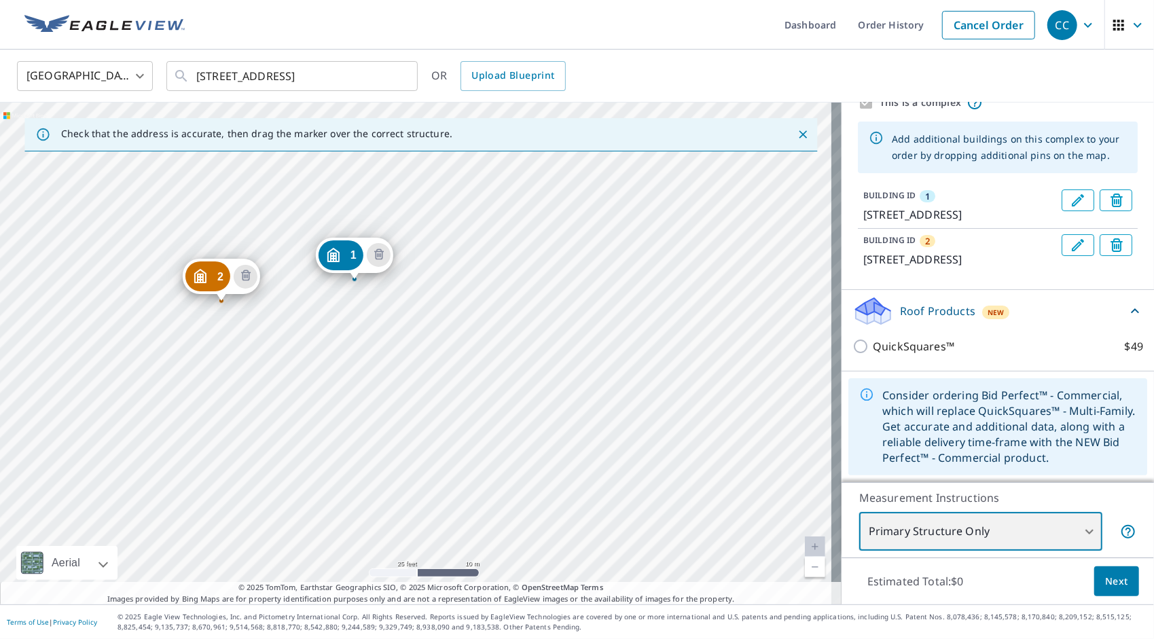
scroll to position [79, 0]
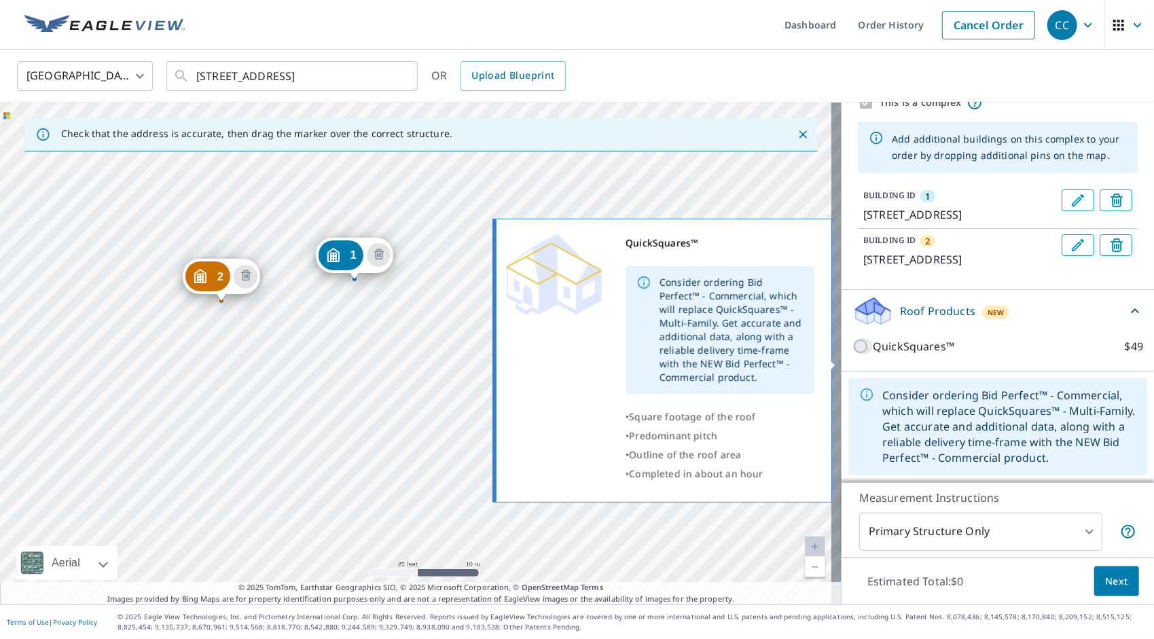
click at [853, 355] on input "QuickSquares™ $49" at bounding box center [863, 346] width 20 height 16
checkbox input "true"
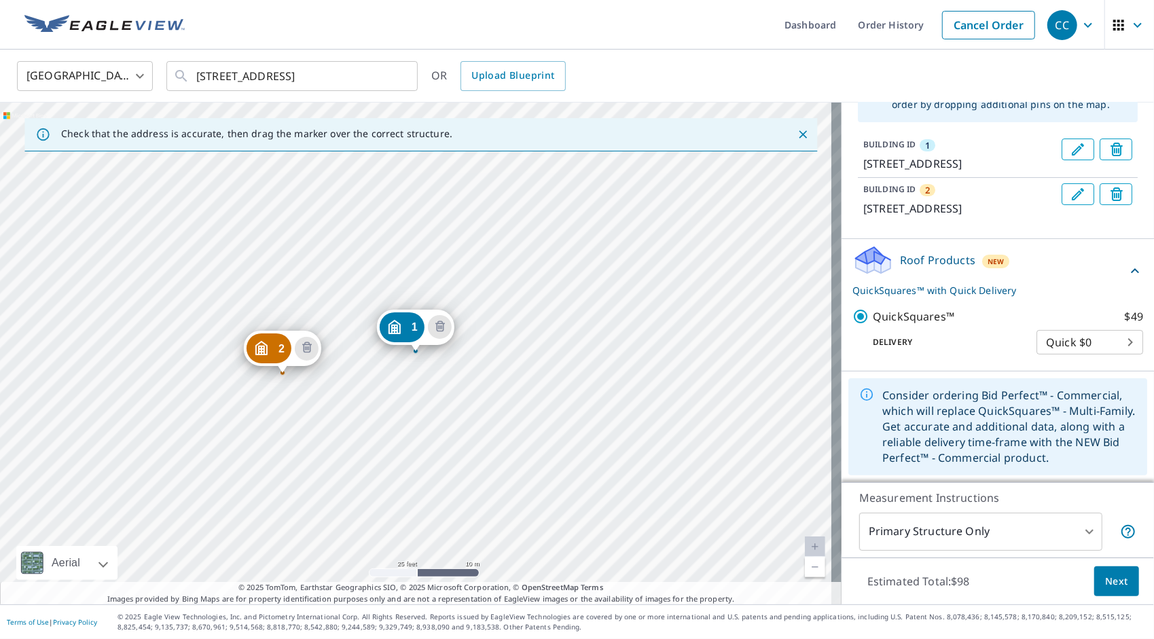
scroll to position [143, 0]
click at [1107, 582] on span "Next" at bounding box center [1116, 581] width 23 height 17
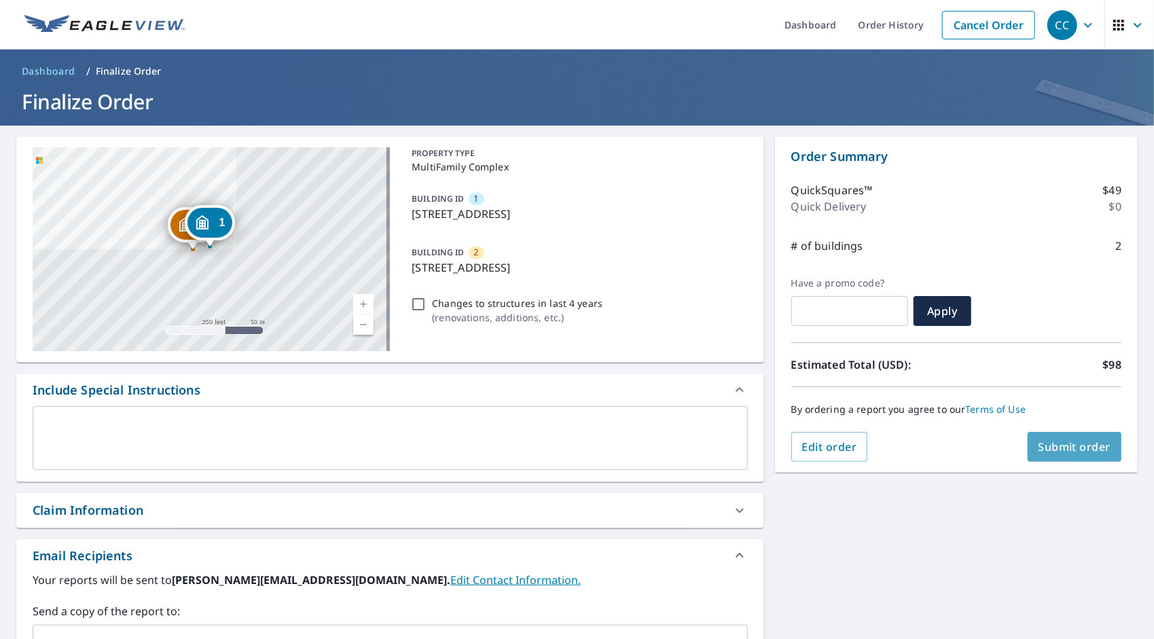
click at [1080, 446] on span "Submit order" at bounding box center [1075, 447] width 73 height 15
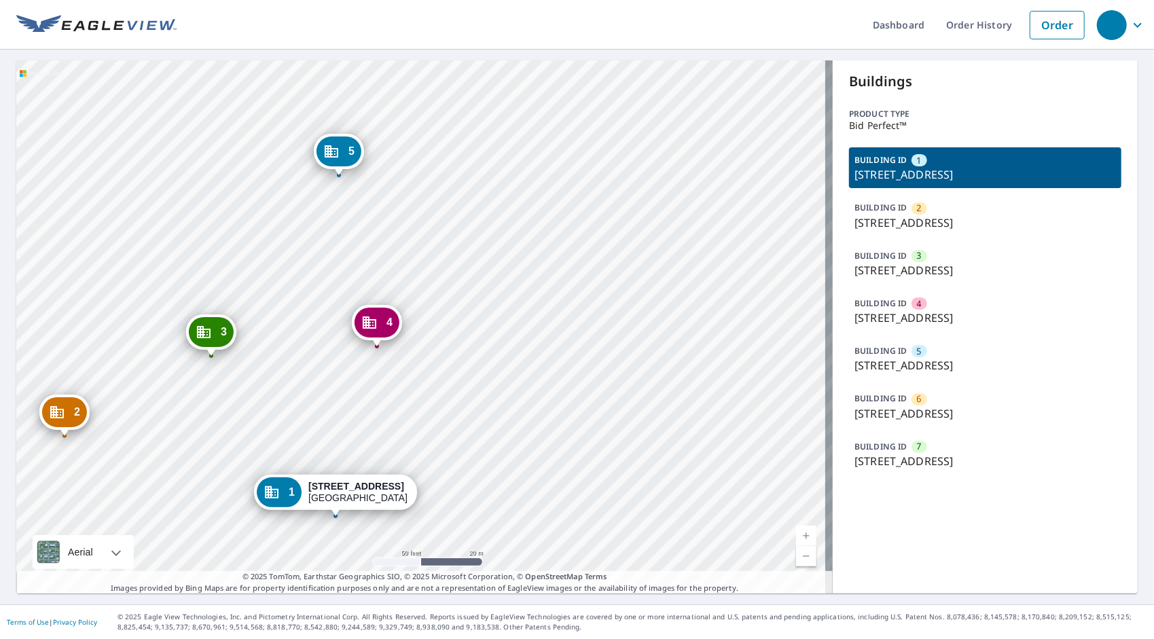
drag, startPoint x: 335, startPoint y: 221, endPoint x: 1060, endPoint y: 177, distance: 726.9
click at [1060, 177] on div "2 19553 Farmington Rd Livonia, MI 48152 3 19475 Farmington Rd Livonia, MI 48152…" at bounding box center [577, 326] width 1122 height 533
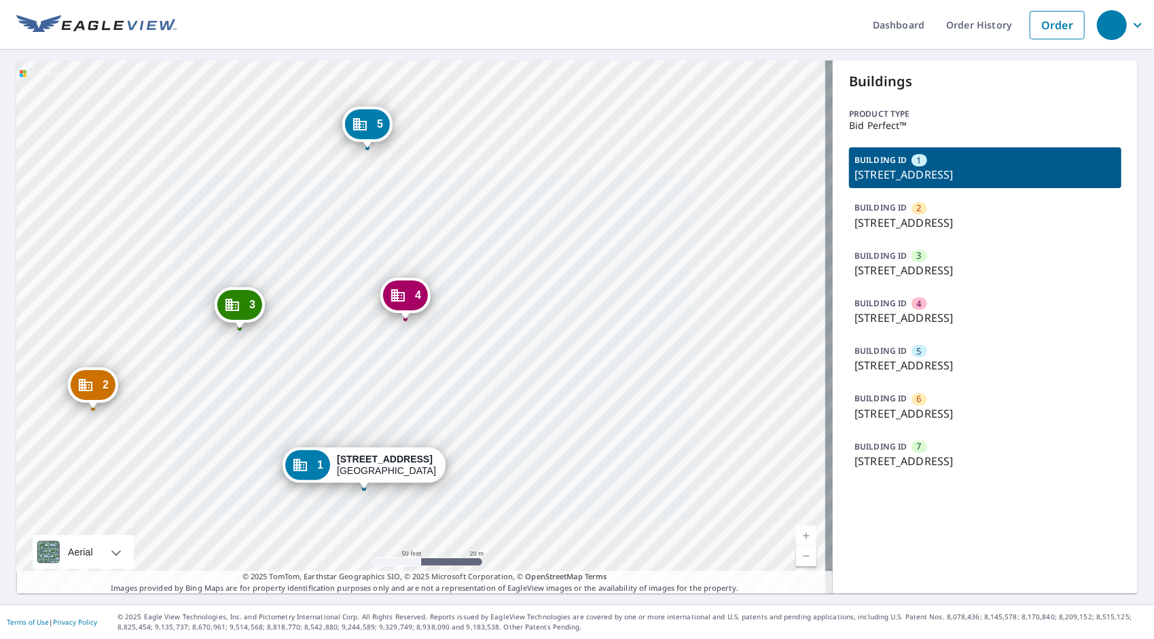
click at [833, 186] on div "Buildings Product type Bid Perfect™ BUILDING ID 1 19411 Farmington Rd, Livonia,…" at bounding box center [985, 326] width 305 height 533
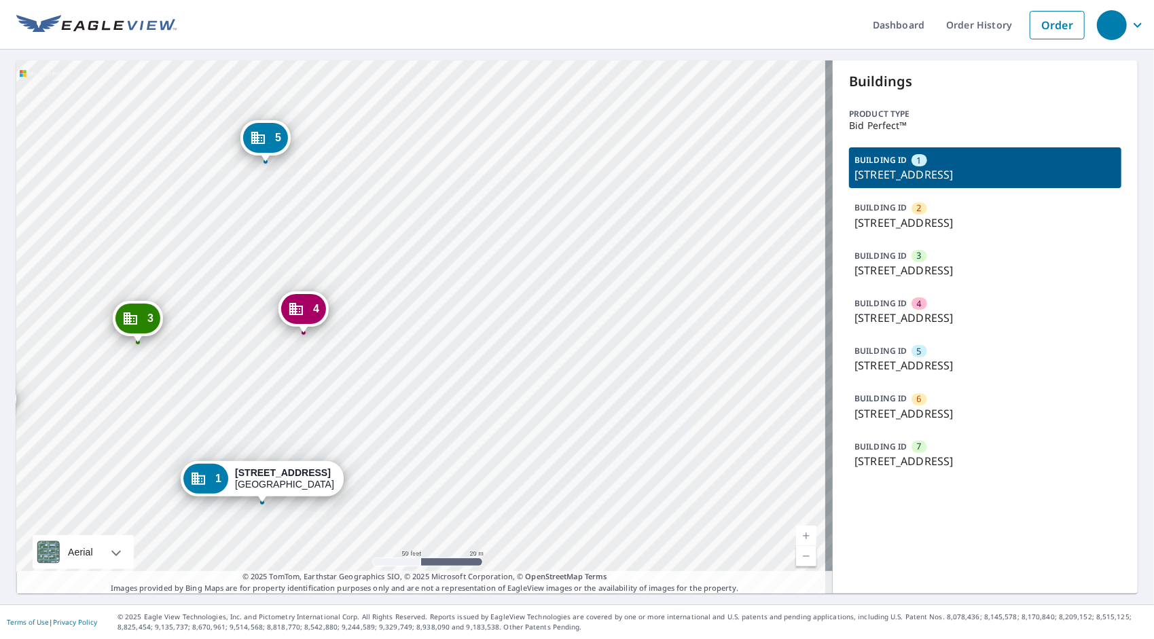
click at [668, 202] on div "2 19553 Farmington Rd Livonia, MI 48152 3 19475 Farmington Rd Livonia, MI 48152…" at bounding box center [424, 326] width 817 height 533
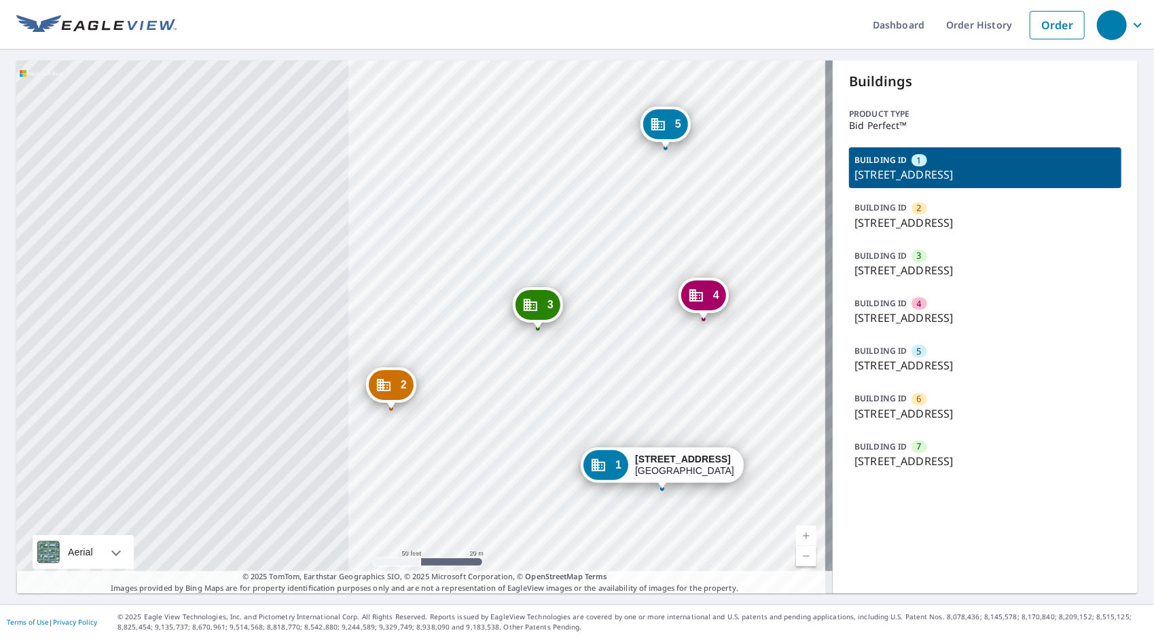
drag, startPoint x: 414, startPoint y: 192, endPoint x: 824, endPoint y: 177, distance: 410.6
click at [824, 177] on div "2 19553 Farmington Rd Livonia, MI 48152 3 19475 Farmington Rd Livonia, MI 48152…" at bounding box center [424, 326] width 817 height 533
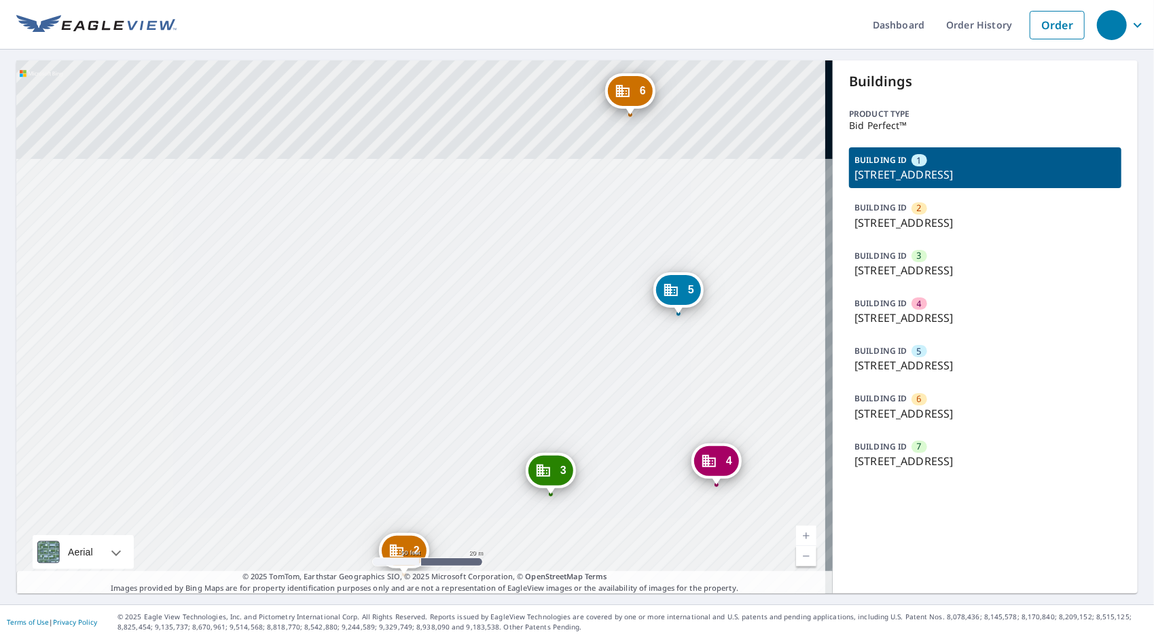
drag, startPoint x: 653, startPoint y: 206, endPoint x: 656, endPoint y: 372, distance: 166.5
click at [656, 372] on div "2 19553 Farmington Rd Livonia, MI 48152 3 19475 Farmington Rd Livonia, MI 48152…" at bounding box center [424, 326] width 817 height 533
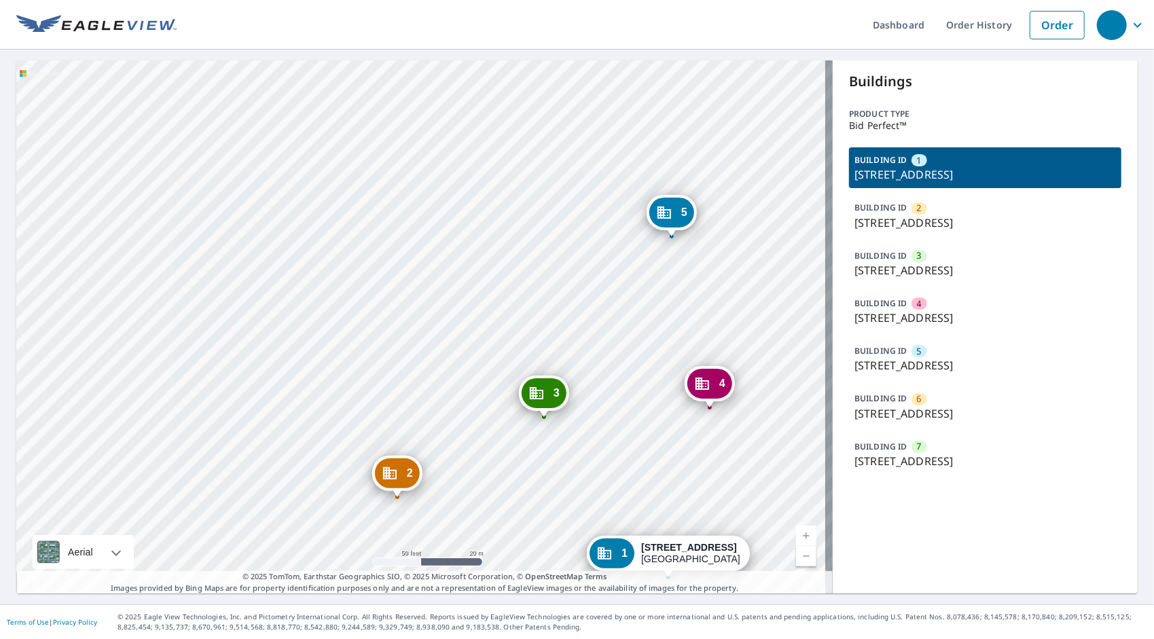
drag, startPoint x: 613, startPoint y: 219, endPoint x: 605, endPoint y: 120, distance: 99.5
click at [605, 120] on div "2 19553 Farmington Rd Livonia, MI 48152 3 19475 Farmington Rd Livonia, MI 48152…" at bounding box center [424, 326] width 817 height 533
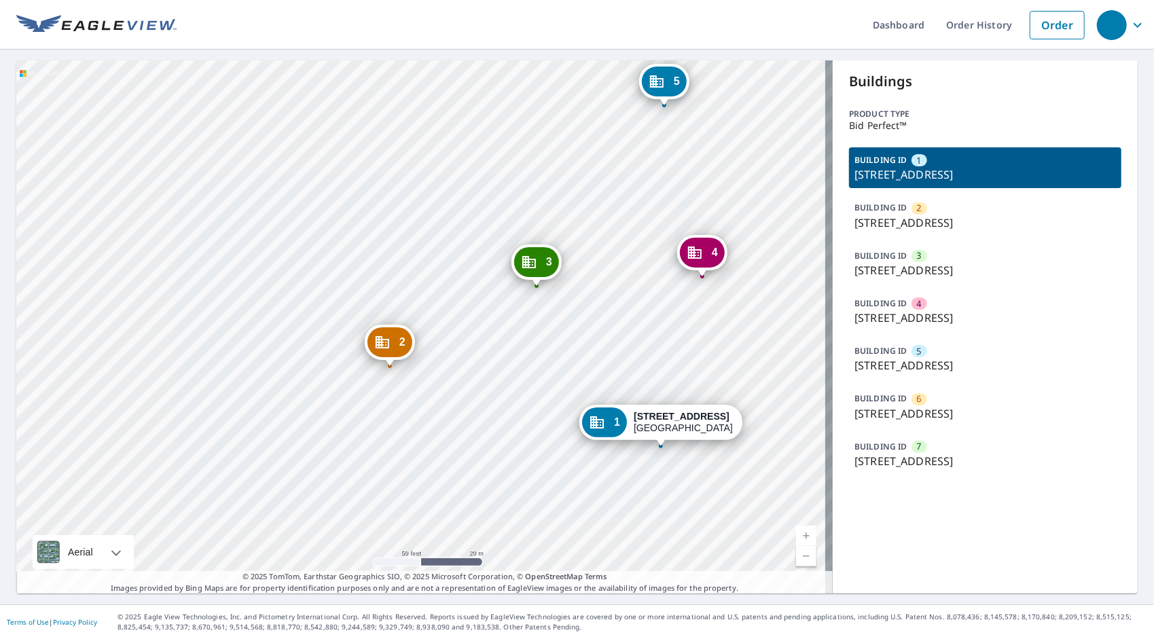
drag, startPoint x: 624, startPoint y: 234, endPoint x: 618, endPoint y: 124, distance: 109.5
click at [618, 124] on div "2 19553 Farmington Rd Livonia, MI 48152 3 19475 Farmington Rd Livonia, MI 48152…" at bounding box center [424, 326] width 817 height 533
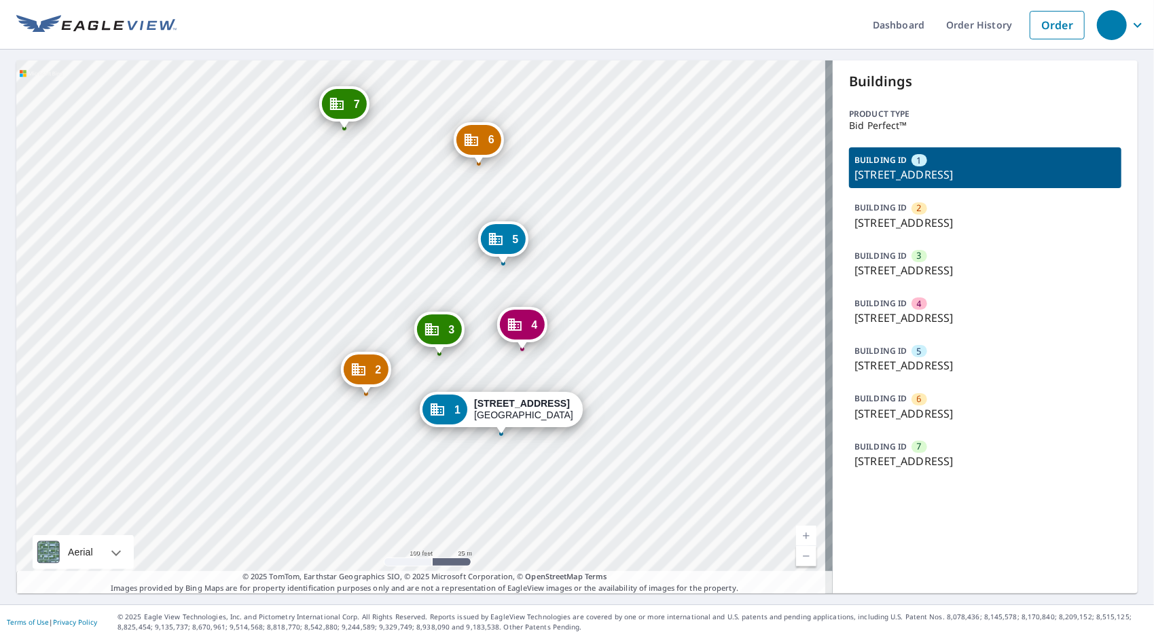
drag, startPoint x: 389, startPoint y: 125, endPoint x: 376, endPoint y: 253, distance: 129.0
click at [376, 253] on div "2 19553 Farmington Rd Livonia, MI 48152 3 19475 Farmington Rd Livonia, MI 48152…" at bounding box center [424, 326] width 817 height 533
click at [362, 251] on div "2 19553 Farmington Rd Livonia, MI 48152 3 19475 Farmington Rd Livonia, MI 48152…" at bounding box center [424, 326] width 817 height 533
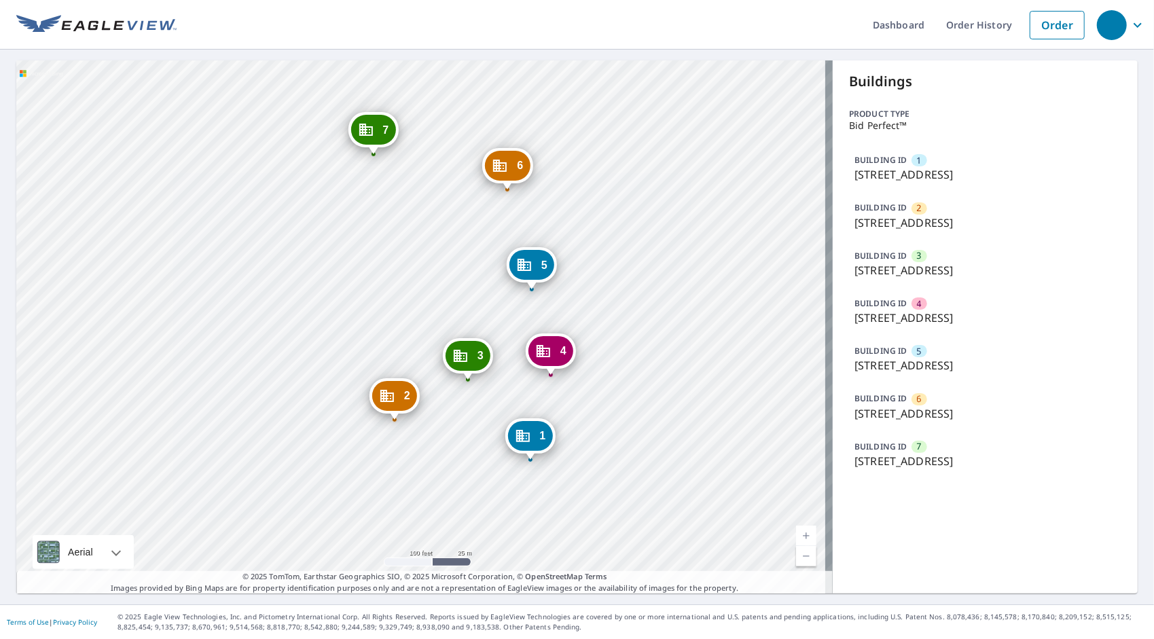
click at [450, 291] on div "2 19553 Farmington Rd Livonia, MI 48152 3 19475 Farmington Rd Livonia, MI 48152…" at bounding box center [424, 326] width 817 height 533
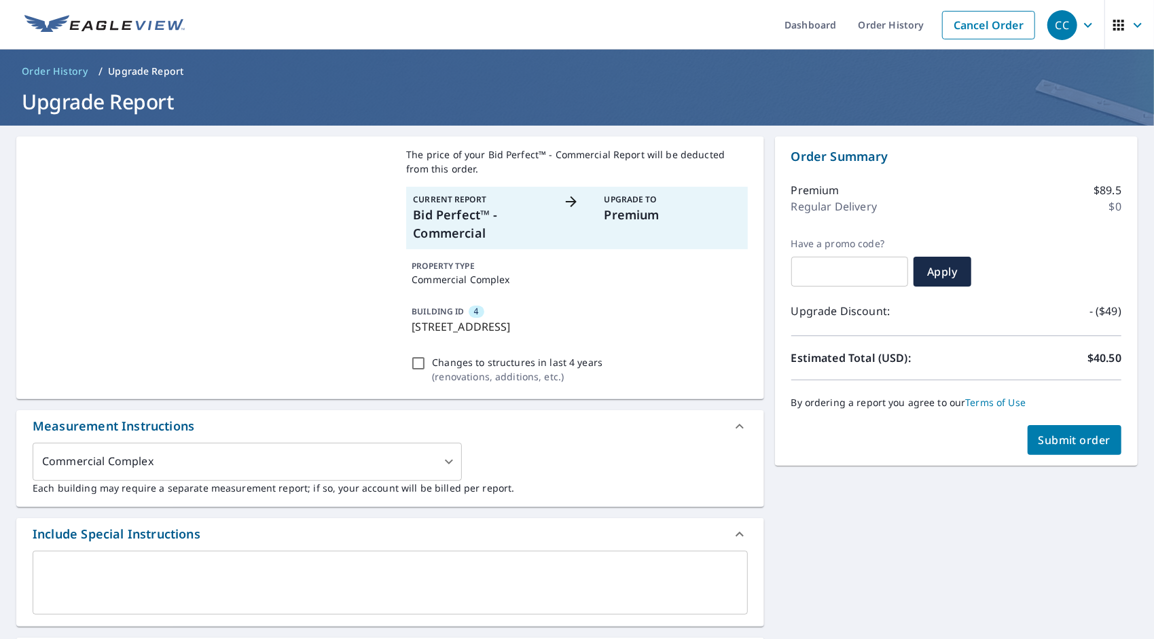
click at [1052, 438] on span "Submit order" at bounding box center [1075, 440] width 73 height 15
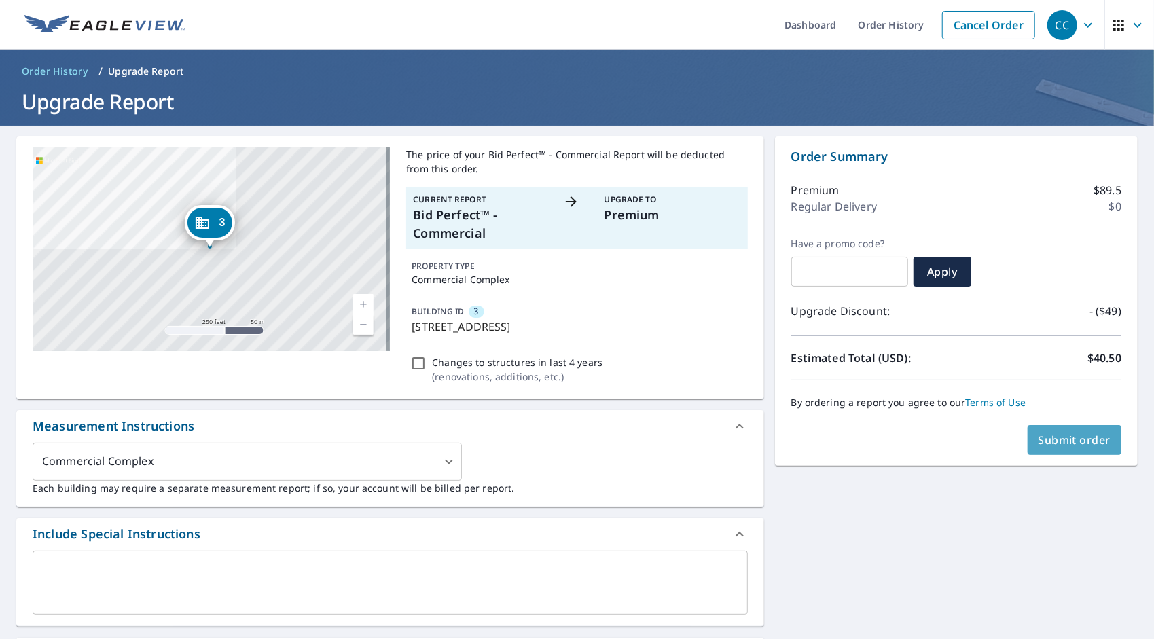
click at [1058, 434] on span "Submit order" at bounding box center [1075, 440] width 73 height 15
click at [1045, 442] on span "Submit order" at bounding box center [1075, 440] width 73 height 15
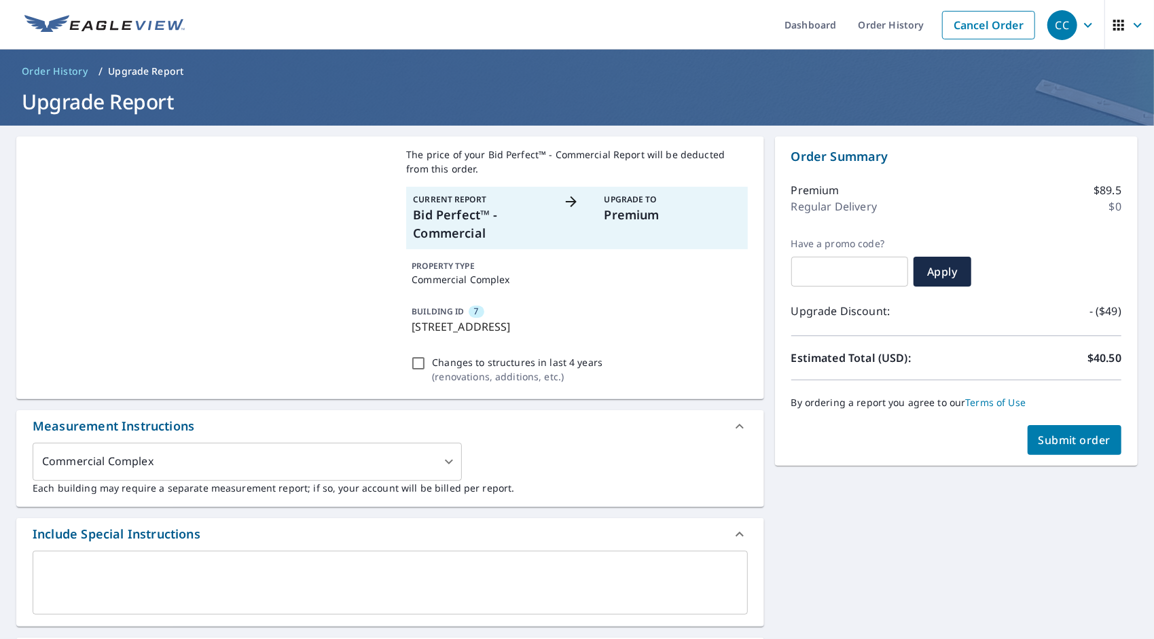
click at [1052, 445] on span "Submit order" at bounding box center [1075, 440] width 73 height 15
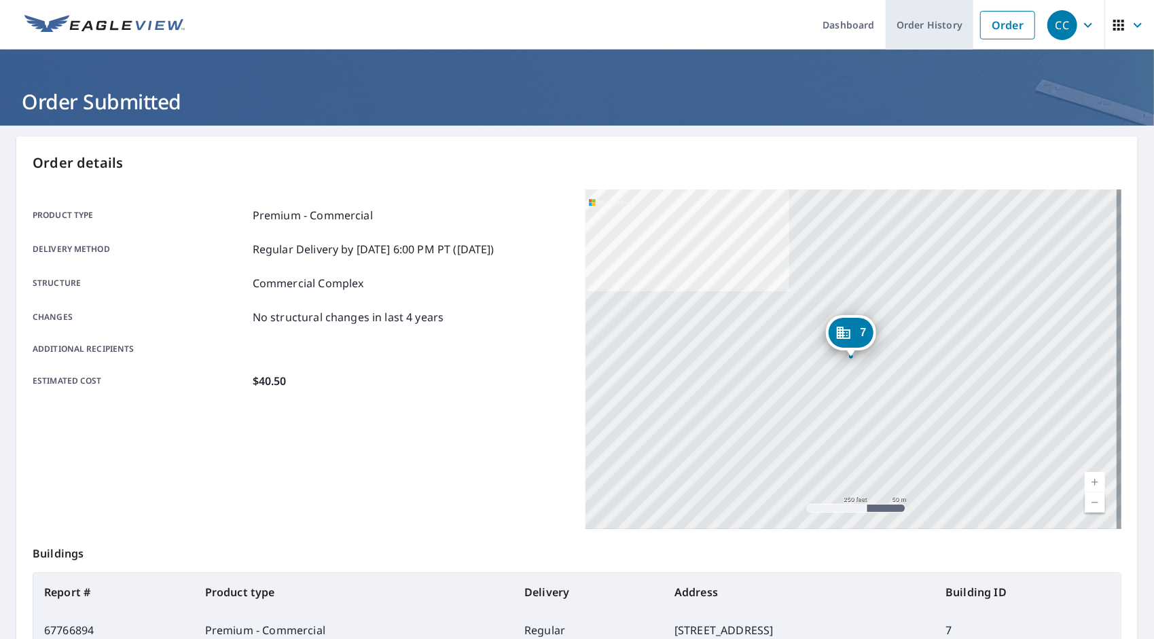
click at [929, 29] on link "Order History" at bounding box center [930, 25] width 88 height 50
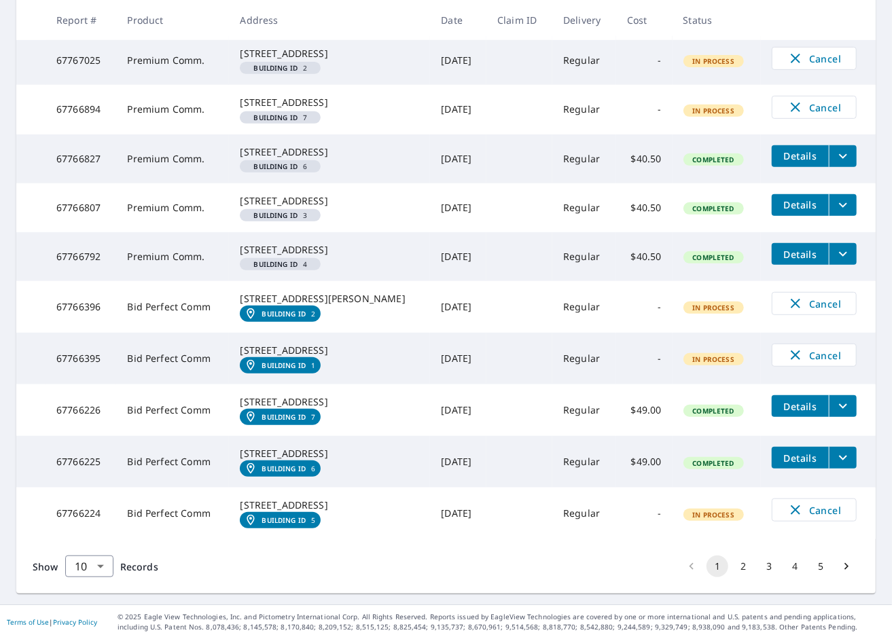
scroll to position [401, 0]
click at [733, 565] on button "2" at bounding box center [743, 567] width 22 height 22
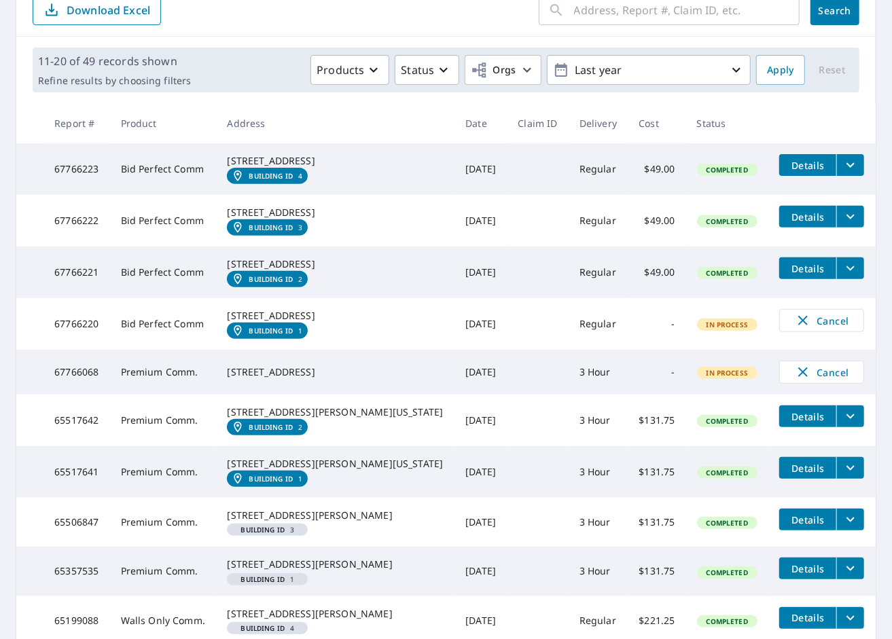
scroll to position [204, 0]
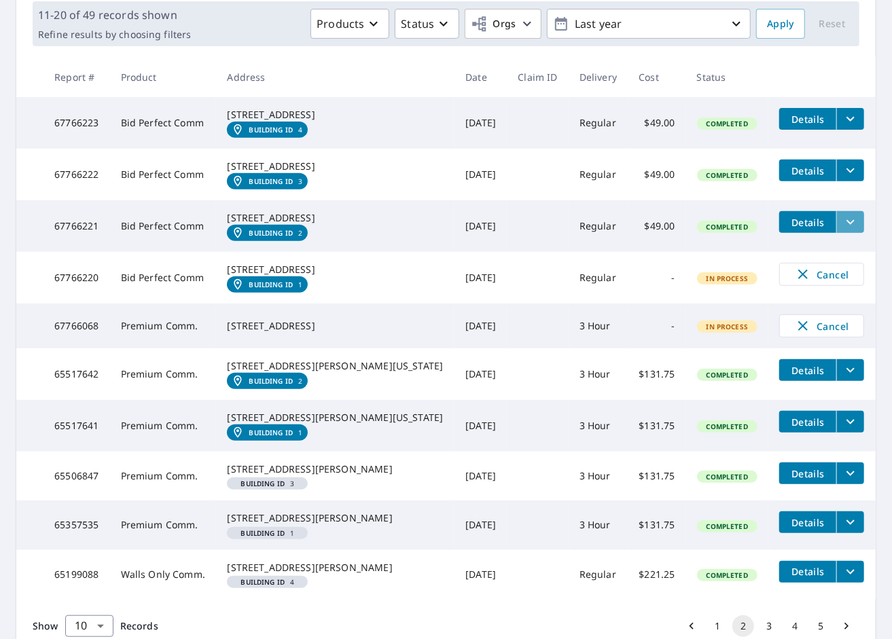
click at [842, 233] on button "filesDropdownBtn-67766221" at bounding box center [850, 222] width 28 height 22
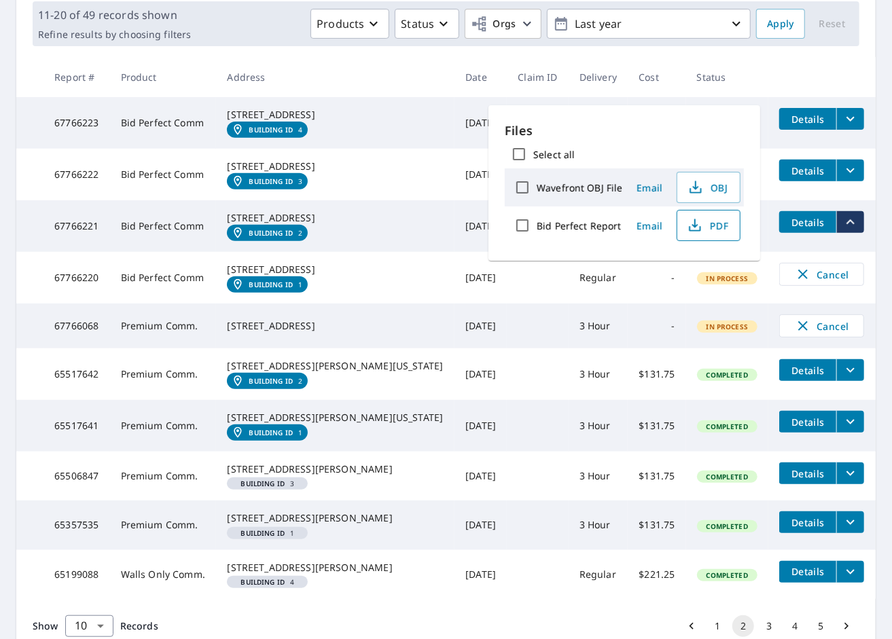
click at [717, 220] on span "PDF" at bounding box center [706, 225] width 43 height 16
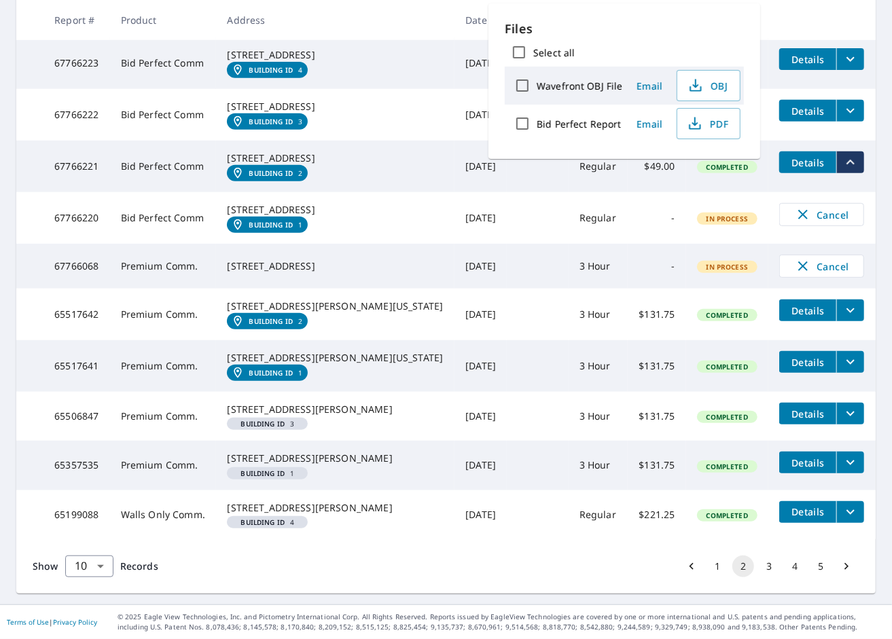
scroll to position [378, 0]
click at [708, 577] on button "1" at bounding box center [718, 567] width 22 height 22
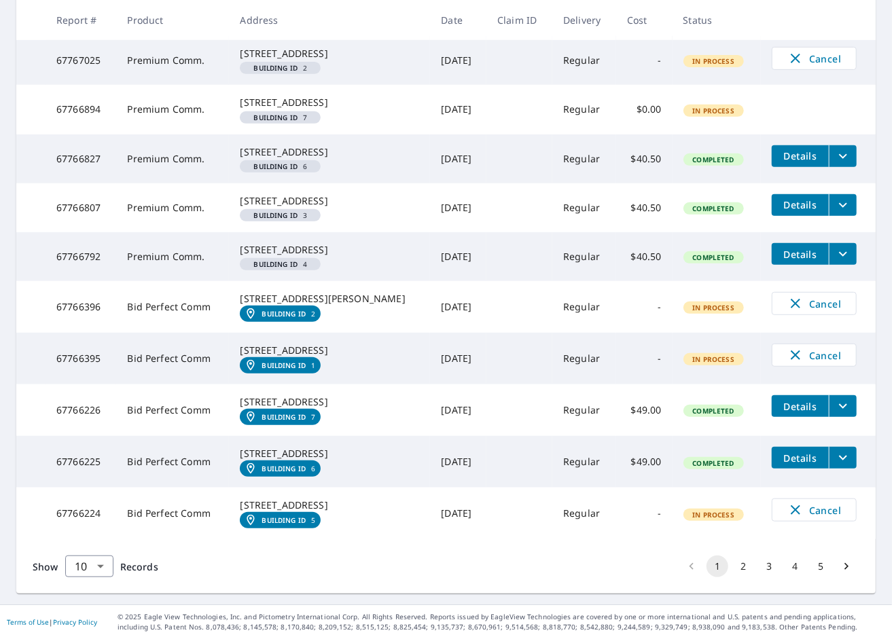
scroll to position [401, 0]
click at [732, 563] on button "2" at bounding box center [743, 567] width 22 height 22
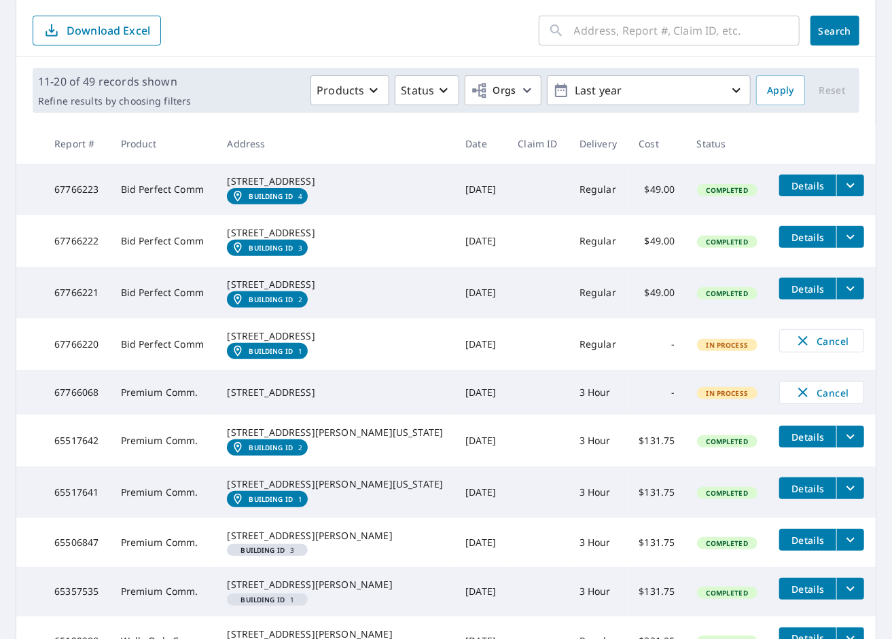
scroll to position [340, 0]
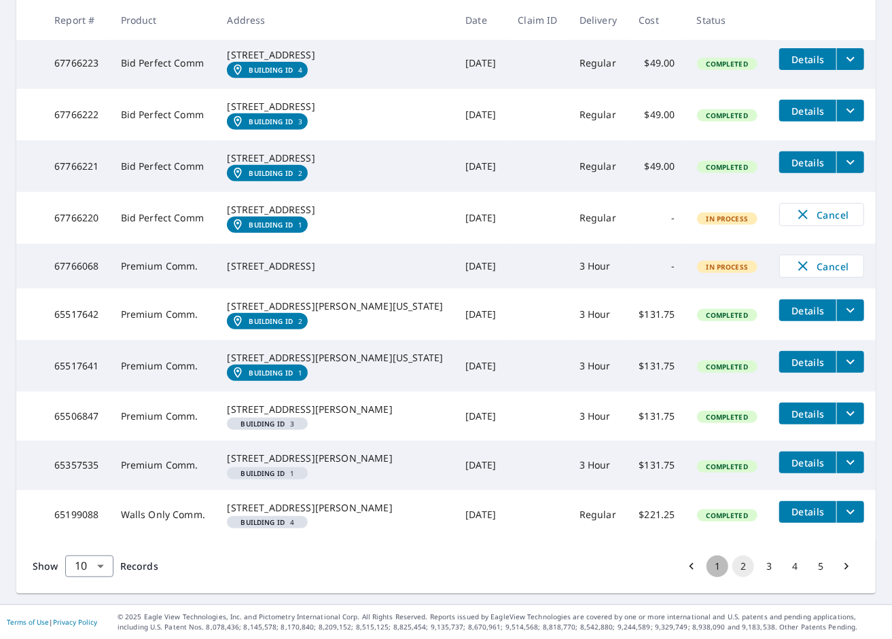
click at [707, 577] on button "1" at bounding box center [718, 567] width 22 height 22
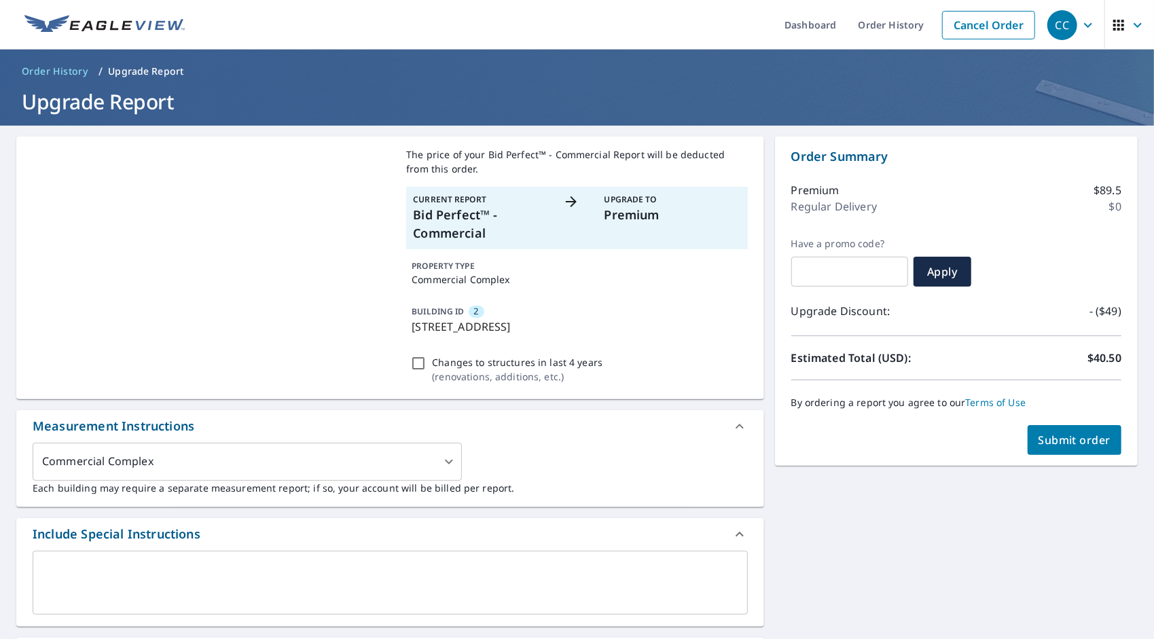
click at [1064, 444] on span "Submit order" at bounding box center [1075, 440] width 73 height 15
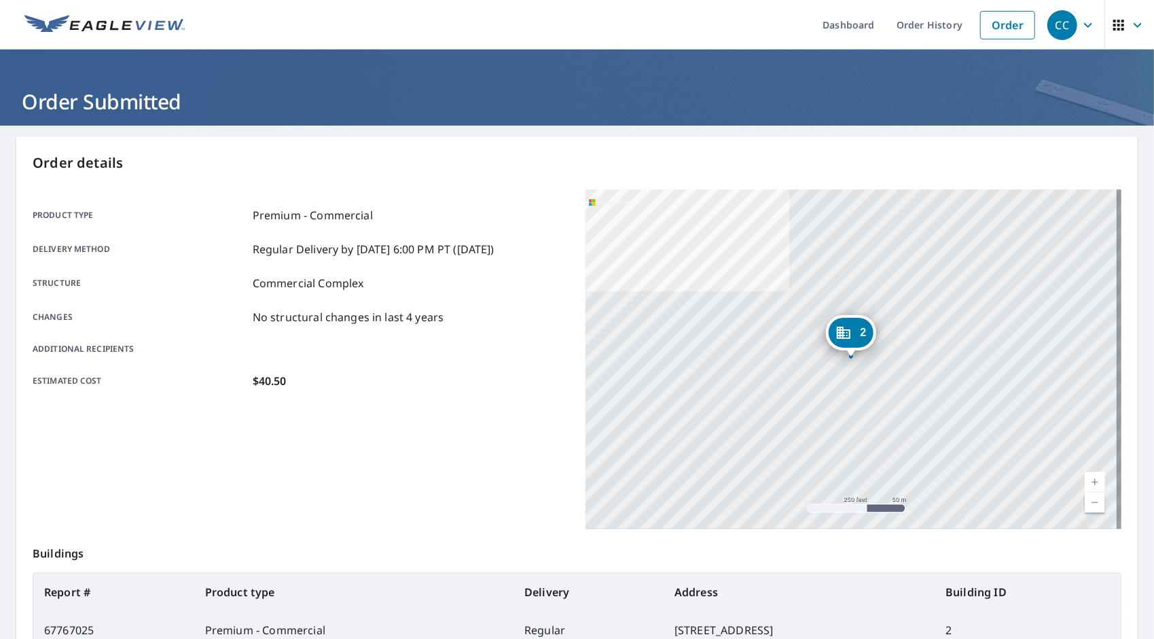
click at [1080, 23] on icon "button" at bounding box center [1088, 25] width 16 height 16
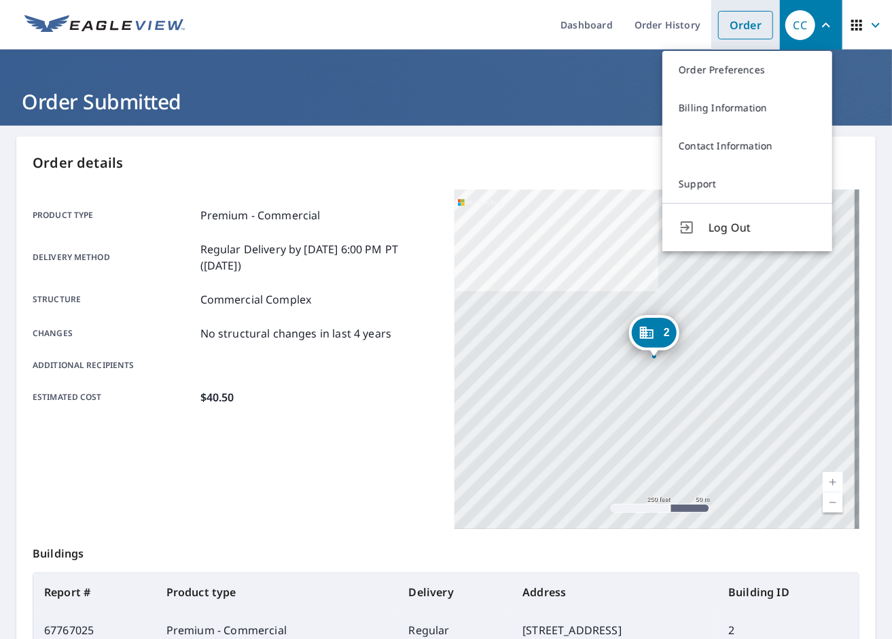
click at [730, 24] on link "Order" at bounding box center [745, 25] width 55 height 29
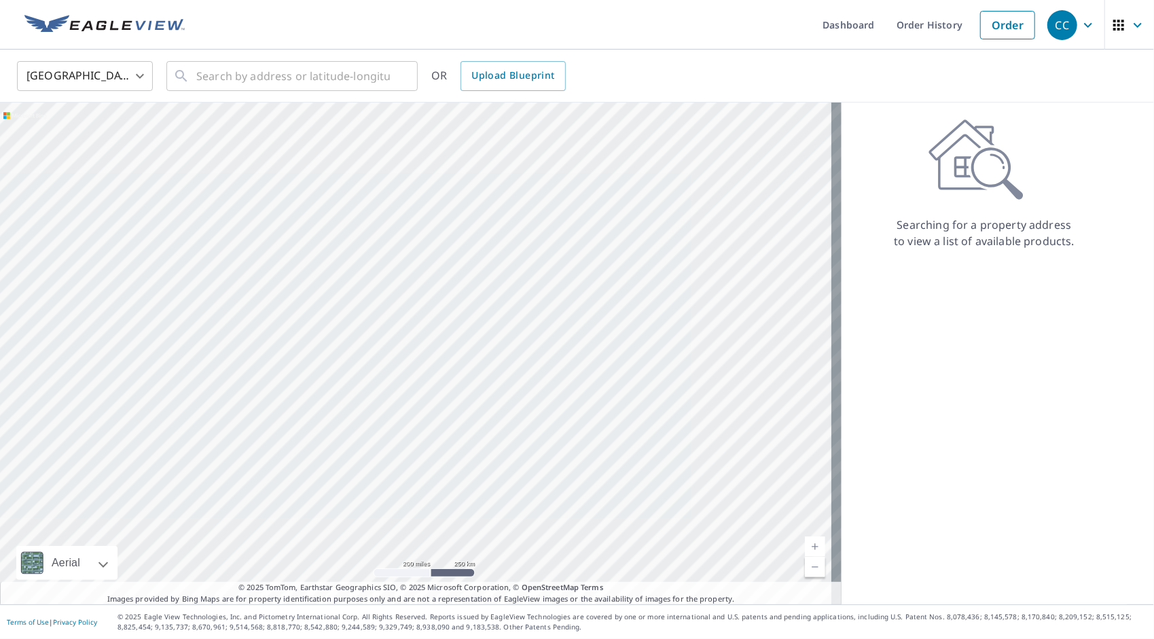
click at [1080, 26] on icon "button" at bounding box center [1088, 25] width 16 height 16
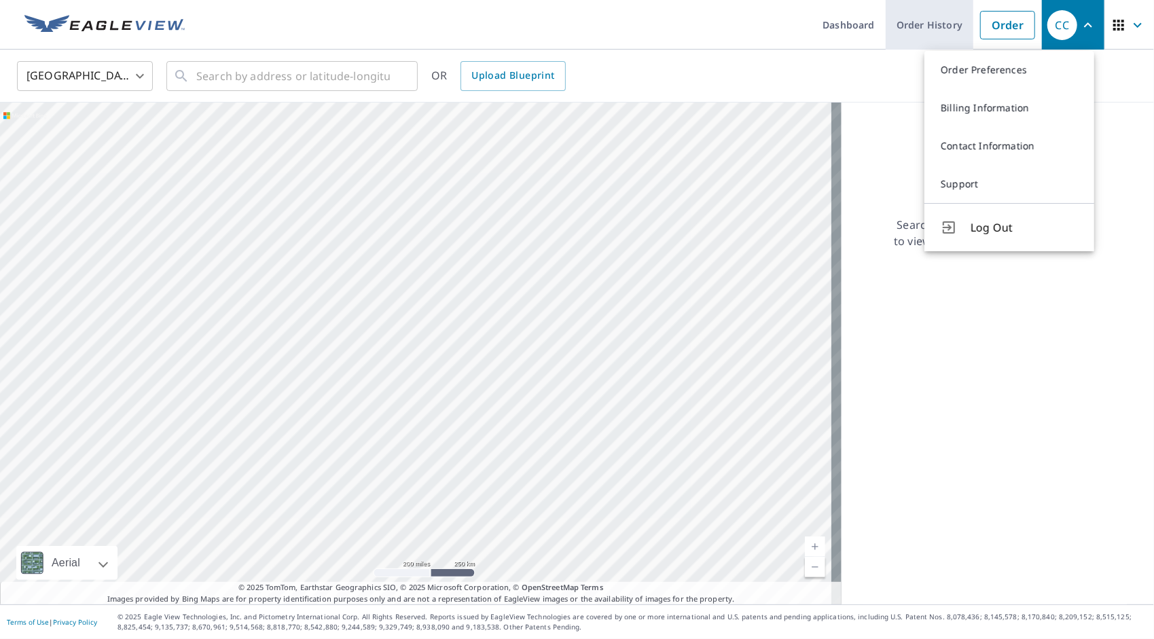
click at [940, 33] on link "Order History" at bounding box center [930, 25] width 88 height 50
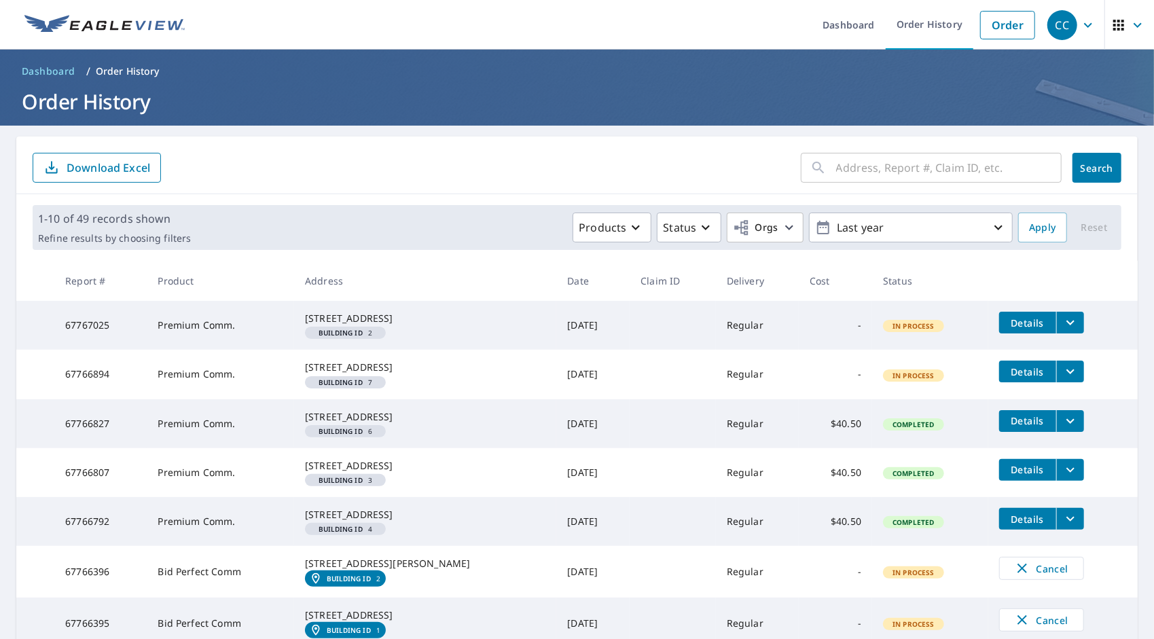
click at [935, 174] on input "text" at bounding box center [949, 168] width 226 height 38
type input "[PERSON_NAME]"
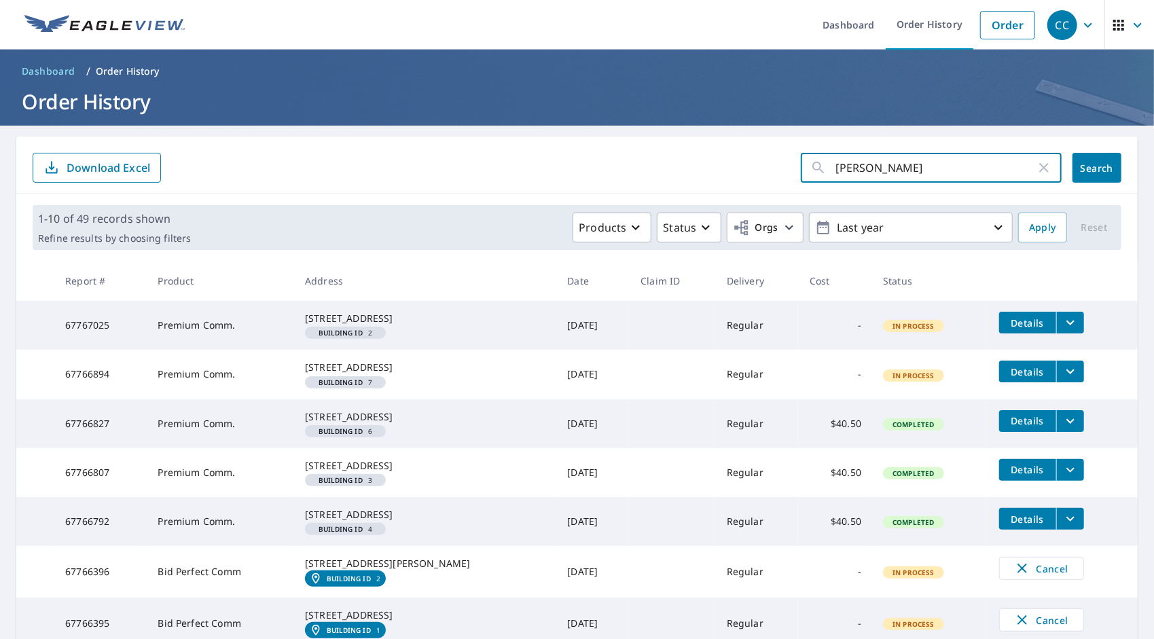
click button "Search" at bounding box center [1097, 168] width 49 height 30
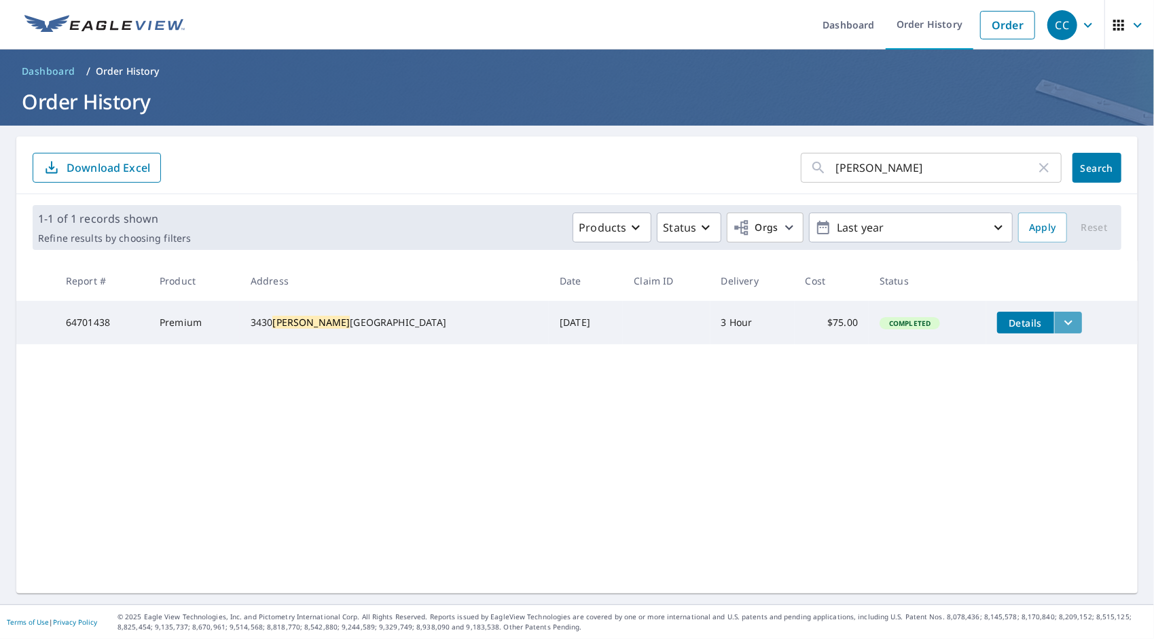
click at [1060, 323] on icon "filesDropdownBtn-64701438" at bounding box center [1068, 323] width 16 height 16
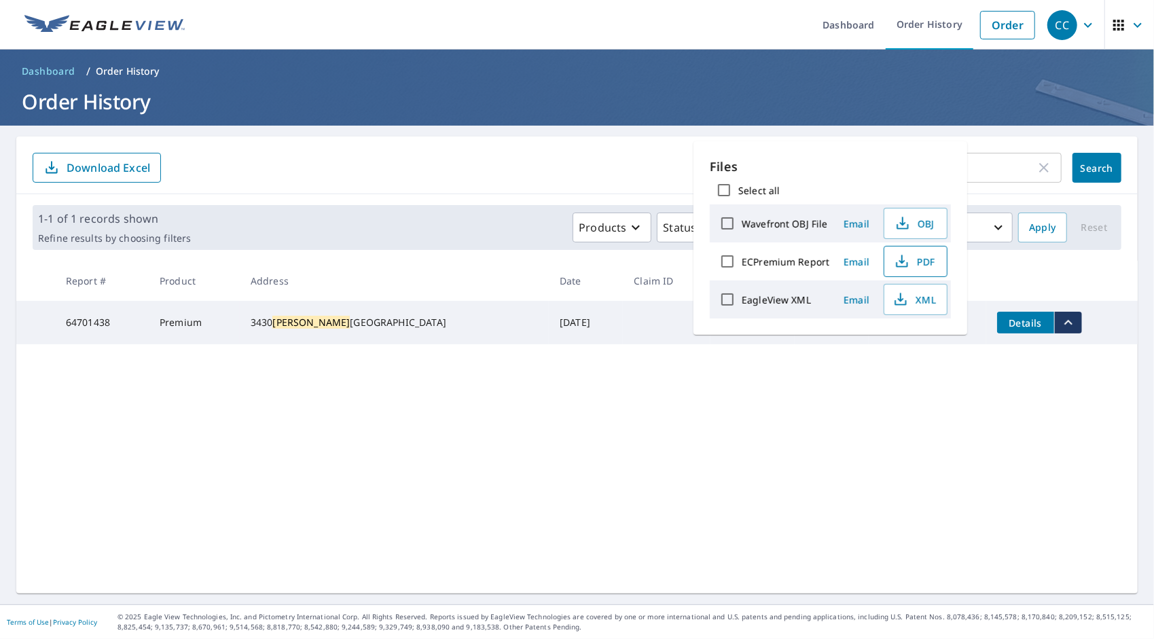
click at [926, 261] on span "PDF" at bounding box center [914, 261] width 43 height 16
